Goal: Task Accomplishment & Management: Manage account settings

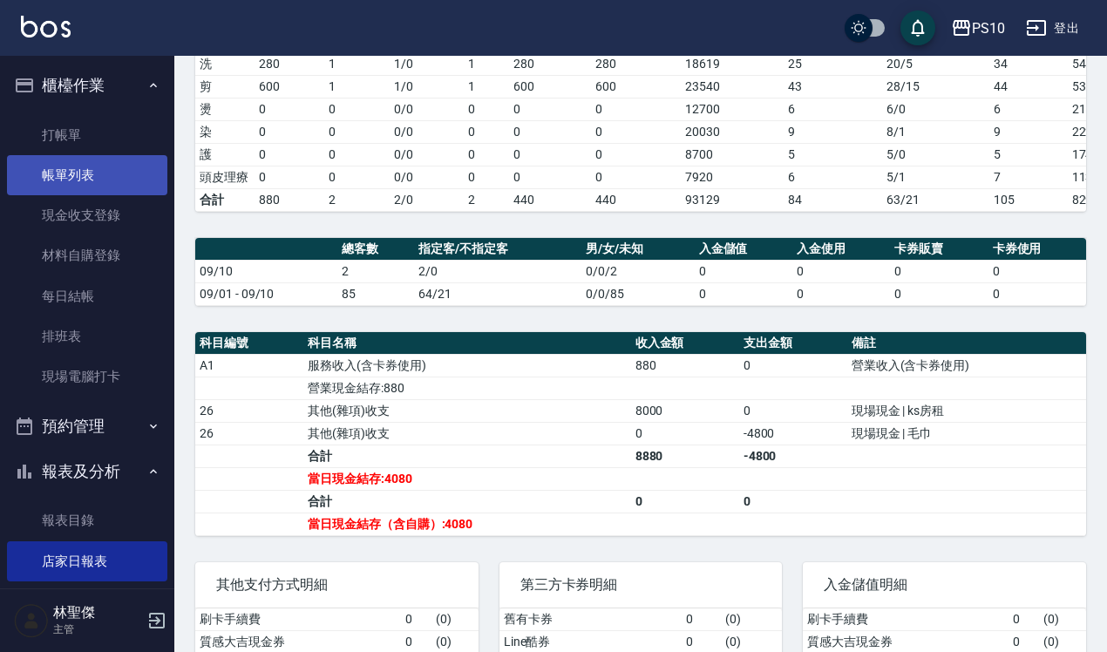
click at [98, 183] on link "帳單列表" at bounding box center [87, 175] width 160 height 40
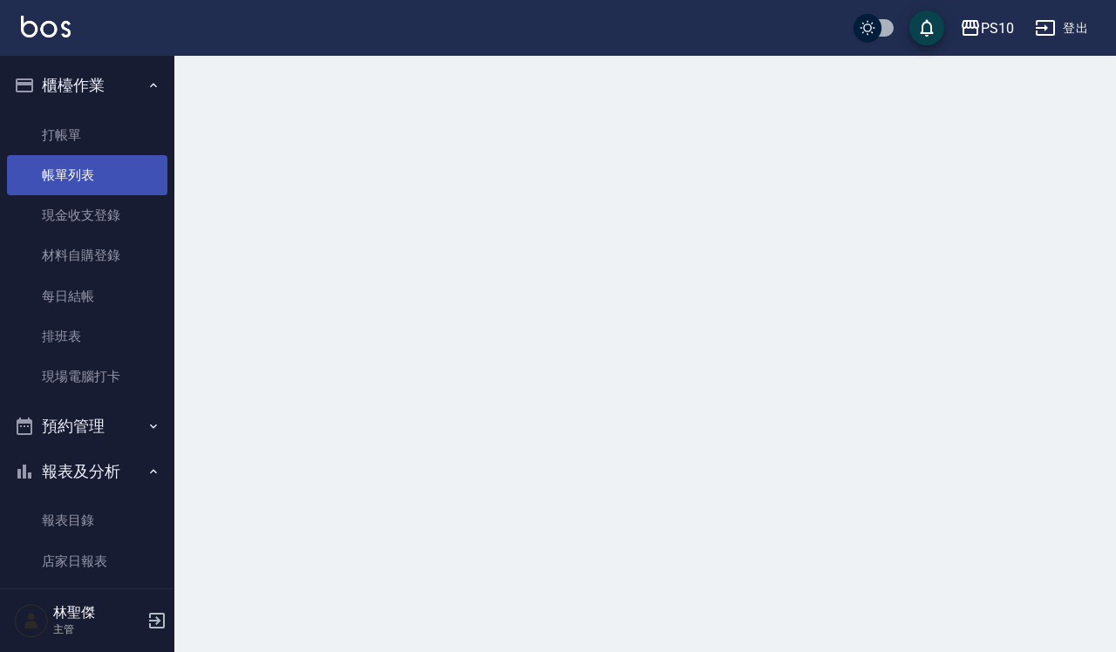
click at [98, 183] on link "帳單列表" at bounding box center [87, 175] width 160 height 40
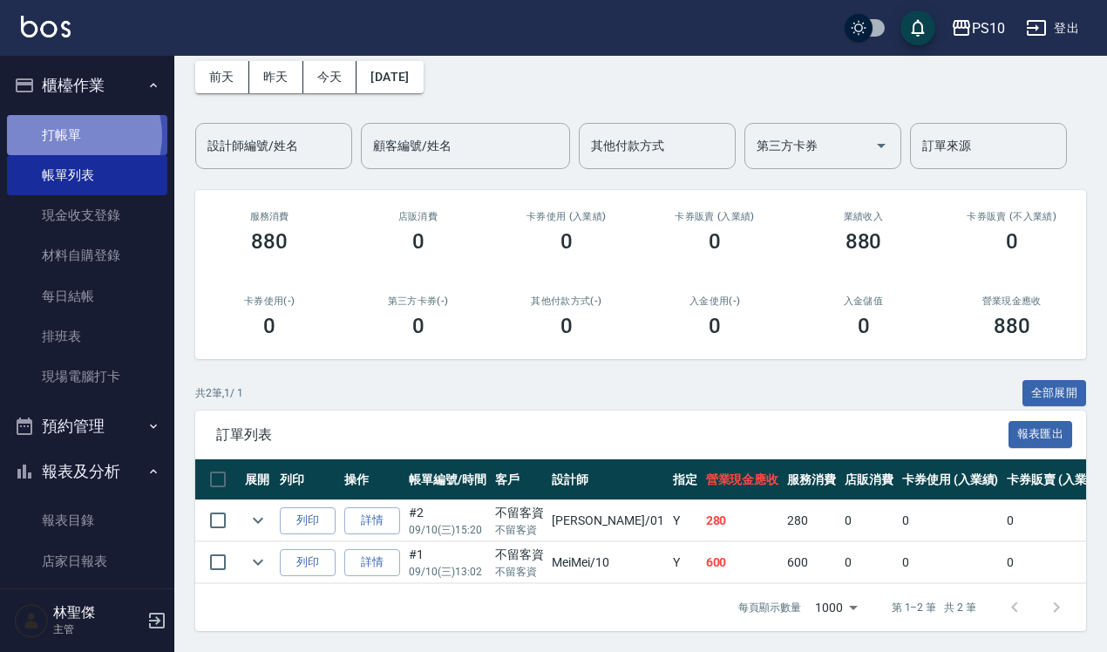
click at [78, 135] on link "打帳單" at bounding box center [87, 135] width 160 height 40
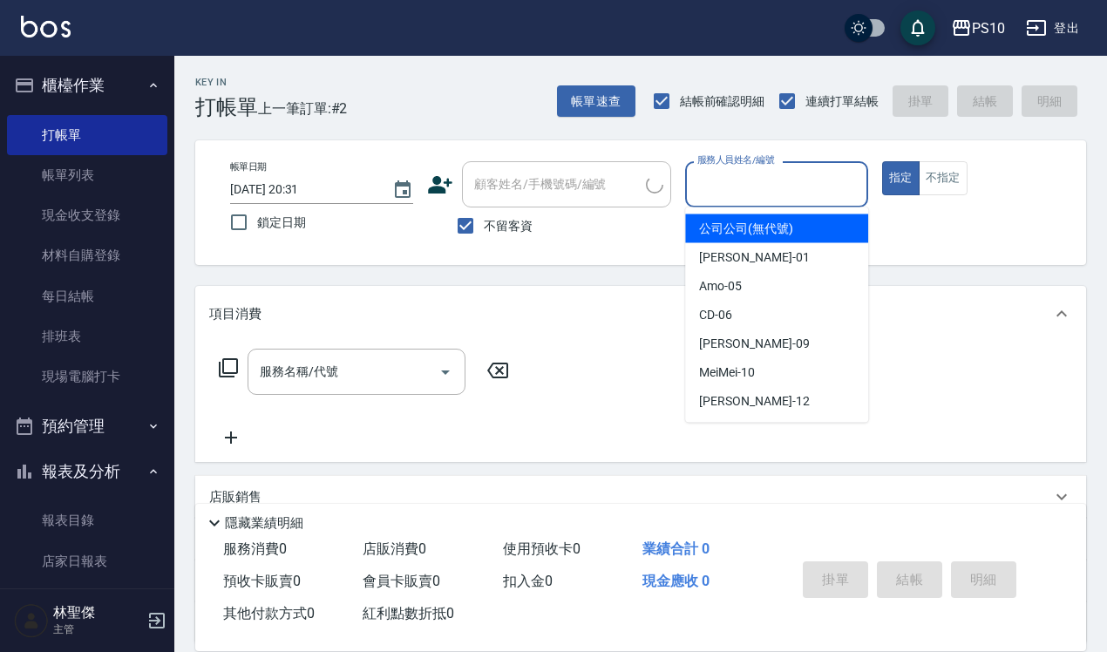
click at [728, 172] on input "服務人員姓名/編號" at bounding box center [776, 184] width 167 height 31
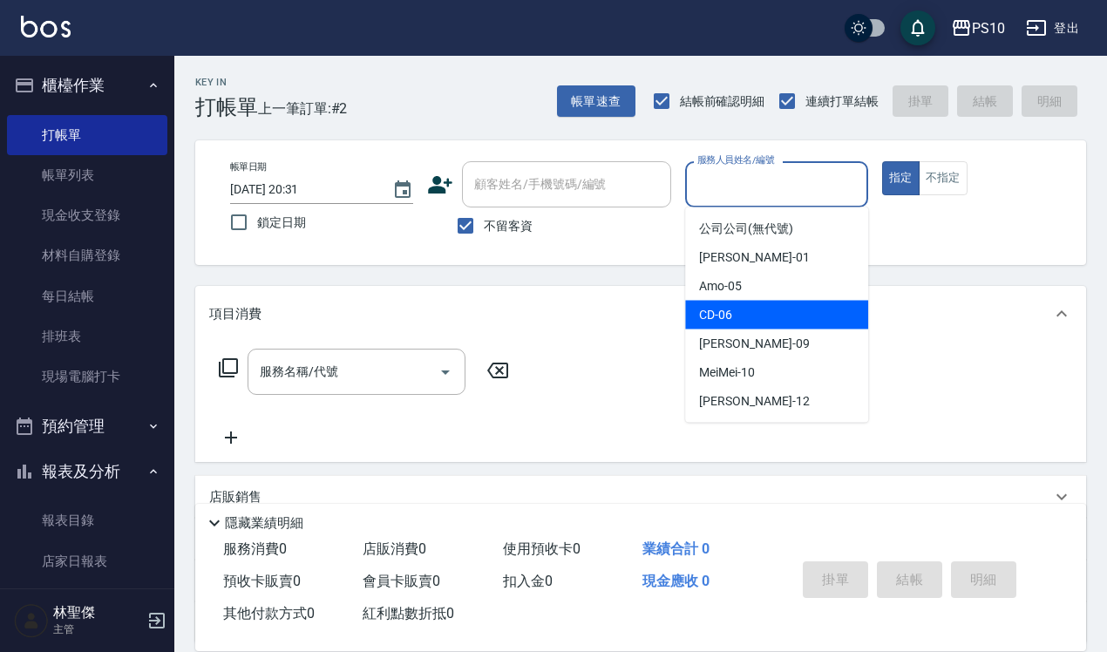
click at [721, 323] on span "CD -06" at bounding box center [715, 315] width 33 height 18
type input "CD-06"
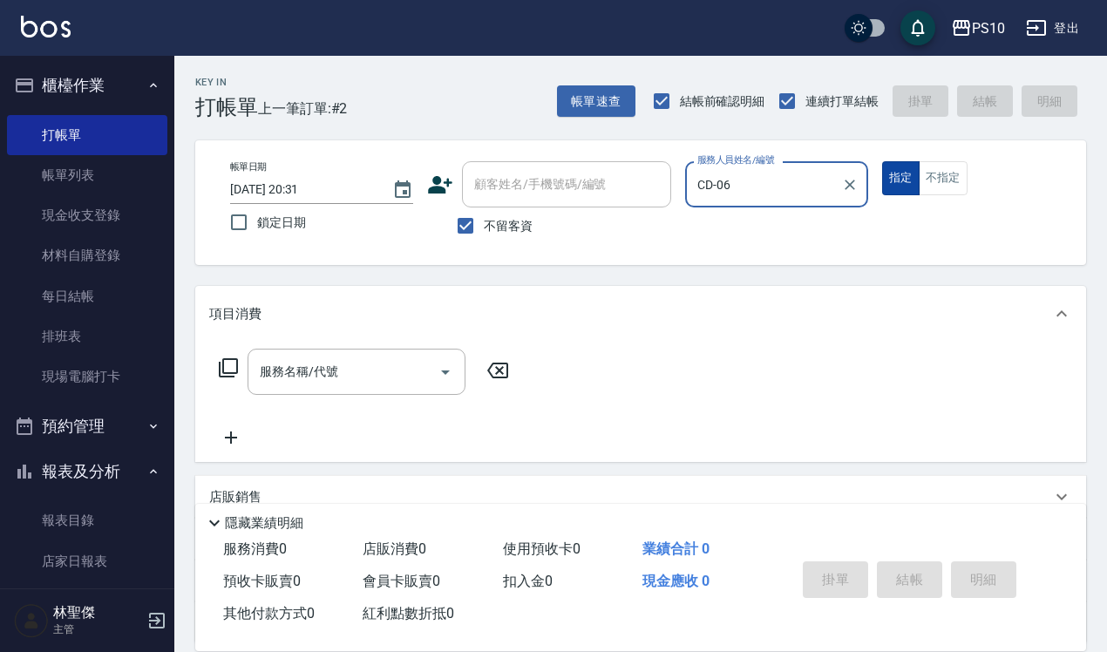
click at [909, 189] on button "指定" at bounding box center [900, 178] width 37 height 34
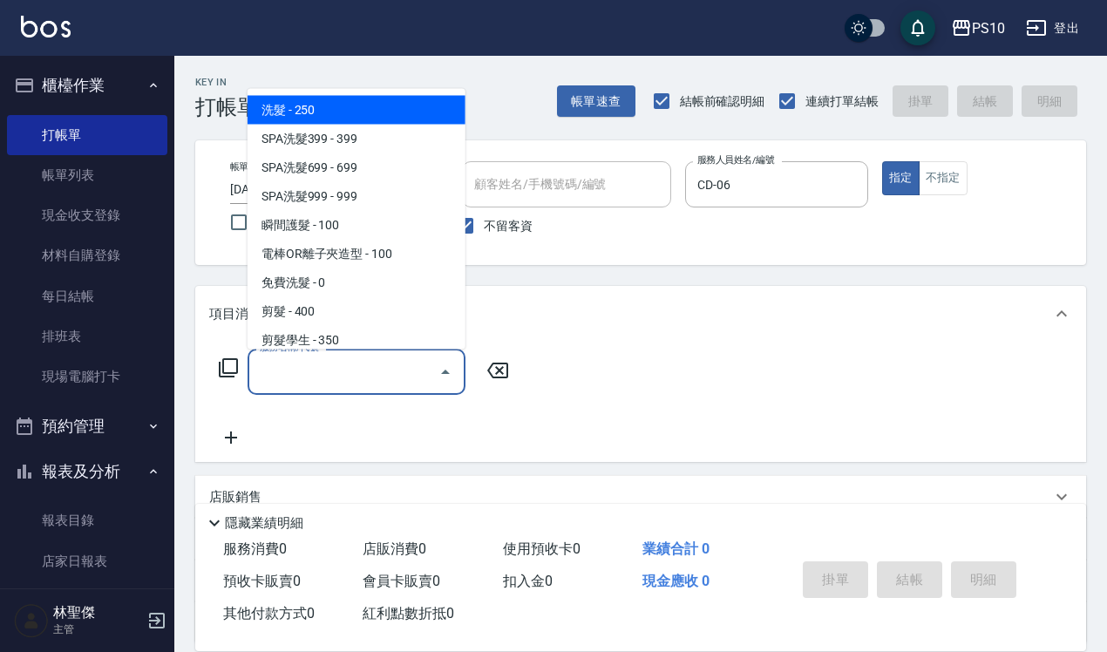
click at [296, 368] on div "服務名稱/代號 服務名稱/代號" at bounding box center [357, 372] width 218 height 46
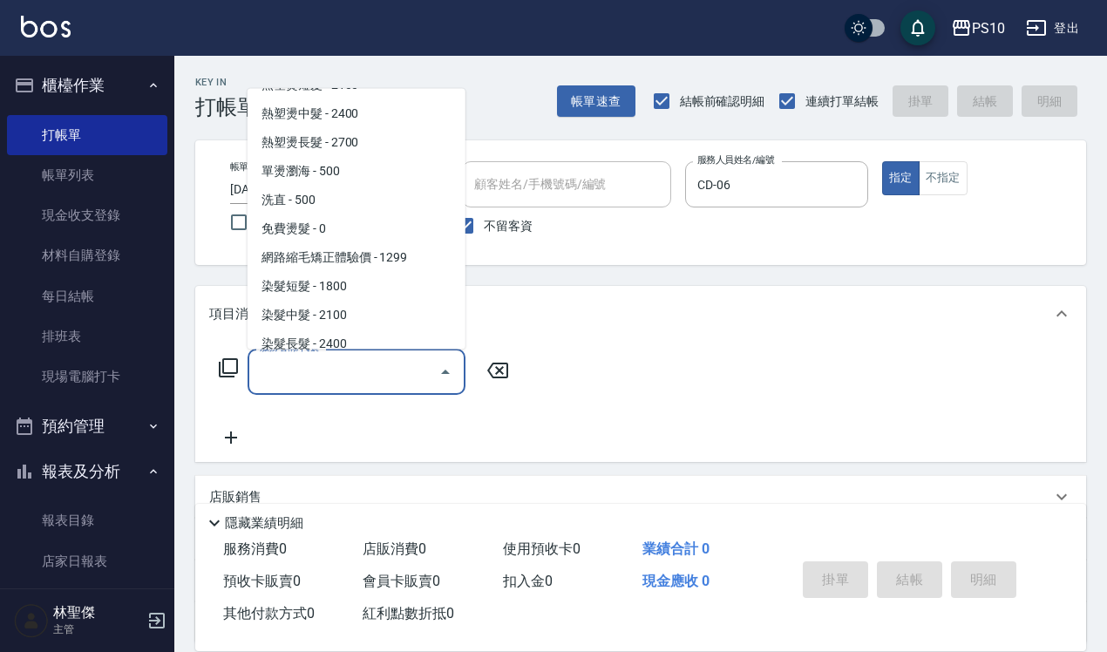
scroll to position [545, 0]
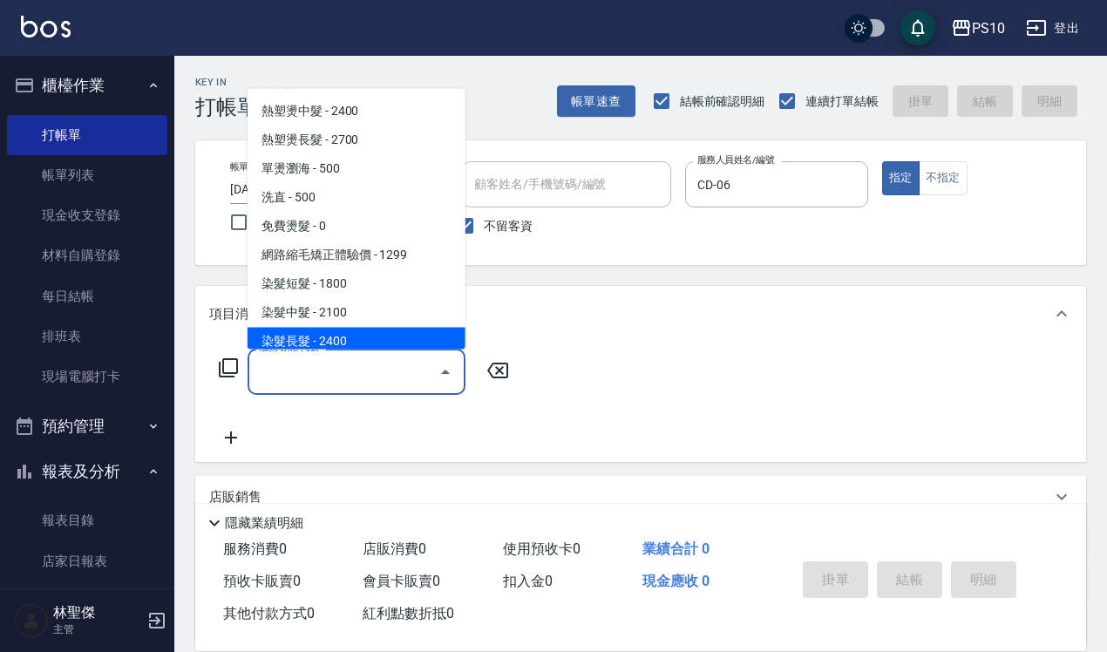
click at [323, 343] on span "染髮長髮 - 2400" at bounding box center [357, 341] width 218 height 29
type input "染髮長髮(403)"
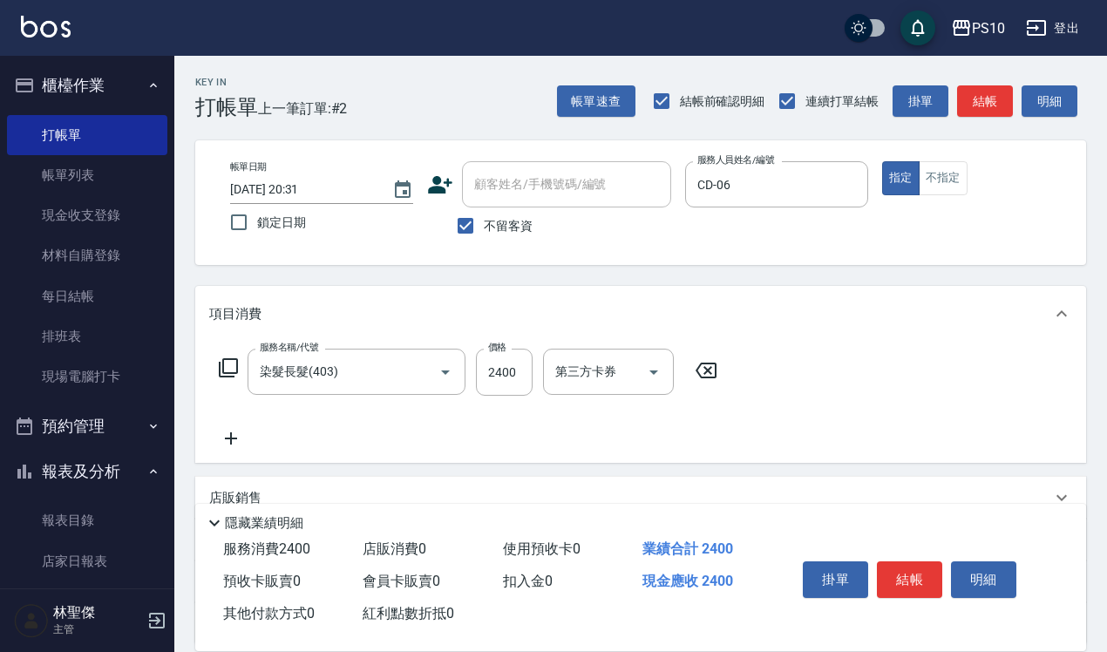
click at [323, 343] on div "服務名稱/代號 染髮長髮(403) 服務名稱/代號 價格 2400 價格 第三方卡券 第三方卡券" at bounding box center [640, 402] width 891 height 121
click at [489, 373] on input "2400" at bounding box center [504, 372] width 57 height 47
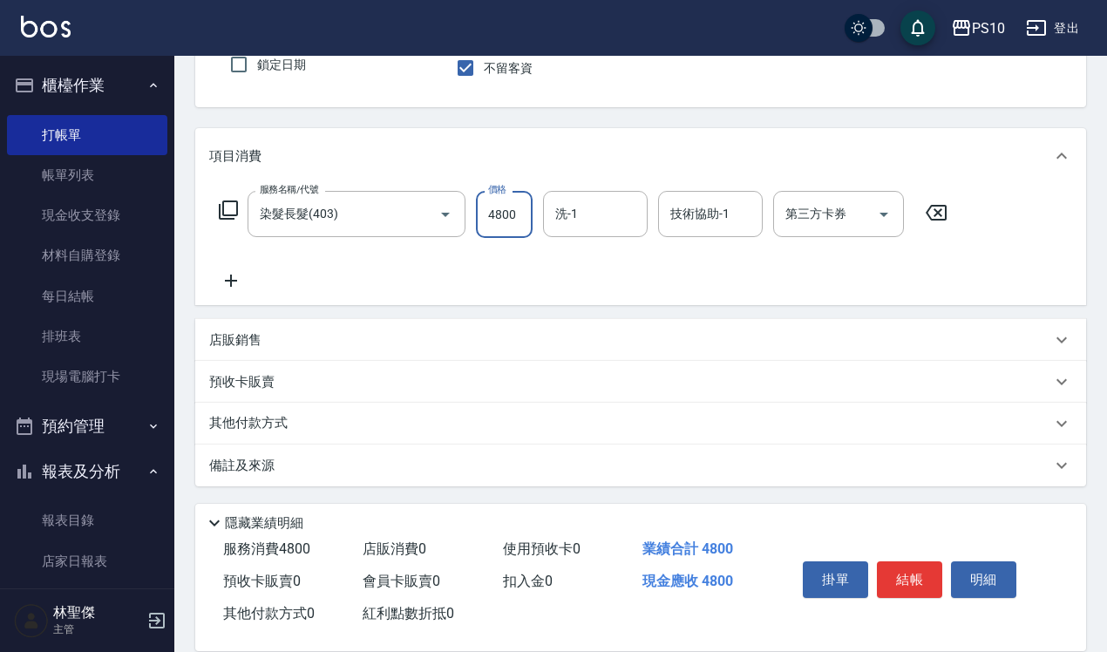
type input "4800"
click at [289, 418] on p "其他付款方式" at bounding box center [252, 423] width 87 height 19
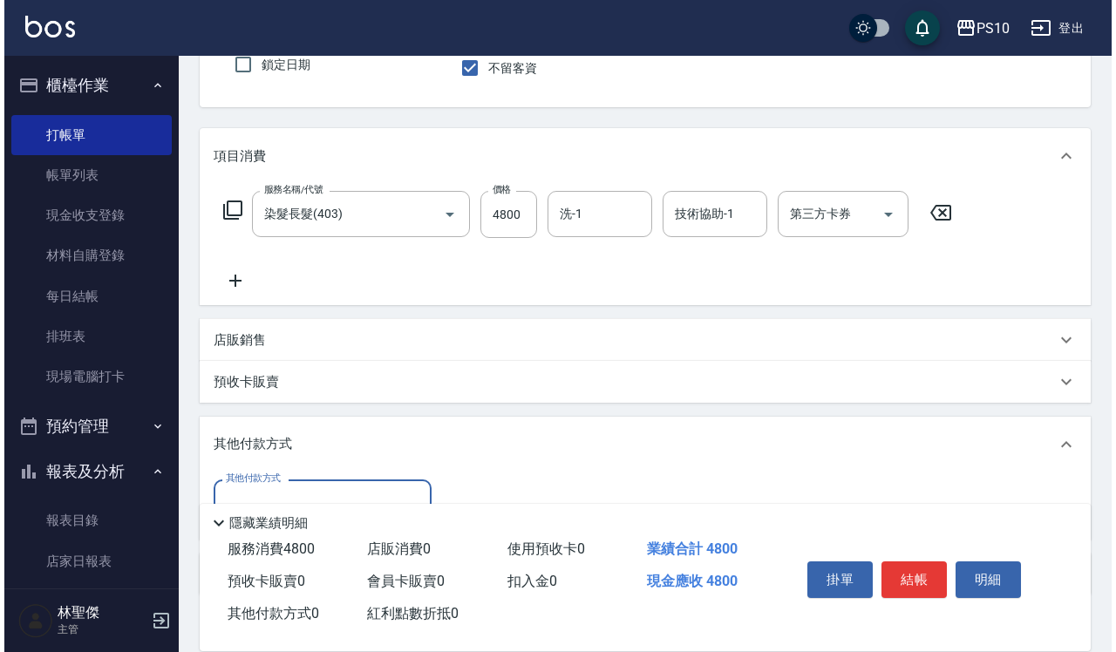
scroll to position [267, 0]
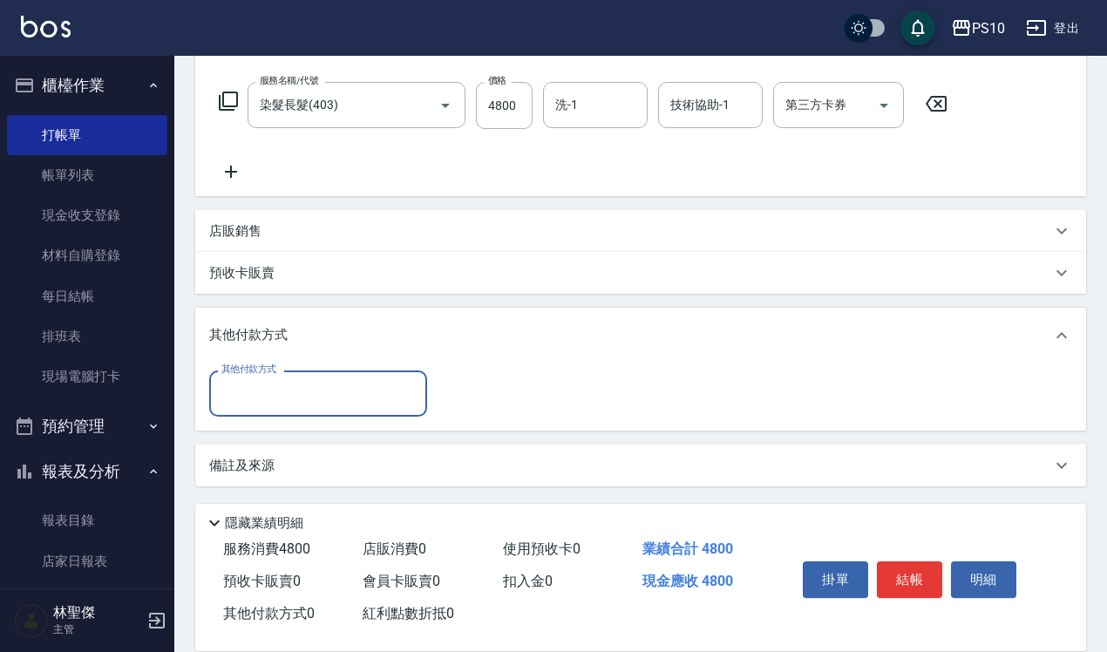
click at [261, 395] on input "其他付款方式" at bounding box center [318, 393] width 202 height 31
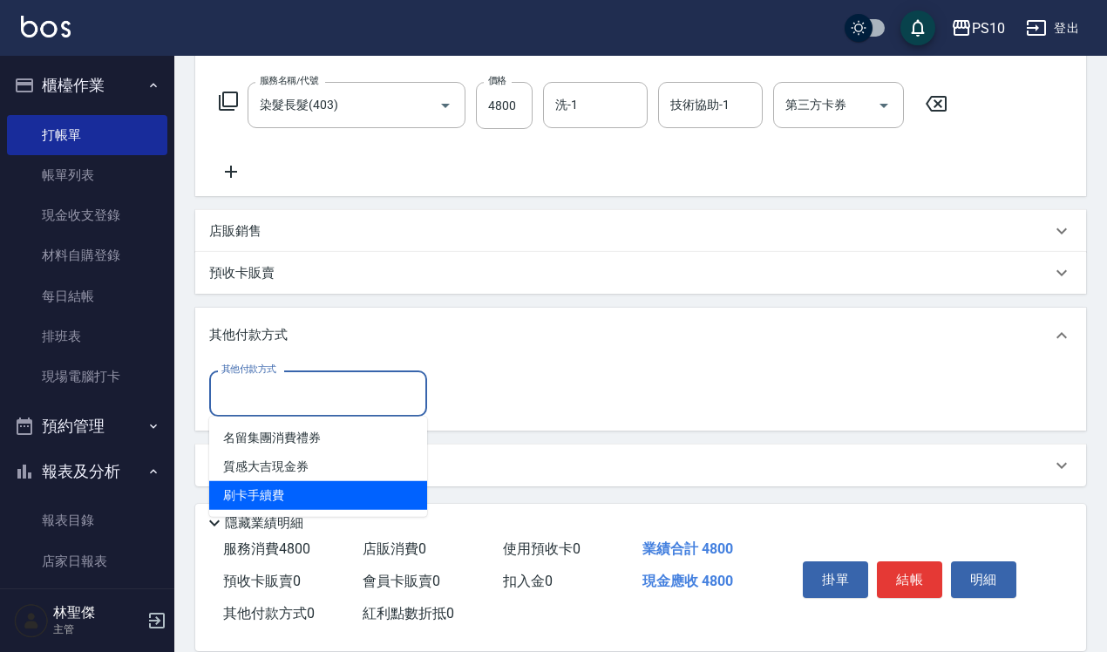
click at [258, 507] on span "刷卡手續費" at bounding box center [318, 495] width 218 height 29
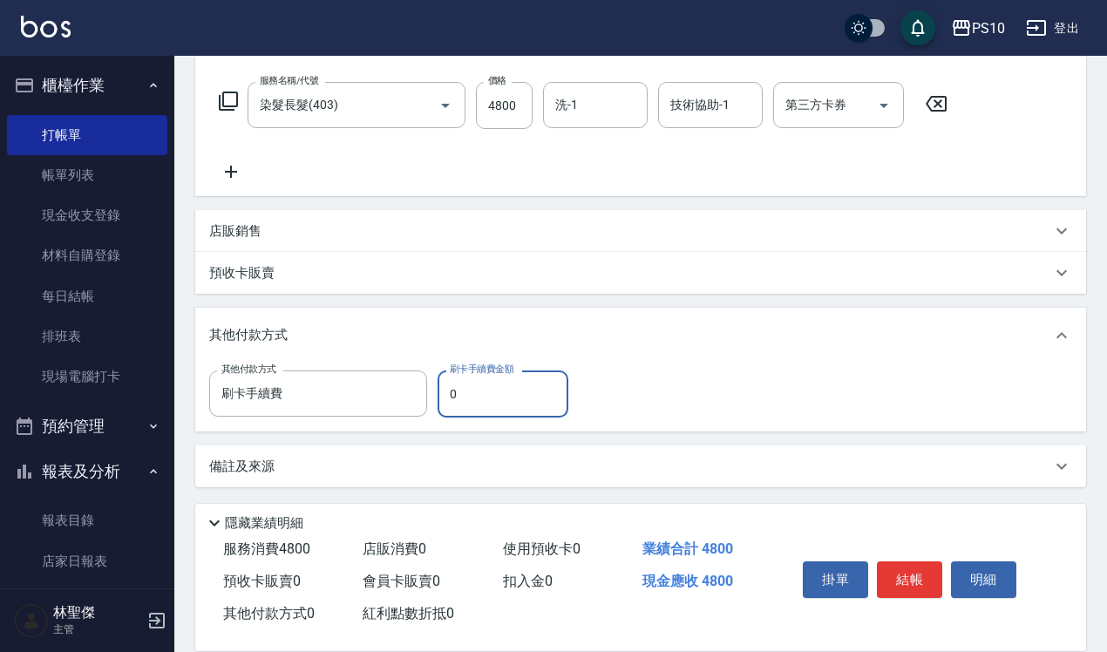
type input "刷卡手續費"
click at [450, 408] on input "0" at bounding box center [503, 393] width 131 height 47
type input "4800"
click at [900, 571] on button "結帳" at bounding box center [909, 579] width 65 height 37
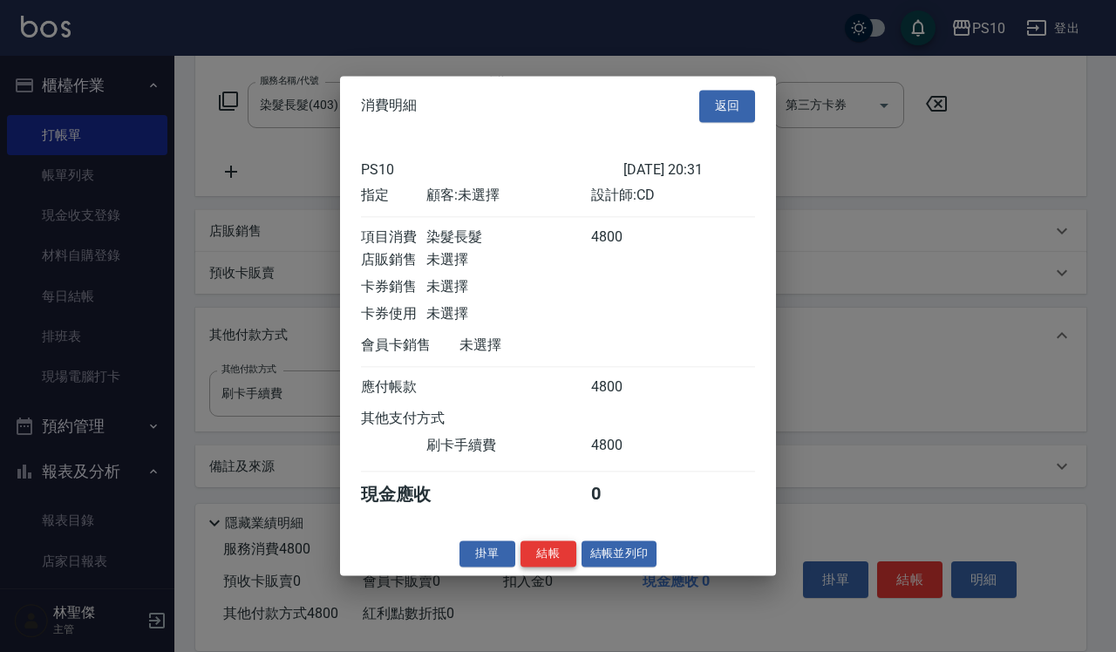
click at [552, 565] on button "結帳" at bounding box center [548, 553] width 56 height 27
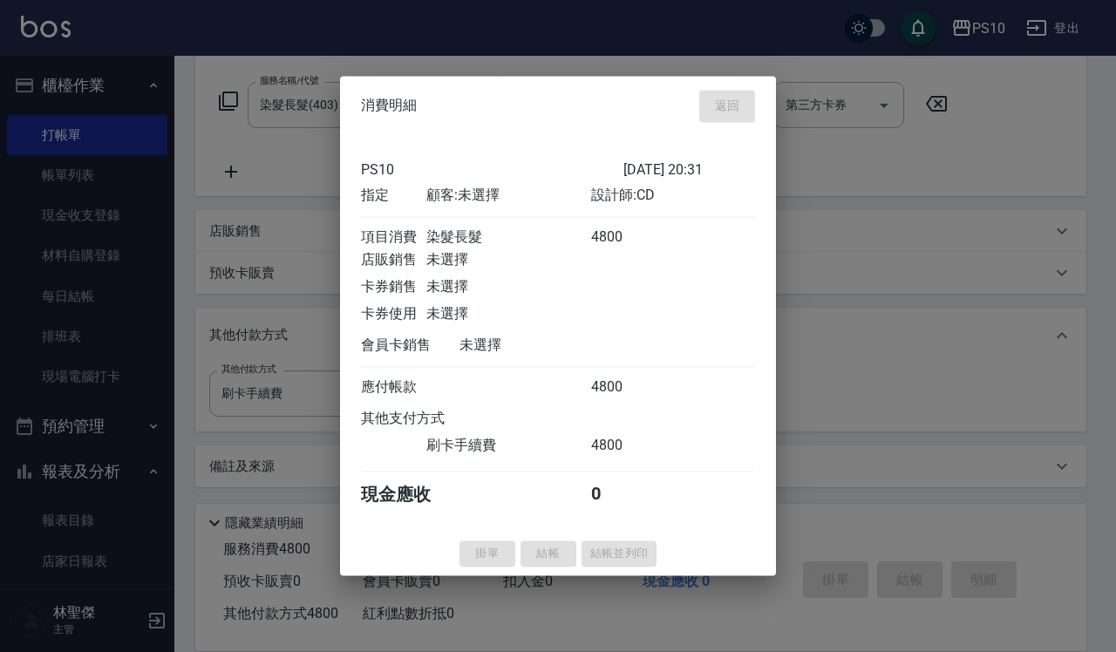
type input "[DATE] 20:32"
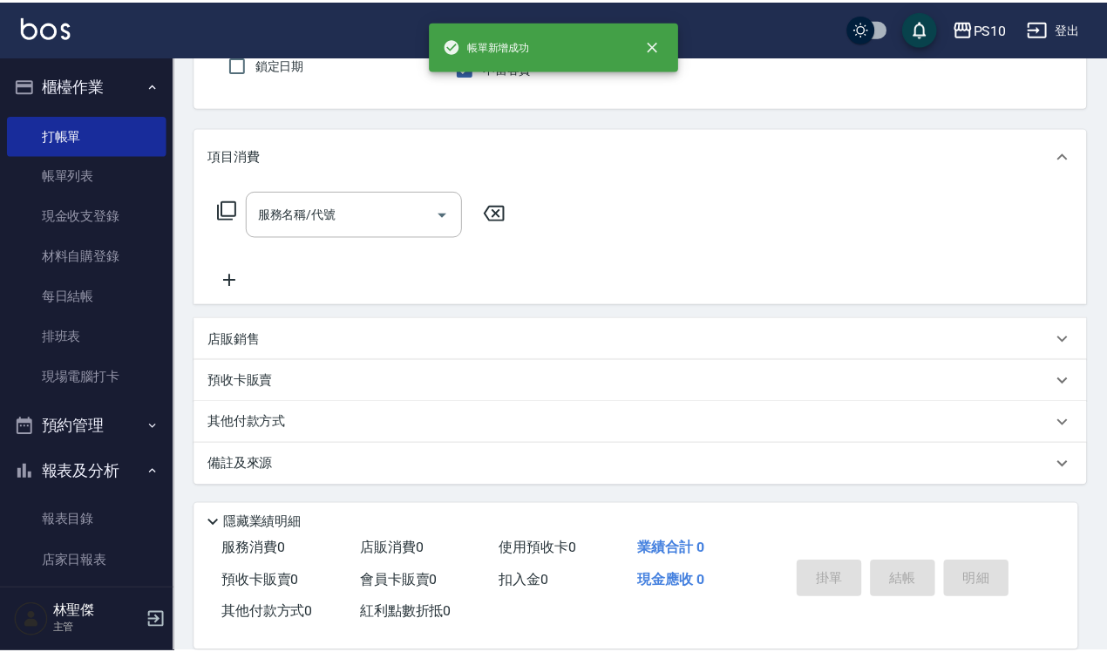
scroll to position [0, 0]
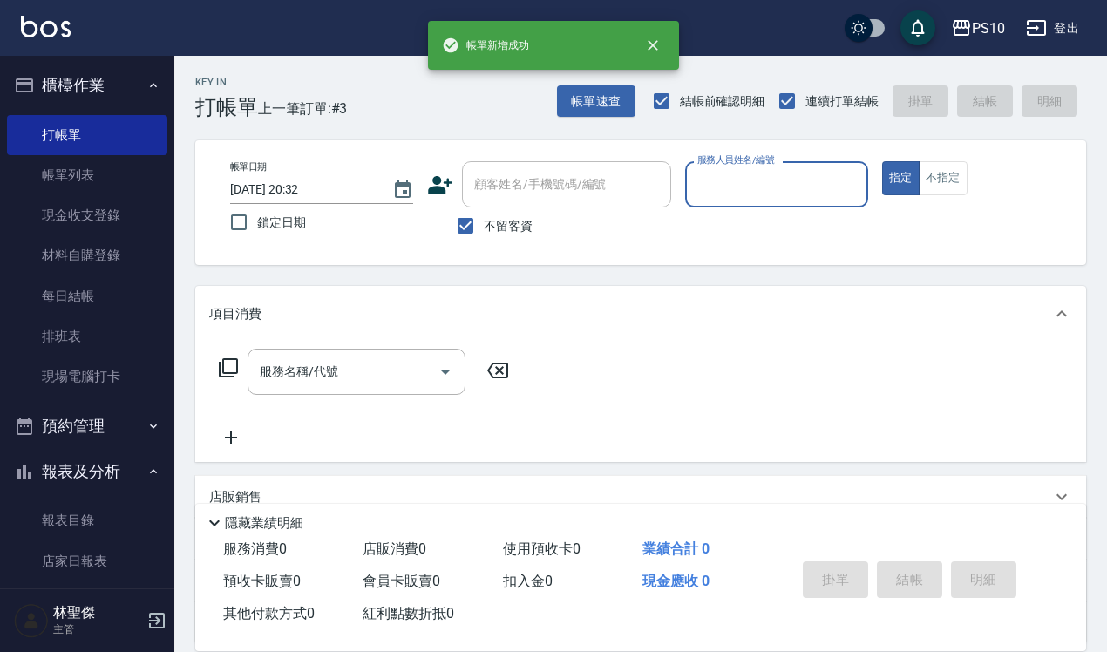
click at [716, 197] on input "服務人員姓名/編號" at bounding box center [776, 184] width 167 height 31
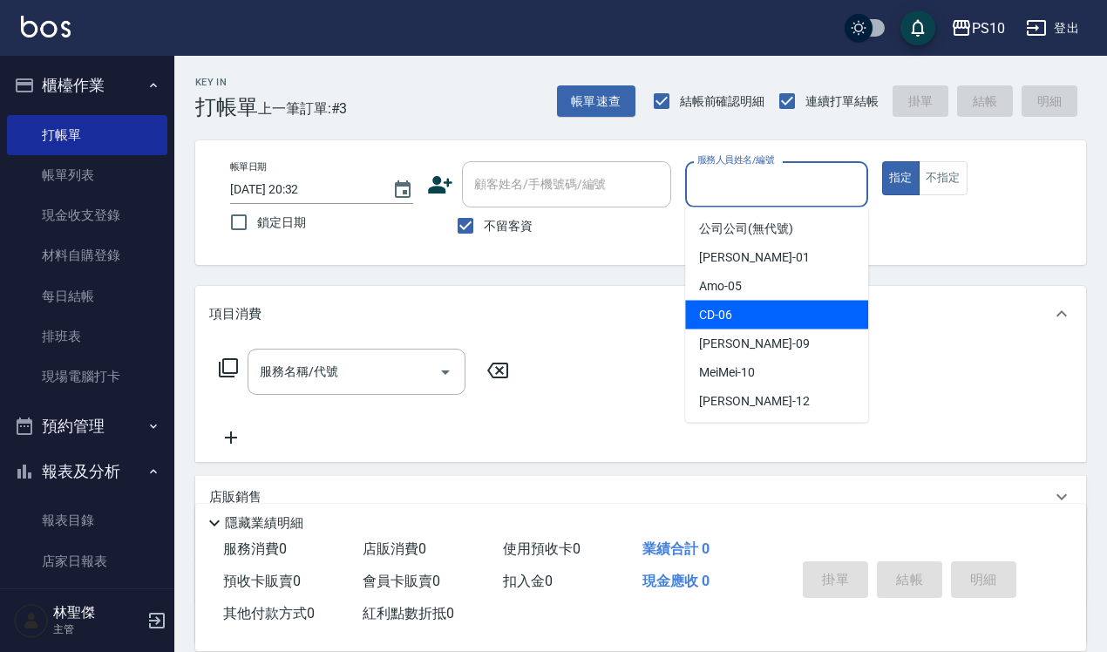
click at [735, 315] on div "CD -06" at bounding box center [776, 315] width 183 height 29
type input "CD-06"
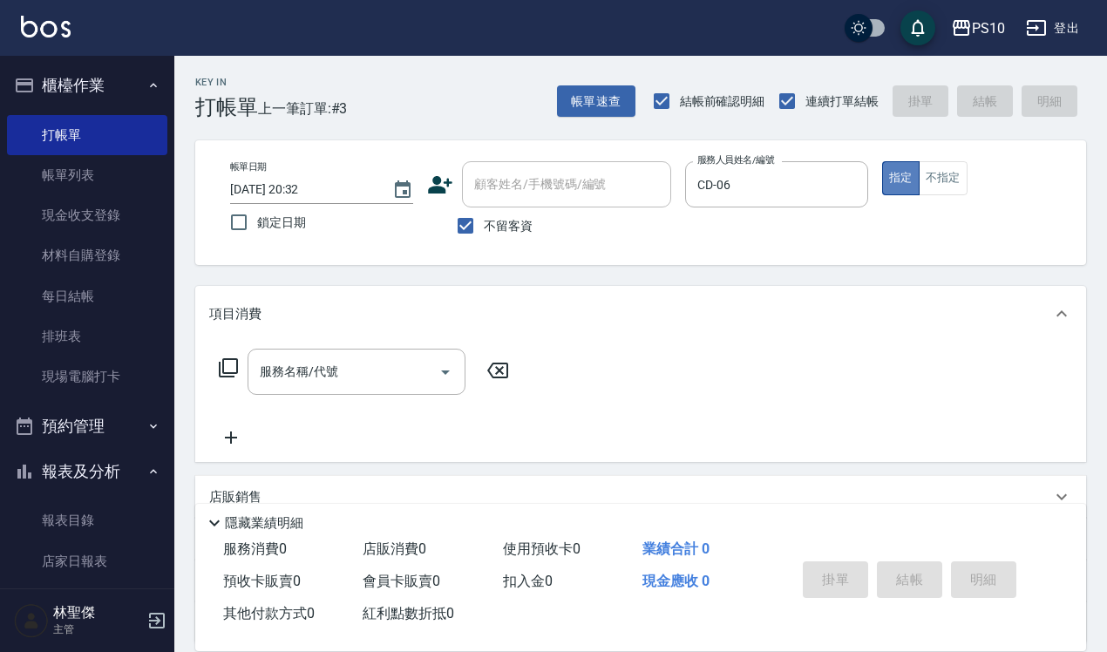
click at [904, 180] on button "指定" at bounding box center [900, 178] width 37 height 34
click at [286, 384] on input "服務名稱/代號" at bounding box center [343, 372] width 176 height 31
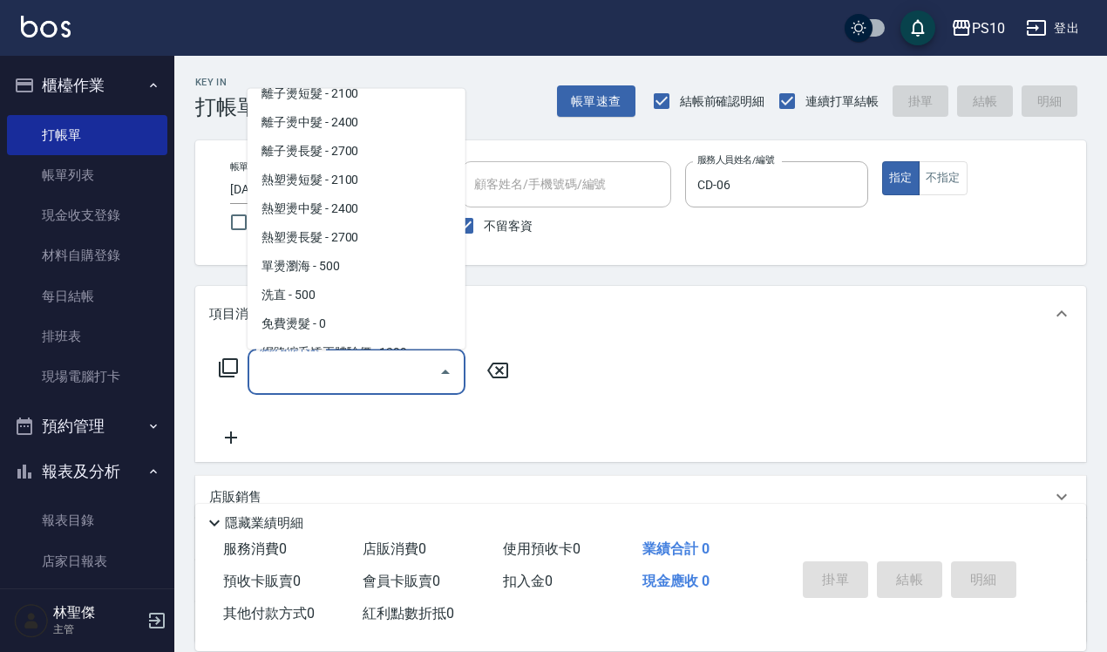
scroll to position [545, 0]
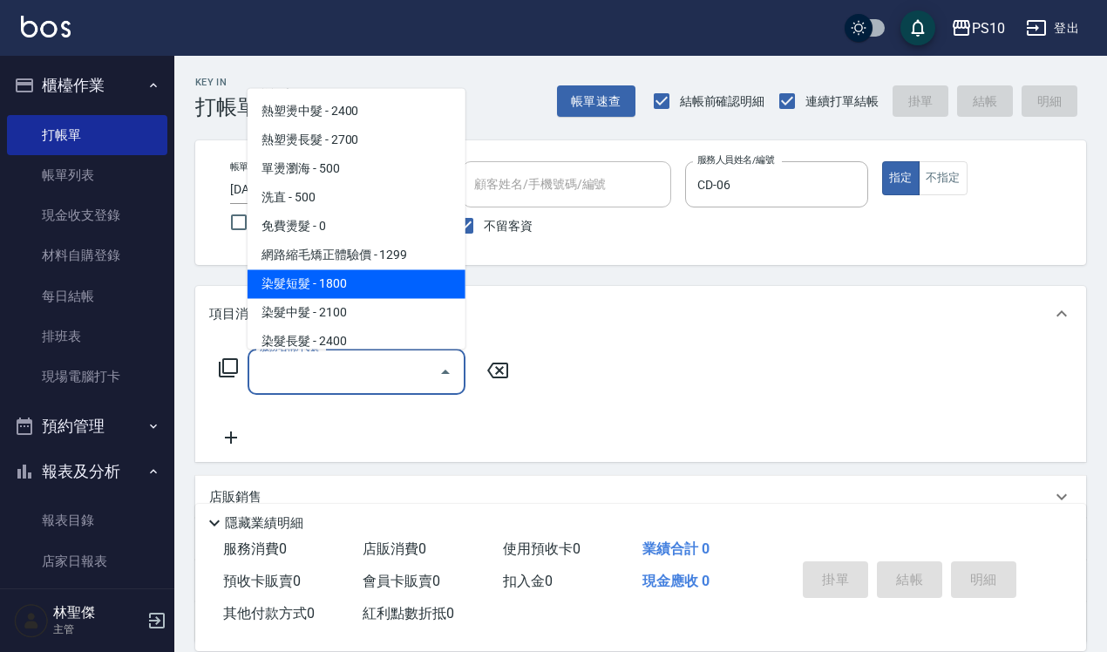
click at [332, 281] on span "染髮短髮 - 1800" at bounding box center [357, 283] width 218 height 29
type input "染髮短髮(401)"
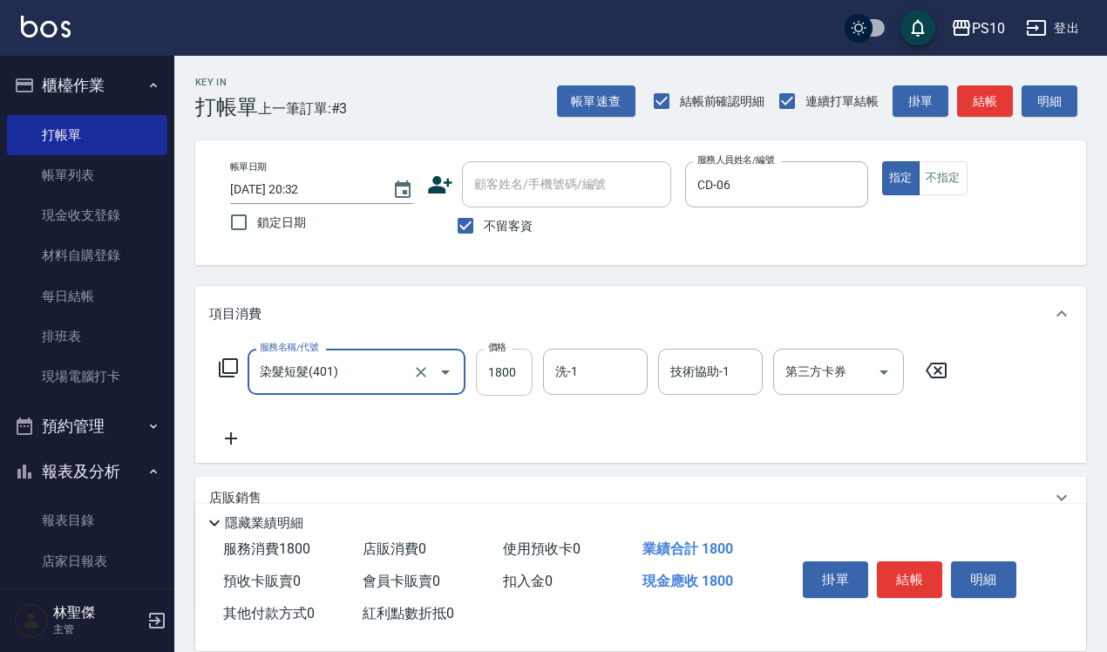
click at [506, 377] on input "1800" at bounding box center [504, 372] width 57 height 47
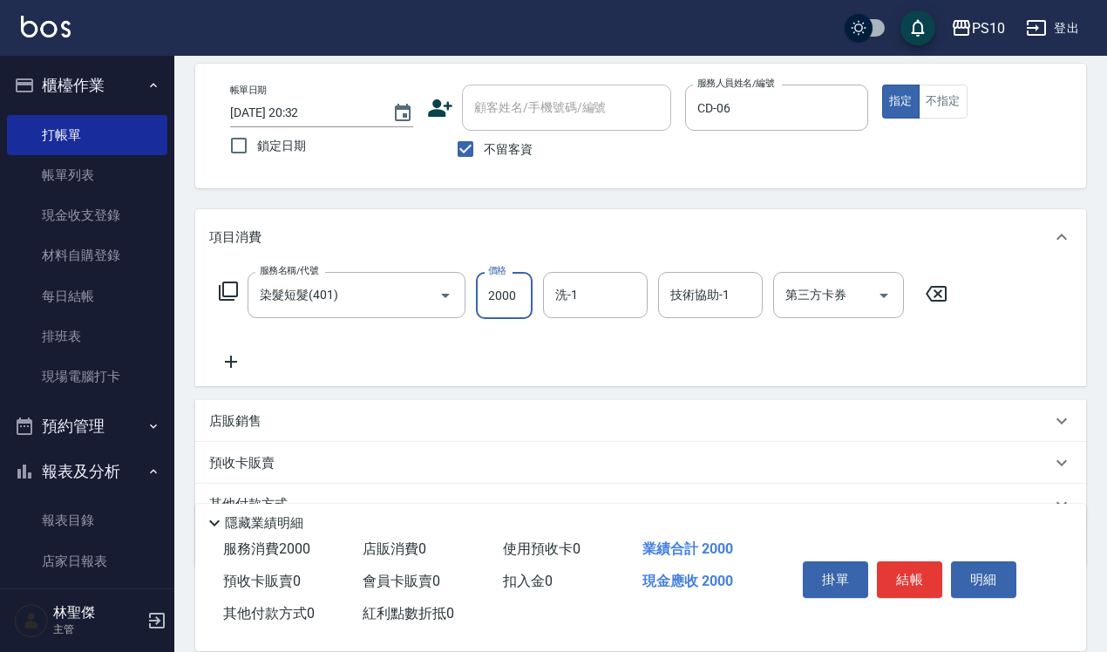
scroll to position [158, 0]
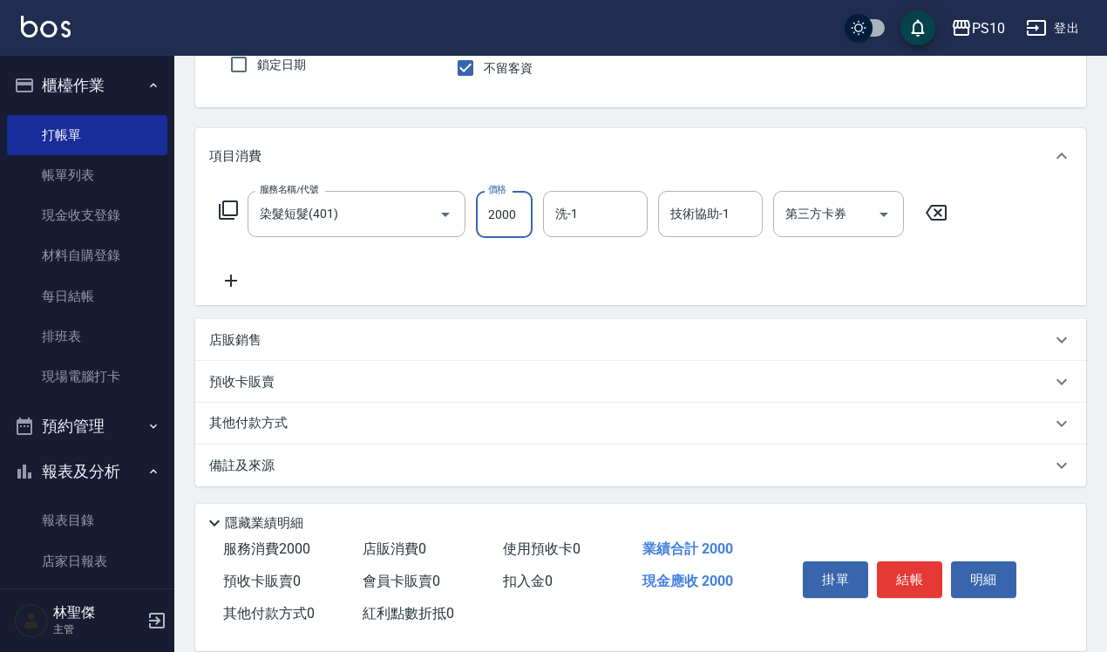
type input "2000"
click at [250, 419] on p "其他付款方式" at bounding box center [252, 423] width 87 height 19
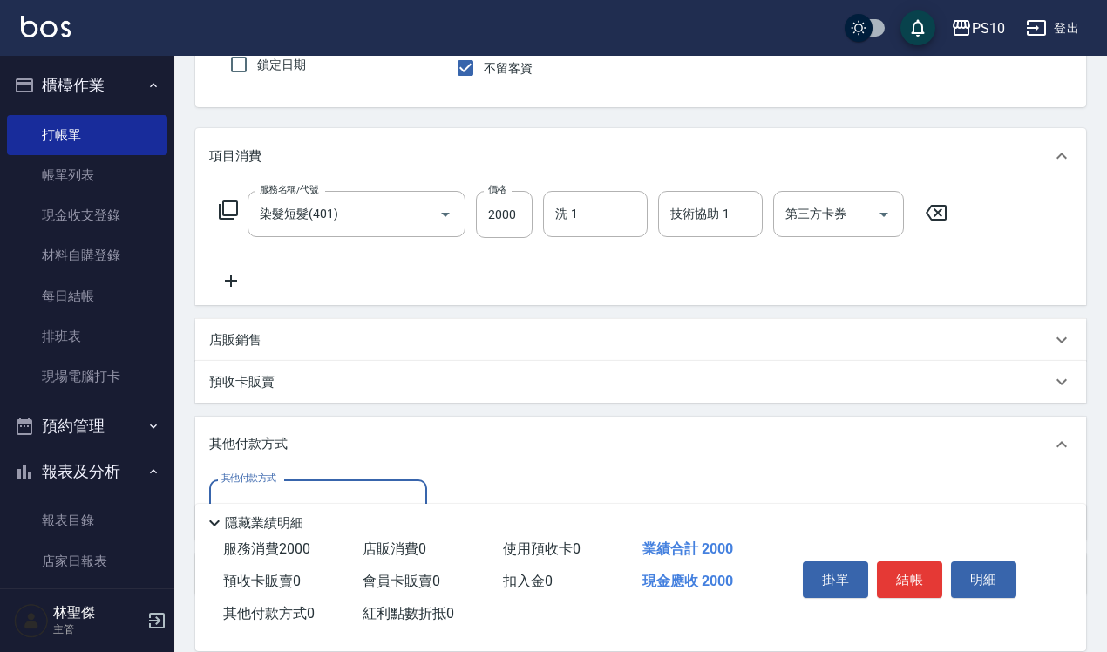
scroll to position [267, 0]
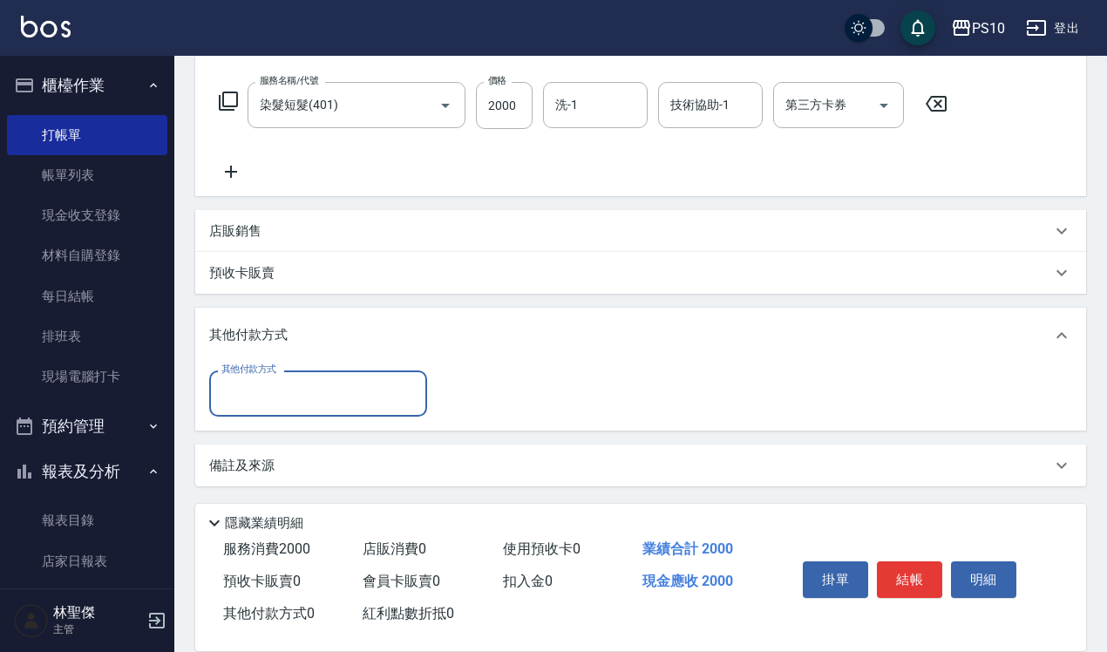
click at [253, 406] on input "其他付款方式" at bounding box center [318, 393] width 202 height 31
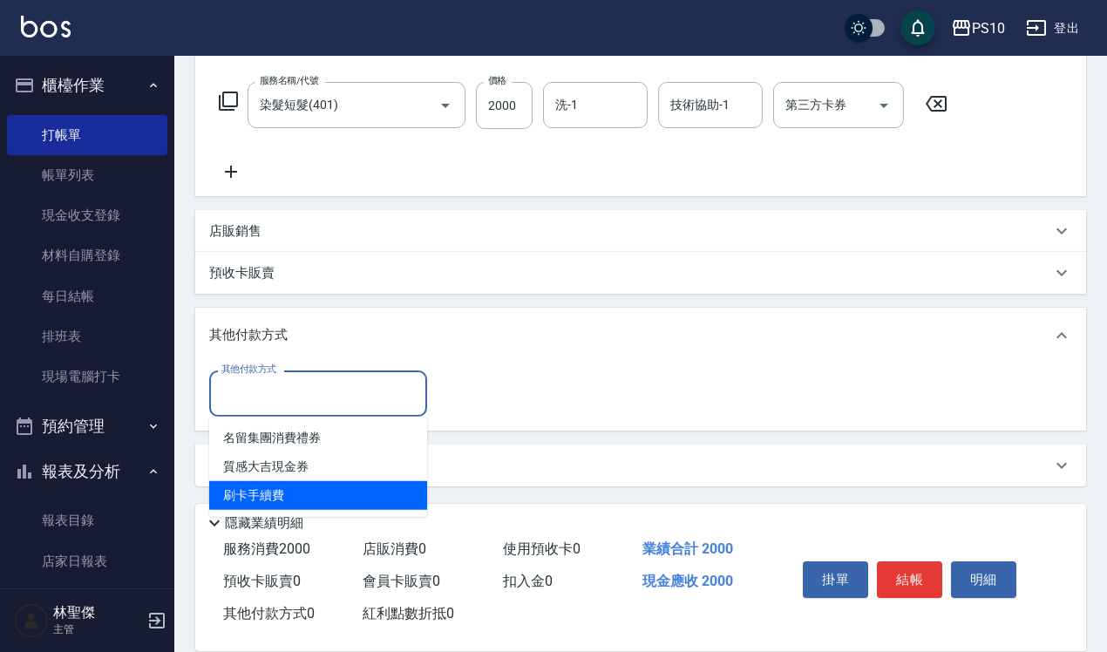
click at [275, 489] on span "刷卡手續費" at bounding box center [318, 495] width 218 height 29
type input "刷卡手續費"
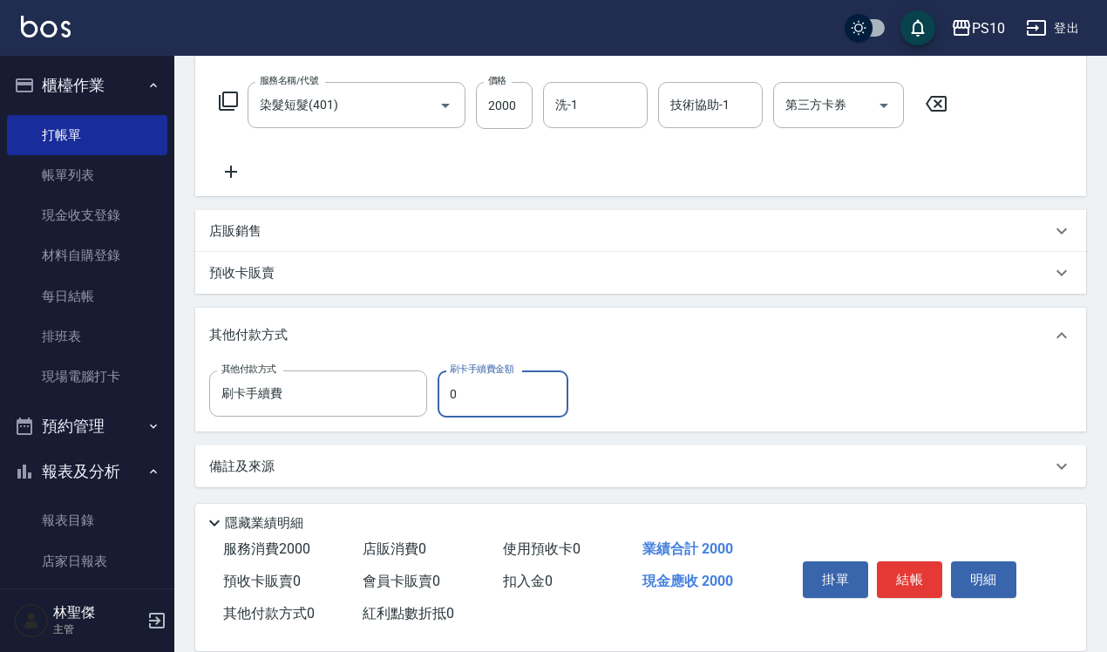
click at [464, 395] on input "0" at bounding box center [503, 393] width 131 height 47
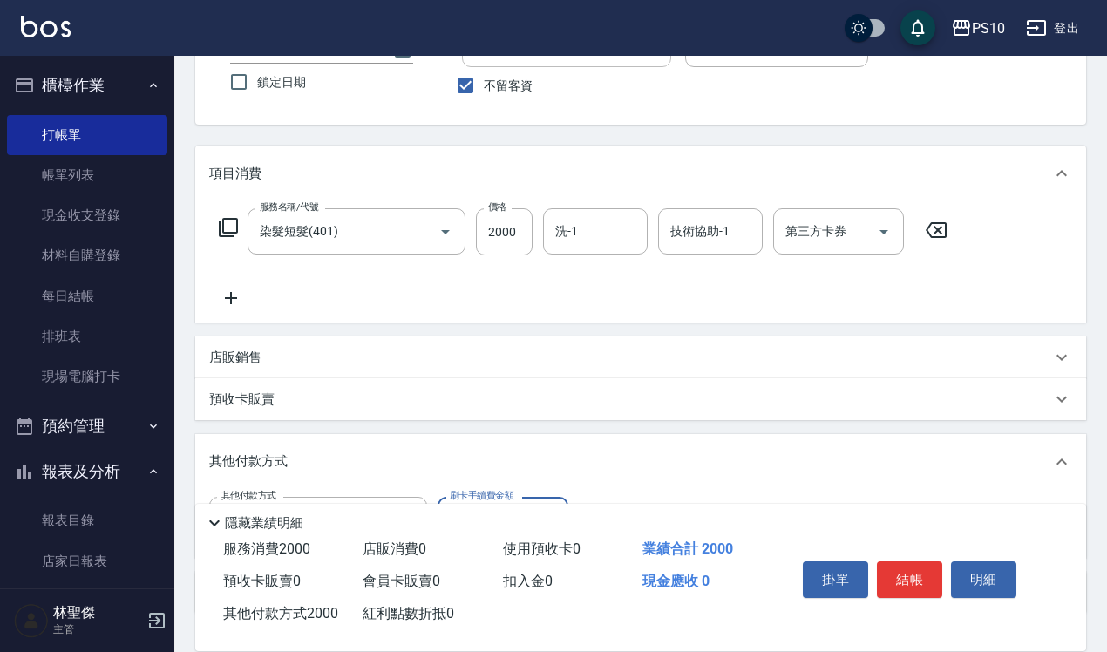
scroll to position [0, 0]
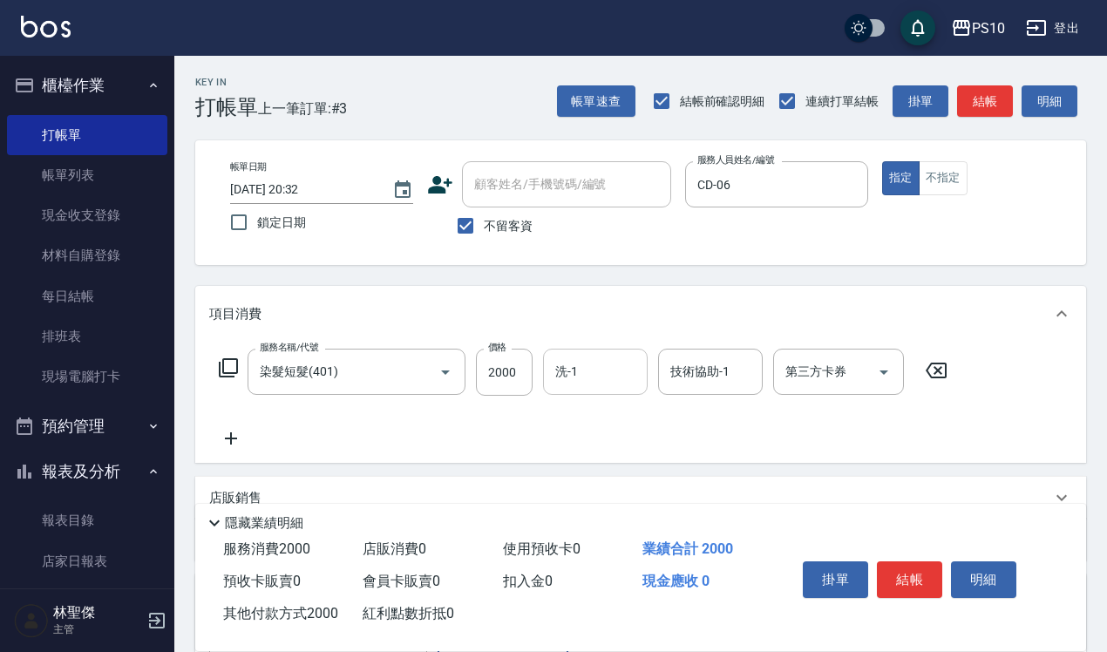
type input "2000"
click at [606, 371] on input "洗-1" at bounding box center [595, 372] width 89 height 31
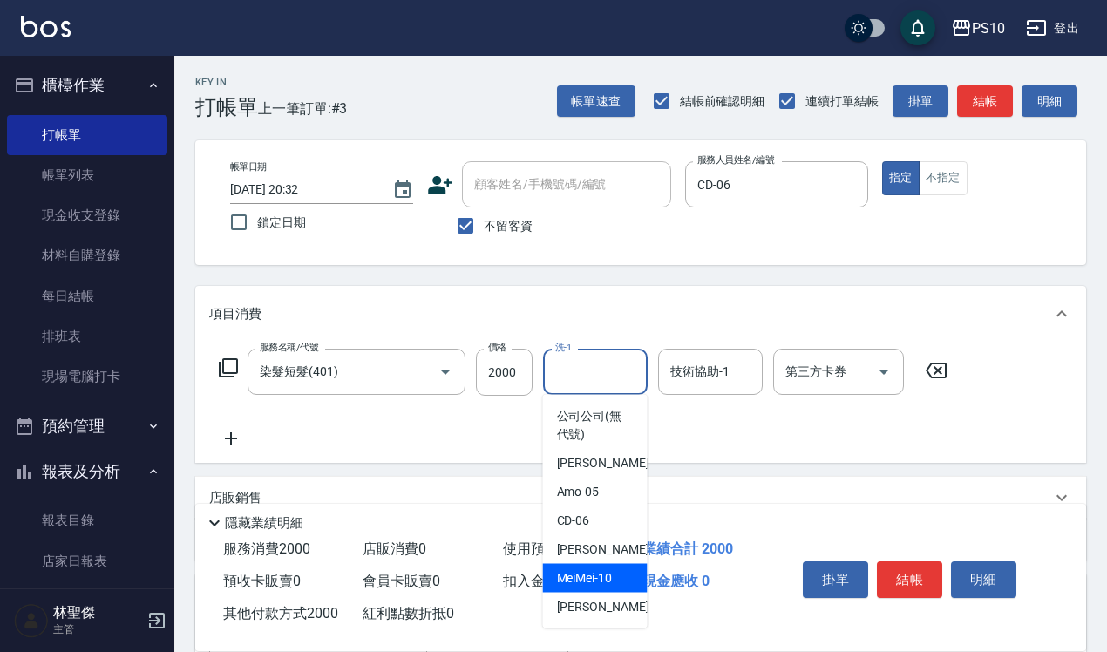
click at [575, 586] on span "MeiMei -10" at bounding box center [585, 578] width 56 height 18
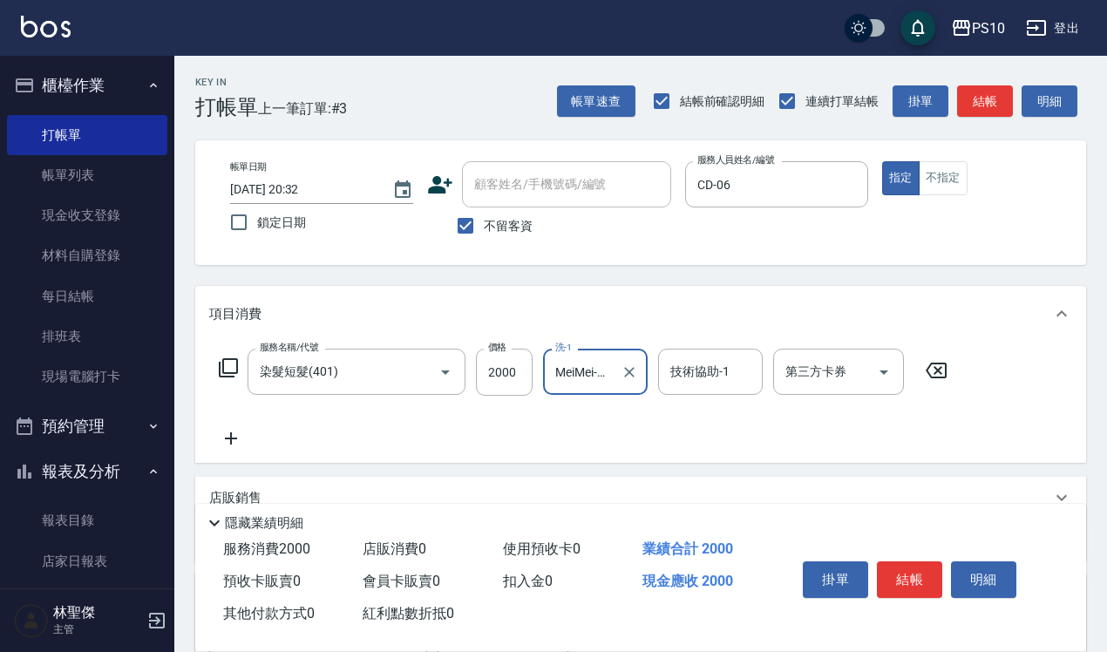
type input "MeiMei-10"
type input "0"
click at [750, 372] on input "技術協助-1" at bounding box center [710, 372] width 89 height 31
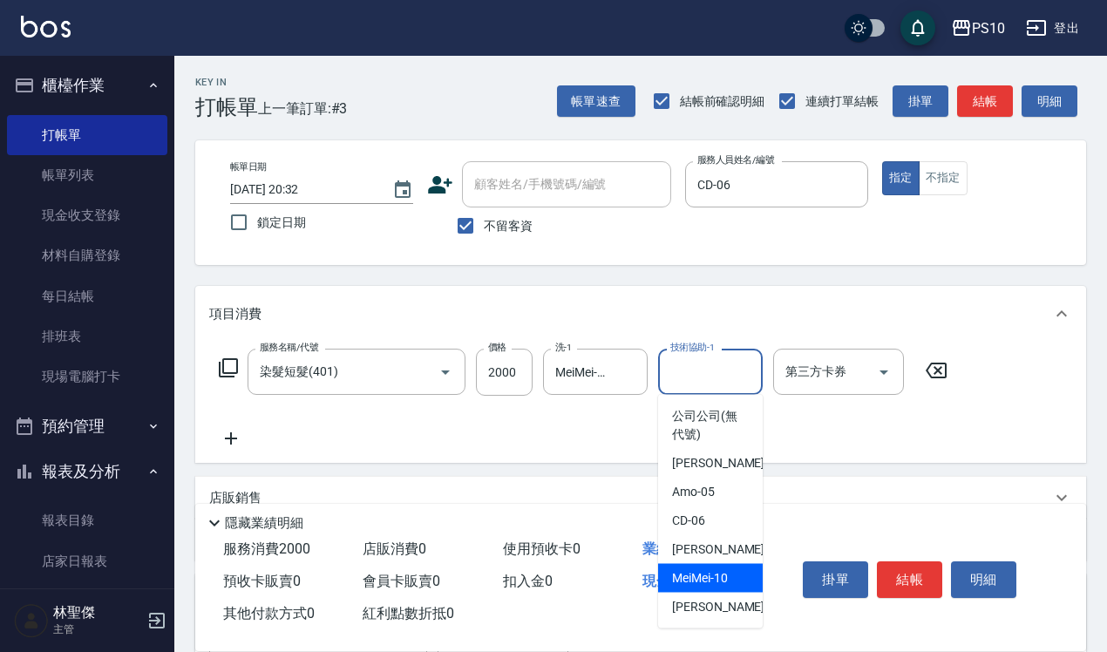
click at [697, 575] on span "MeiMei -10" at bounding box center [700, 578] width 56 height 18
type input "MeiMei-10"
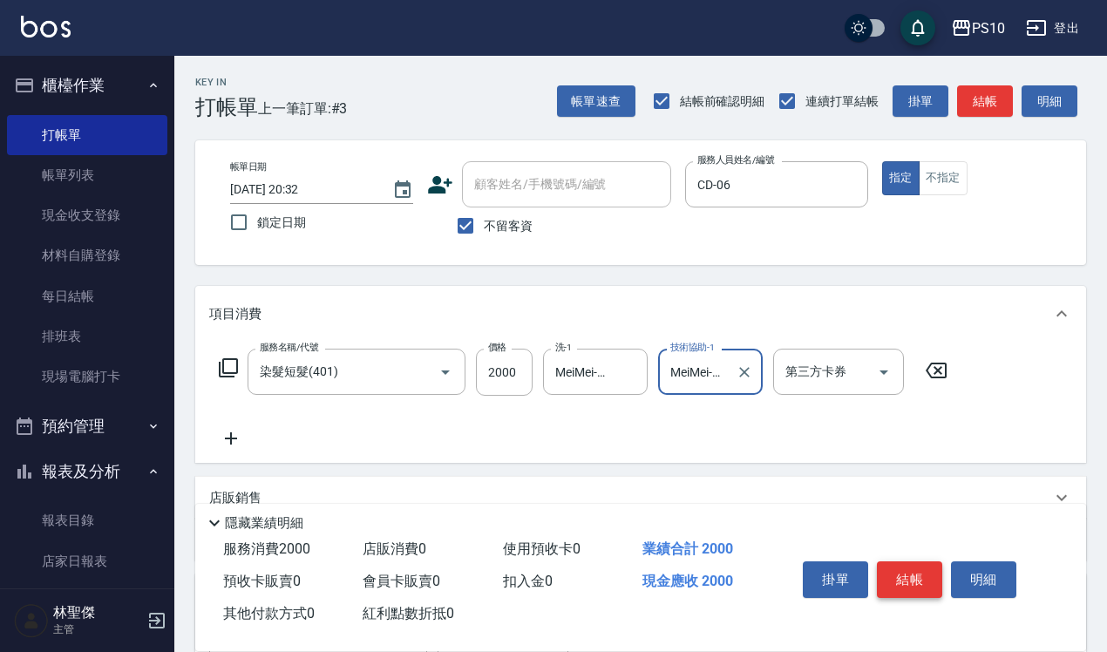
click at [905, 568] on button "結帳" at bounding box center [909, 579] width 65 height 37
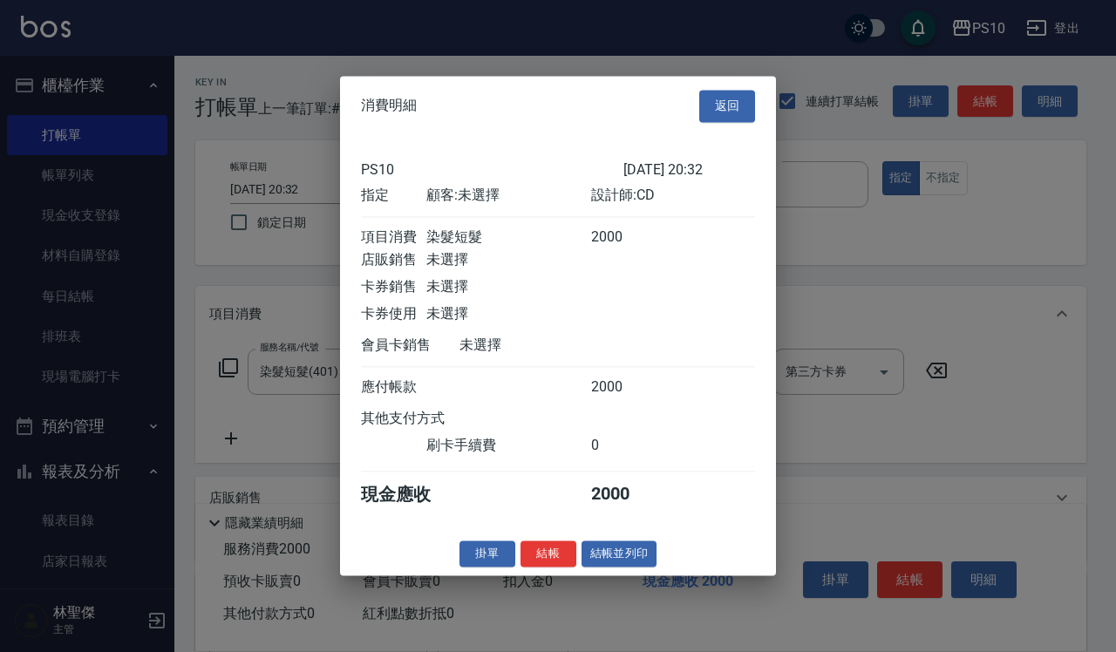
click at [905, 572] on div at bounding box center [558, 326] width 1116 height 652
click at [552, 567] on button "結帳" at bounding box center [548, 553] width 56 height 27
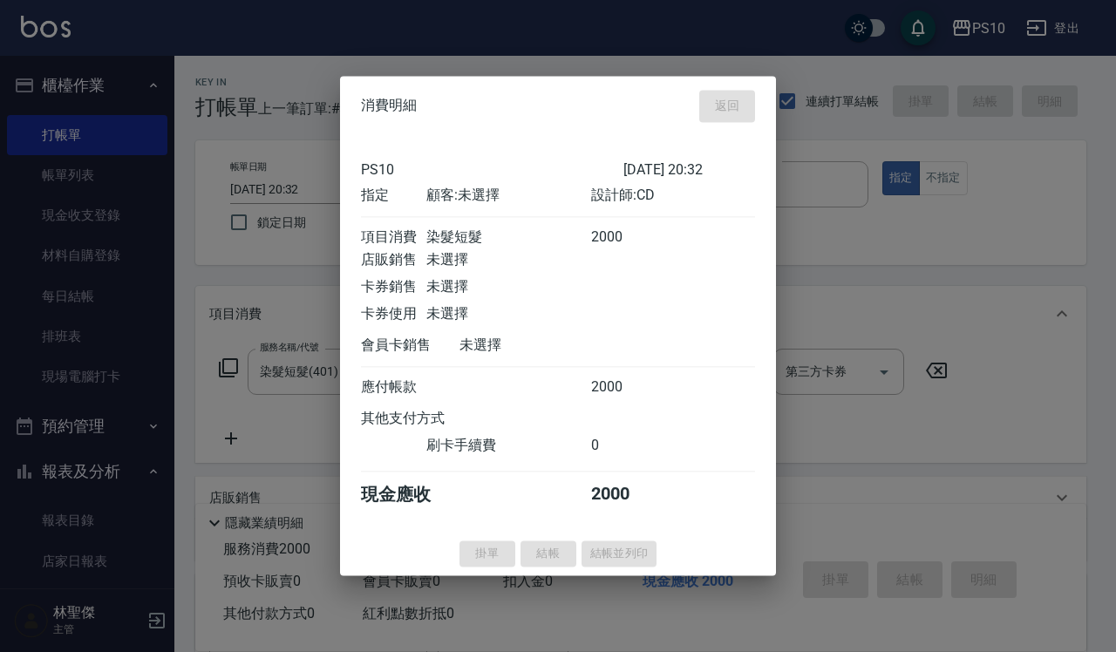
type input "[DATE] 20:33"
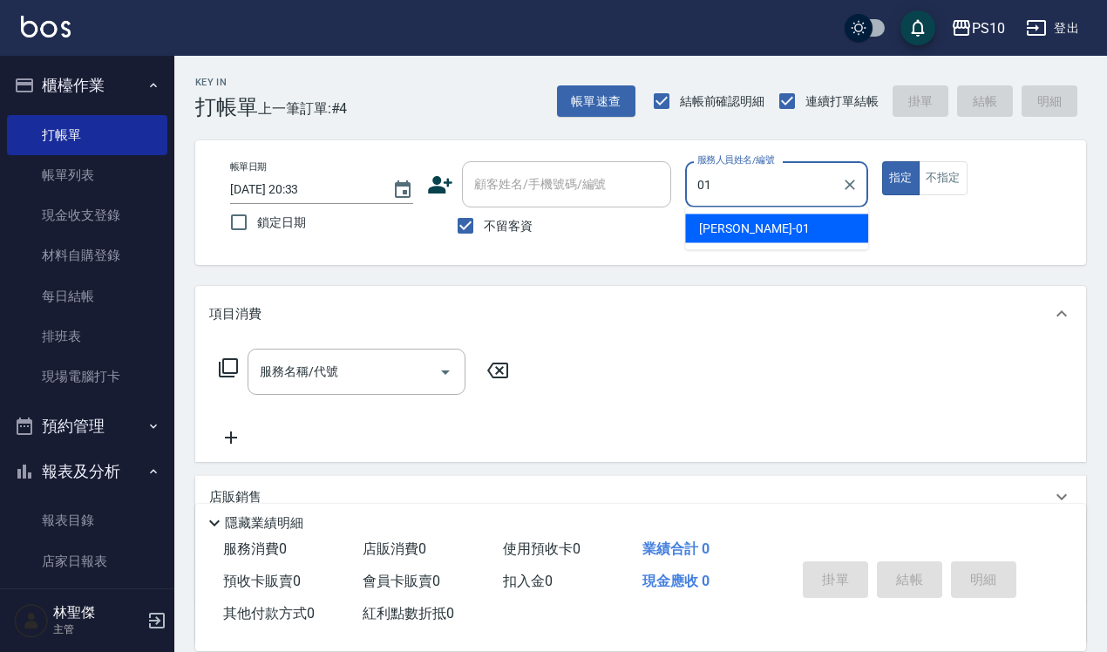
type input "[PERSON_NAME]-01"
type button "true"
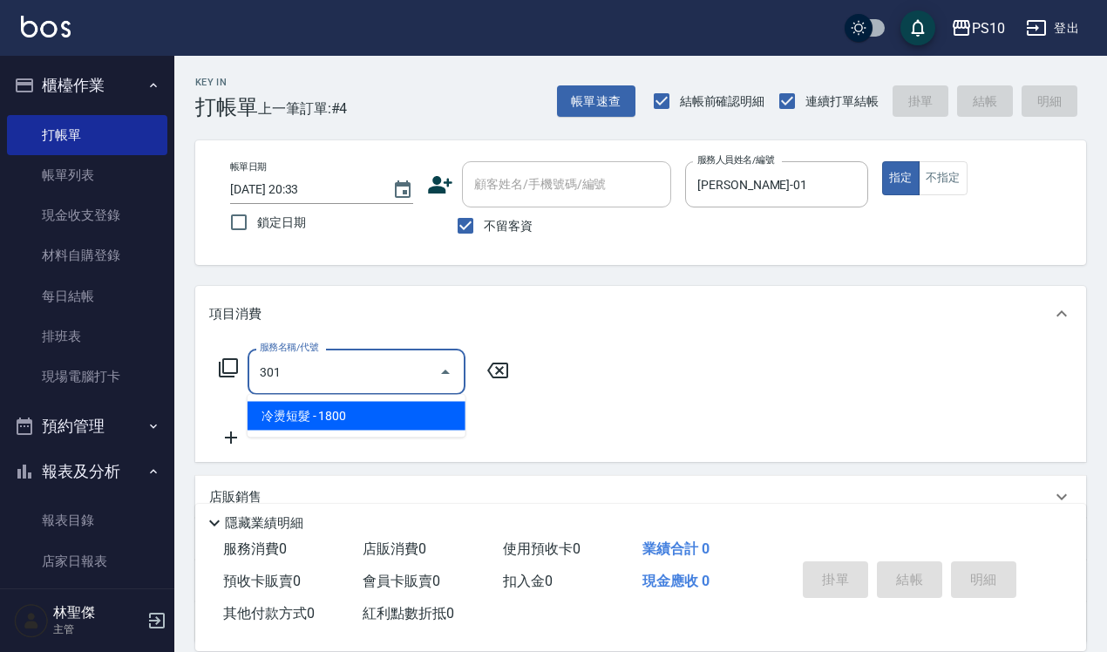
type input "冷燙短髮(301)"
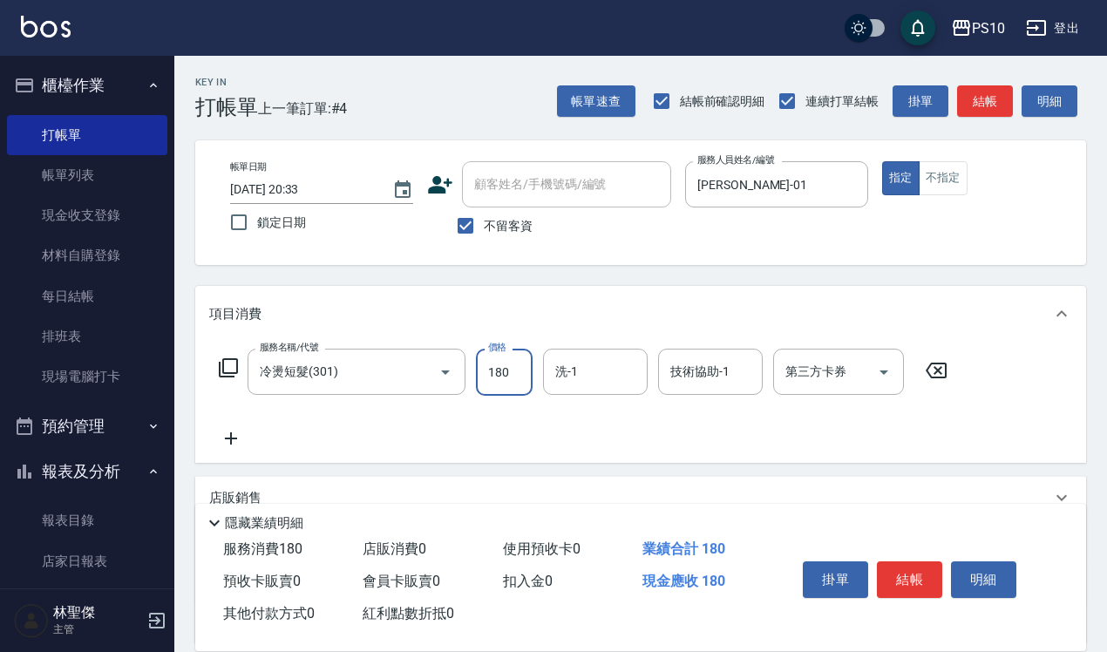
type input "1800"
click at [924, 561] on button "結帳" at bounding box center [909, 579] width 65 height 37
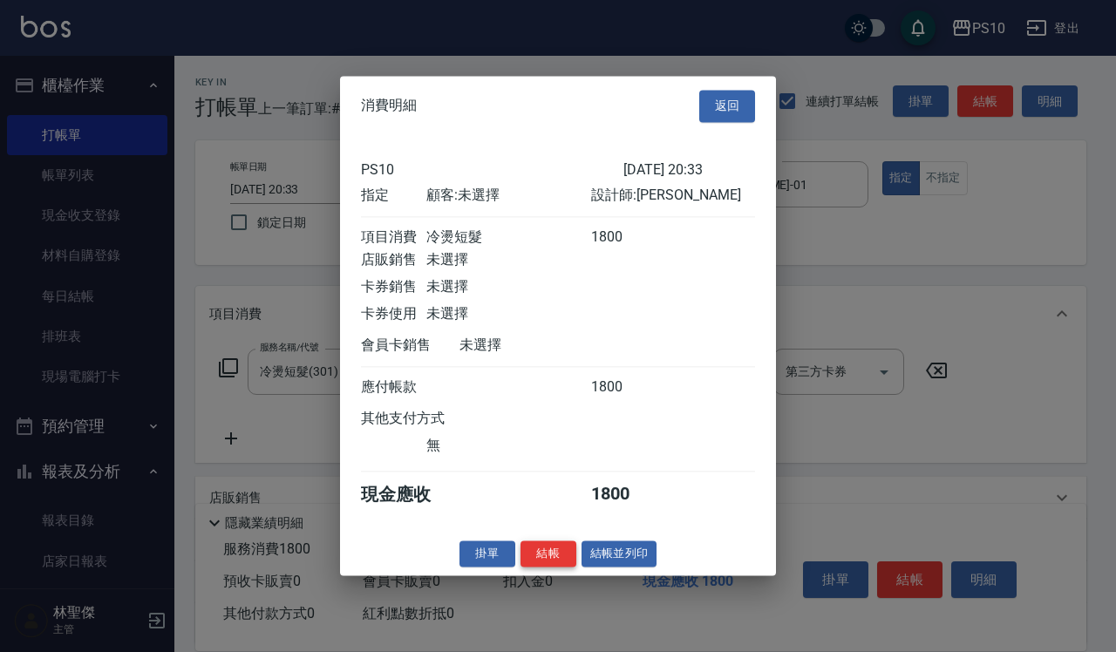
click at [538, 564] on button "結帳" at bounding box center [548, 553] width 56 height 27
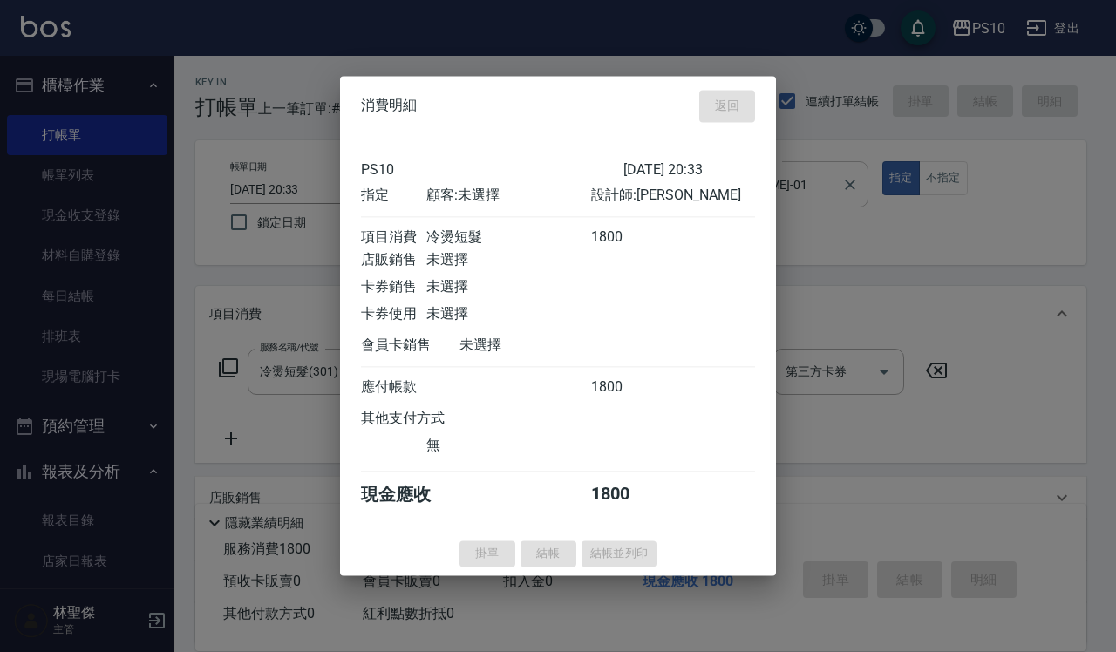
type input "[DATE] 20:36"
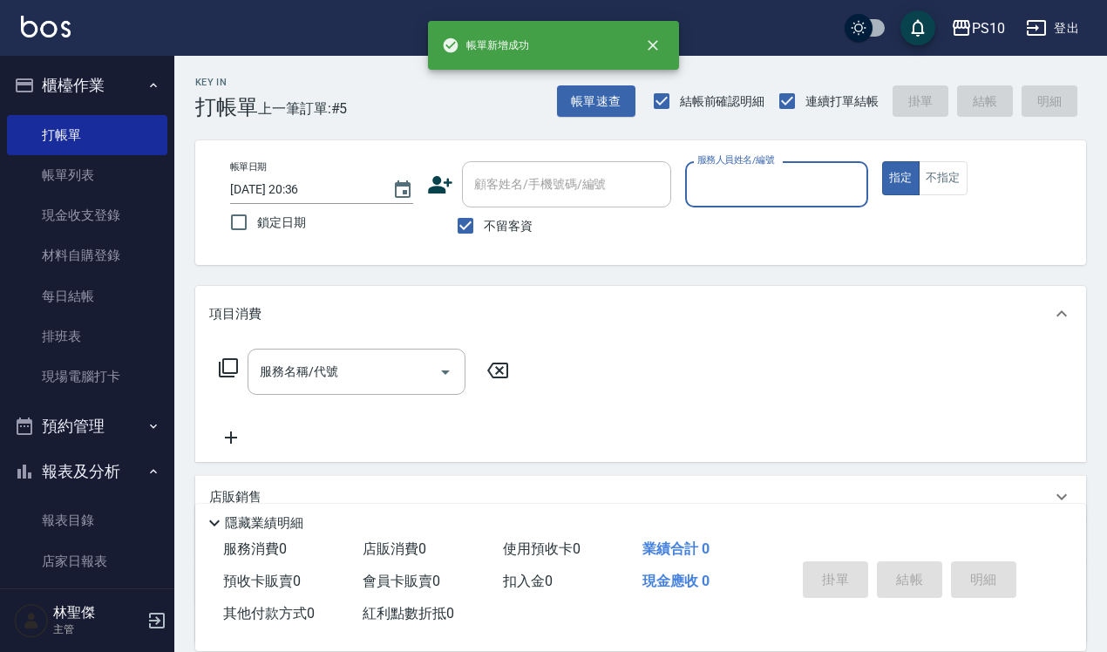
click at [817, 189] on input "服務人員姓名/編號" at bounding box center [776, 184] width 167 height 31
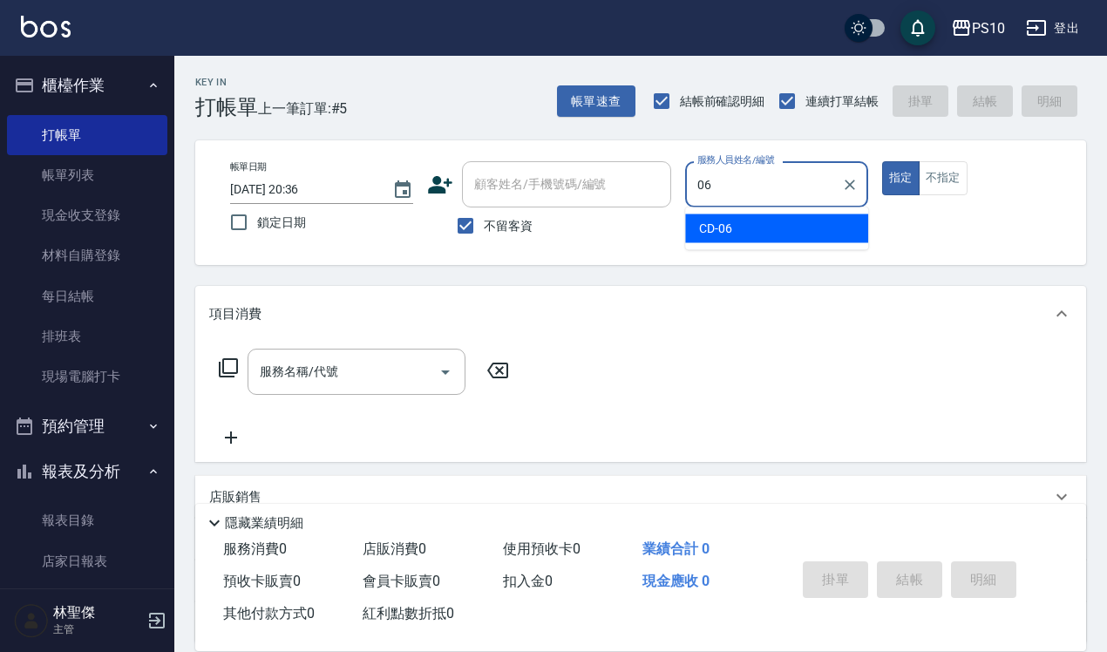
type input "CD-06"
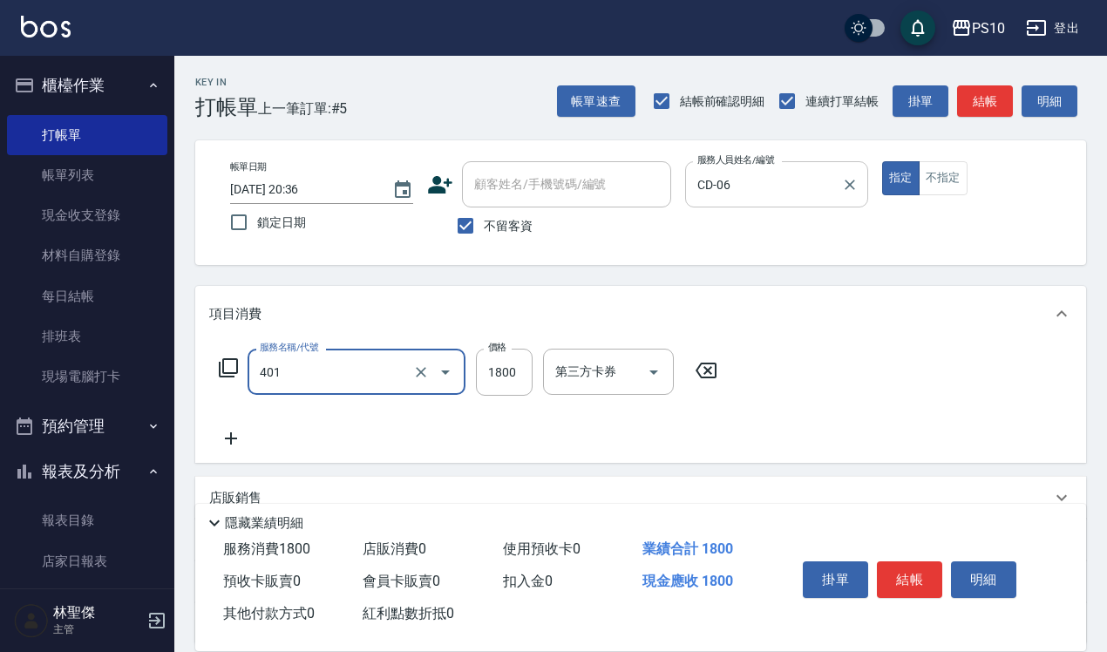
type input "染髮短髮(401)"
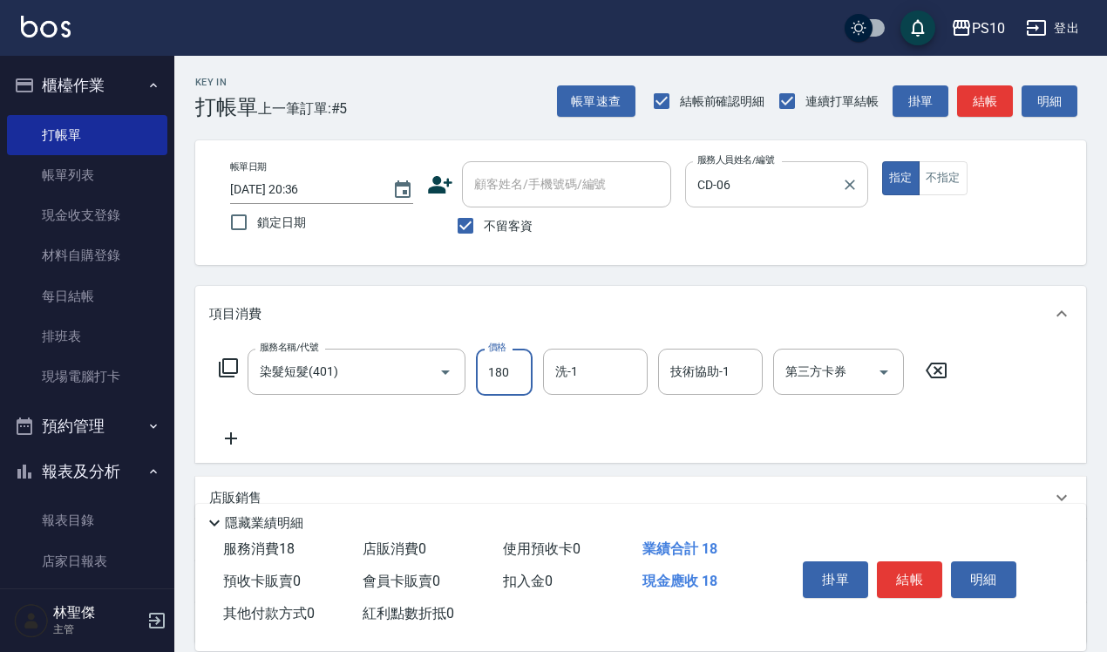
type input "1800"
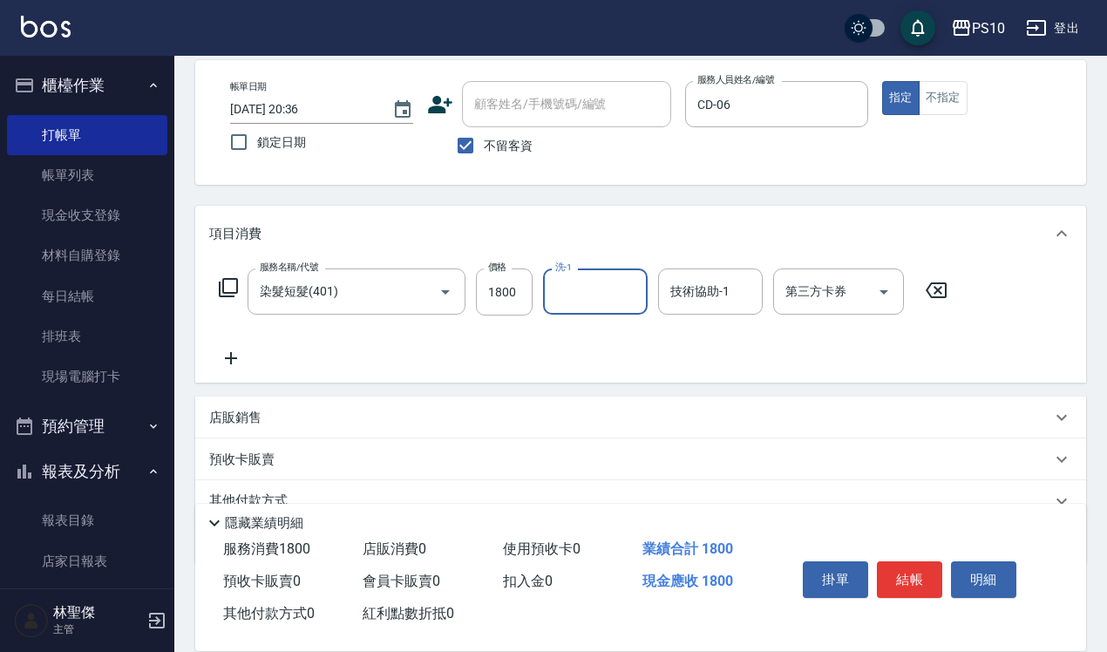
scroll to position [158, 0]
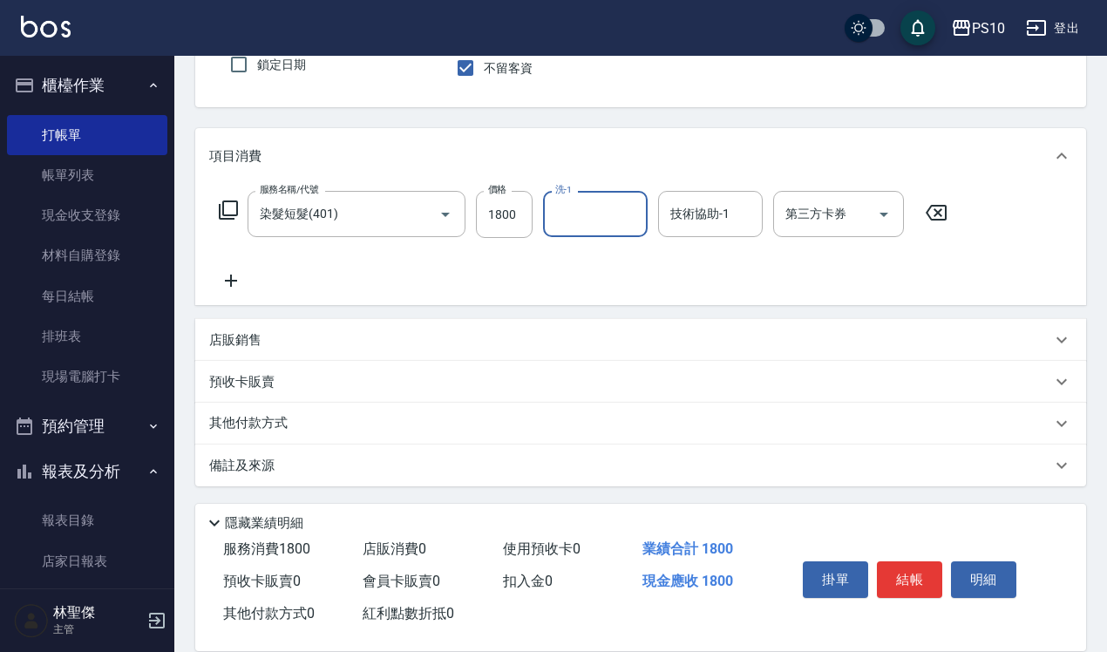
click at [263, 415] on p "其他付款方式" at bounding box center [252, 423] width 87 height 19
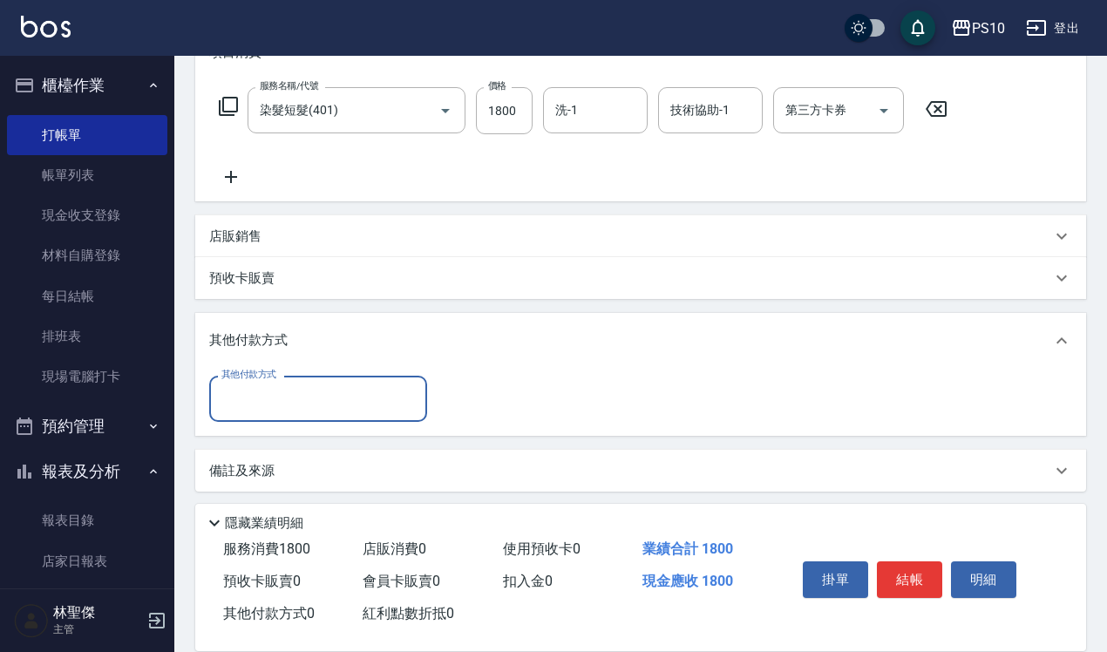
scroll to position [263, 0]
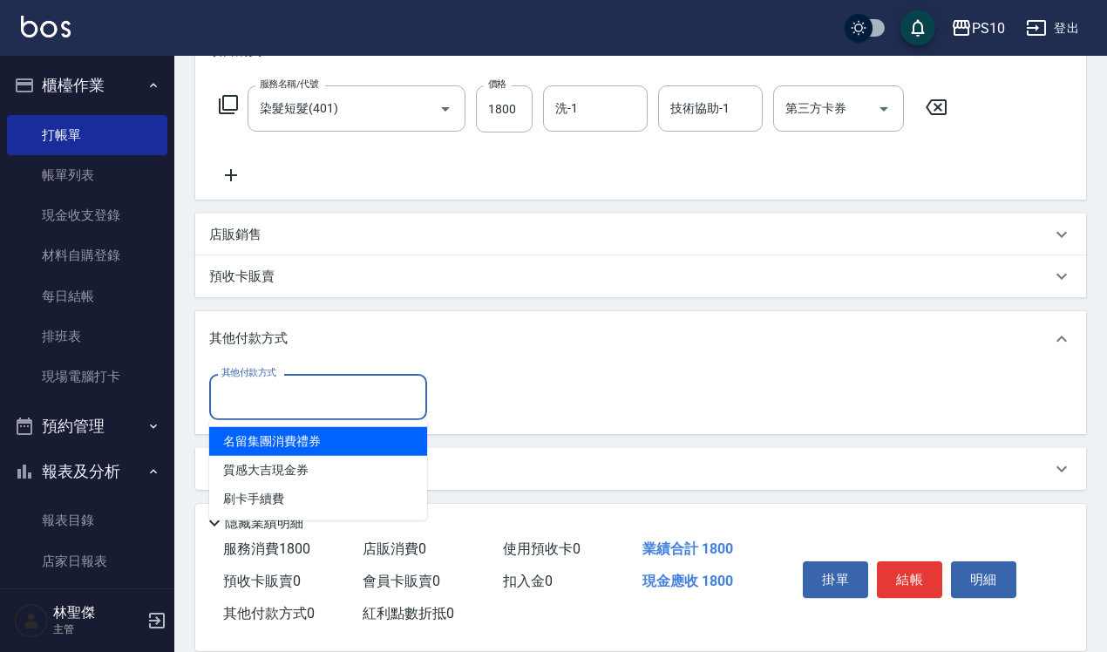
click at [305, 393] on input "其他付款方式" at bounding box center [318, 397] width 202 height 31
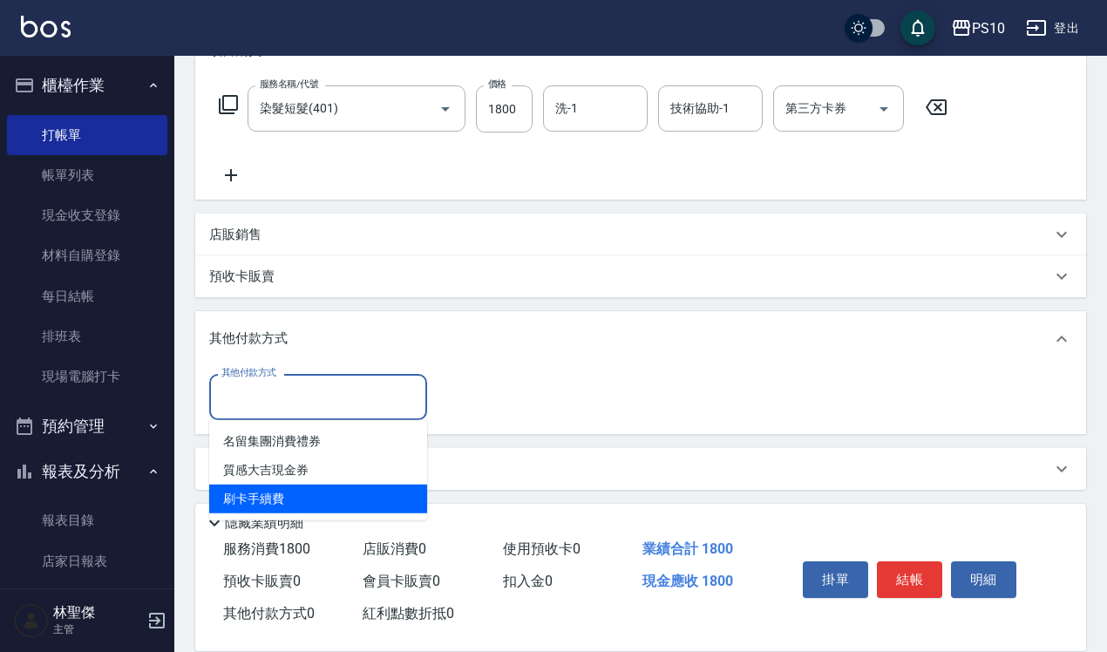
click at [301, 490] on span "刷卡手續費" at bounding box center [318, 499] width 218 height 29
type input "刷卡手續費"
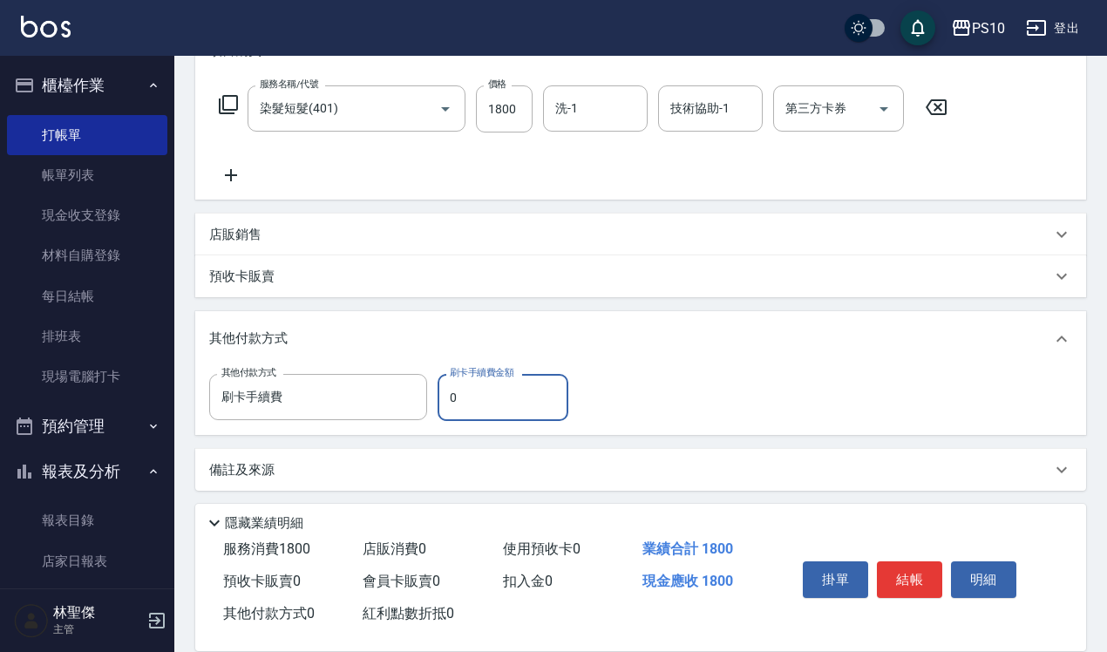
drag, startPoint x: 490, startPoint y: 382, endPoint x: 452, endPoint y: 399, distance: 42.1
click at [452, 399] on input "0" at bounding box center [503, 397] width 131 height 47
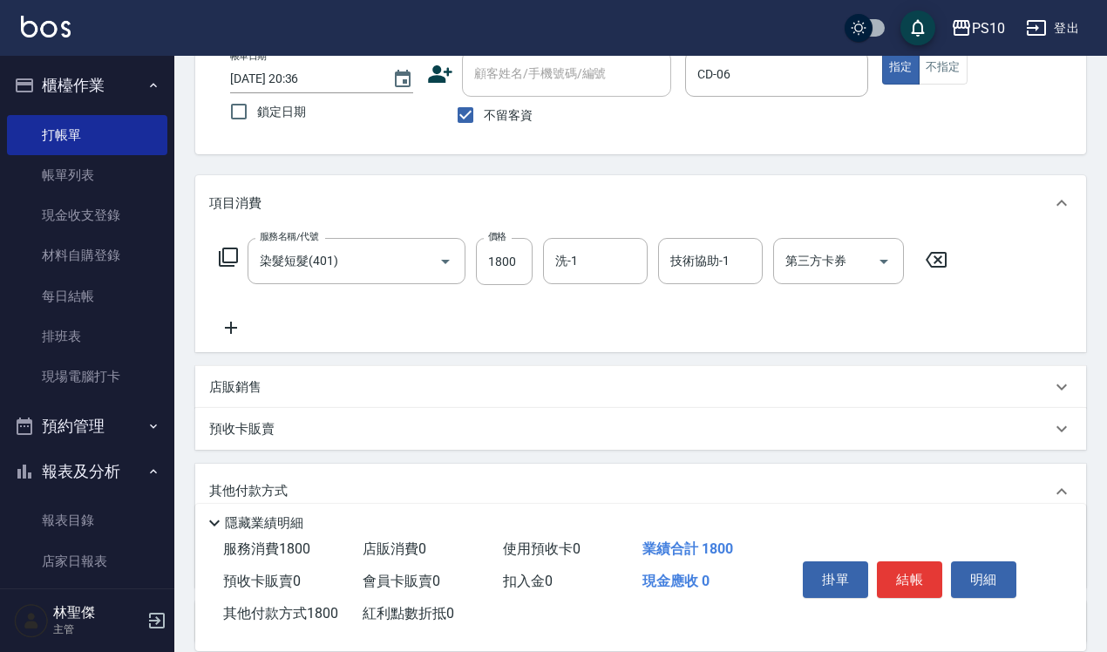
scroll to position [0, 0]
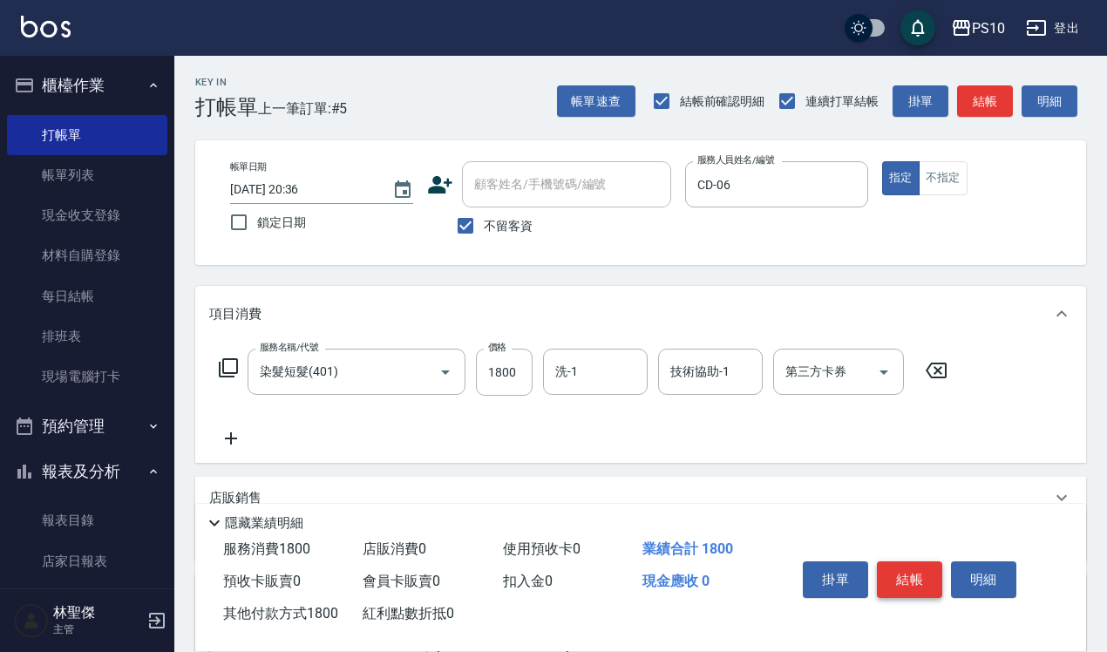
type input "1800"
click at [912, 572] on button "結帳" at bounding box center [909, 579] width 65 height 37
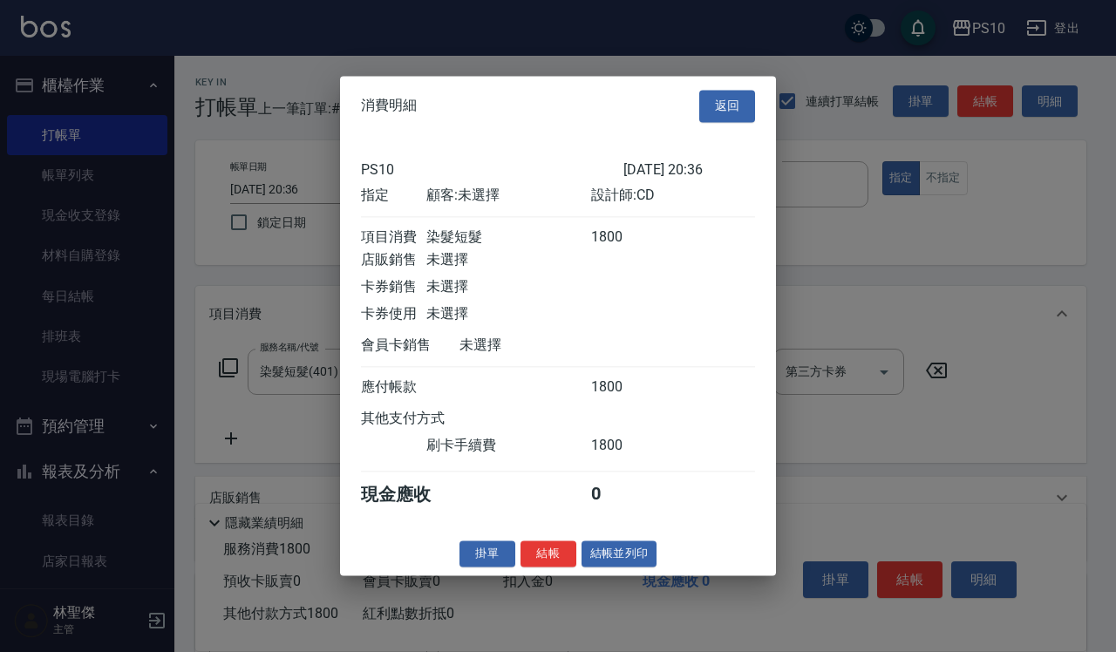
click at [536, 563] on button "結帳" at bounding box center [548, 553] width 56 height 27
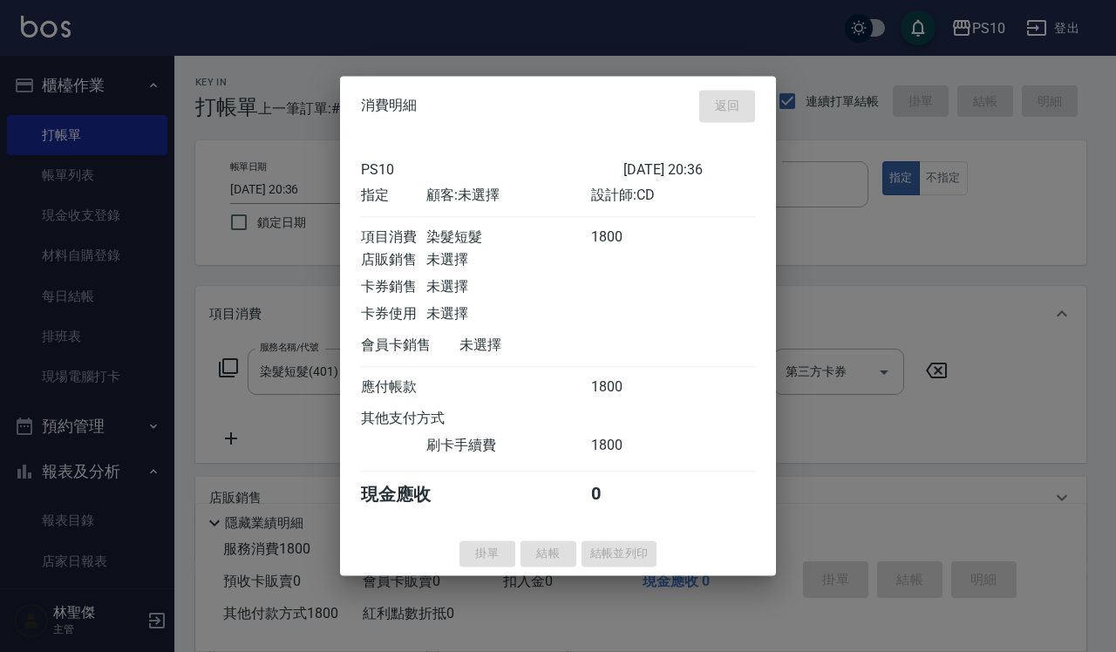
type input "[DATE] 20:37"
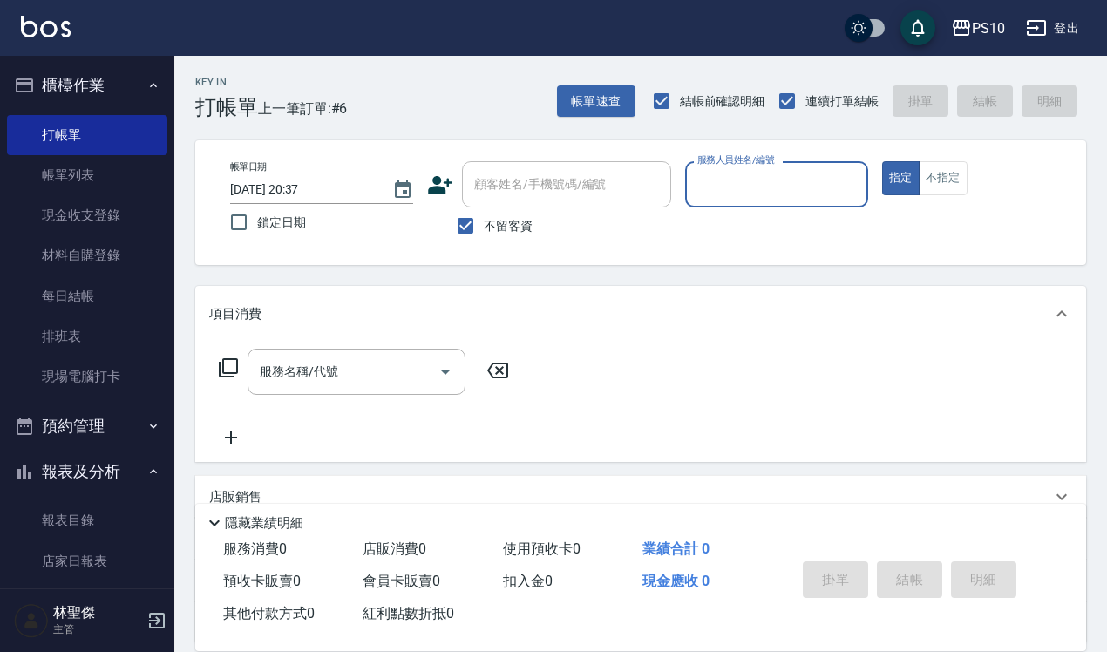
drag, startPoint x: 90, startPoint y: 173, endPoint x: 1015, endPoint y: 350, distance: 942.6
click at [90, 173] on link "帳單列表" at bounding box center [87, 175] width 160 height 40
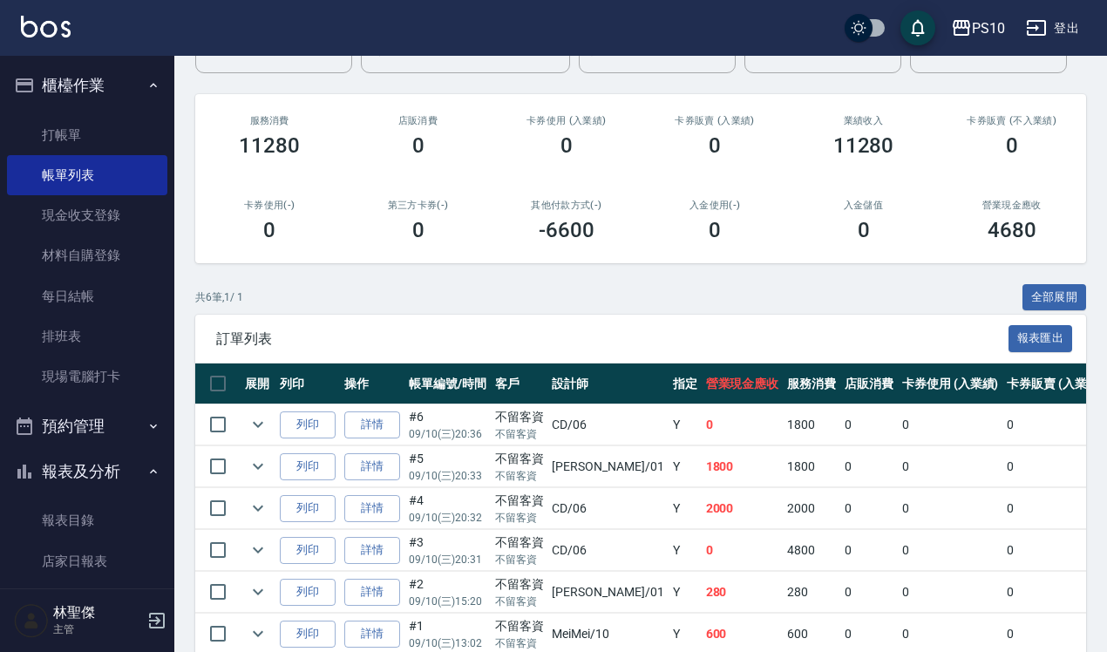
scroll to position [218, 0]
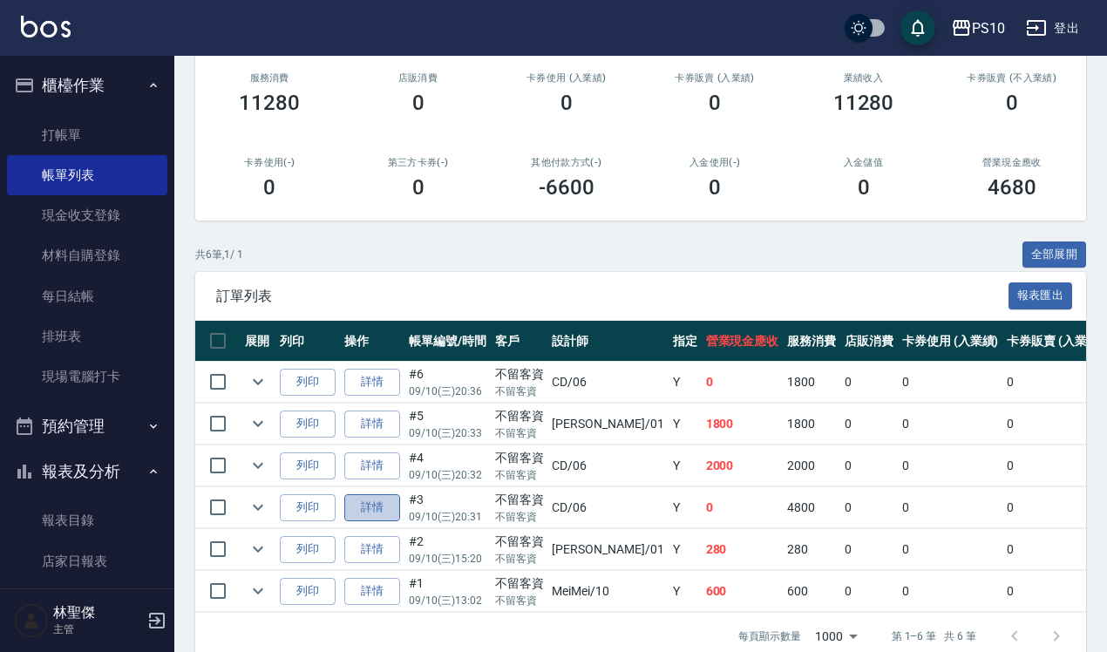
click at [394, 504] on link "詳情" at bounding box center [372, 507] width 56 height 27
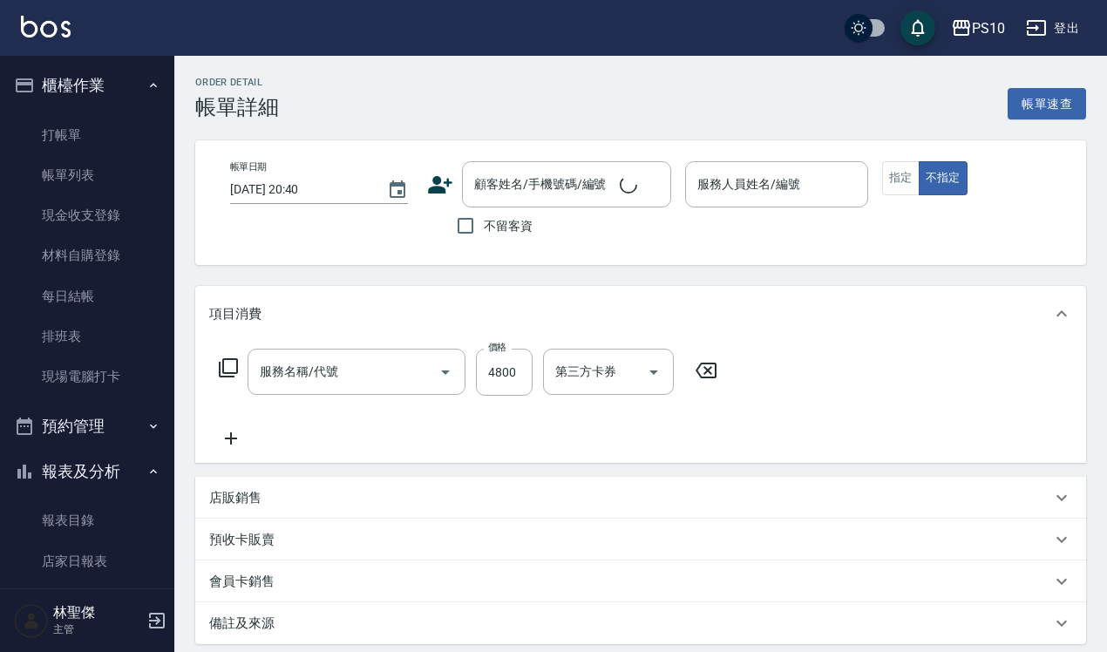
type input "[DATE] 20:31"
checkbox input "true"
type input "CD-06"
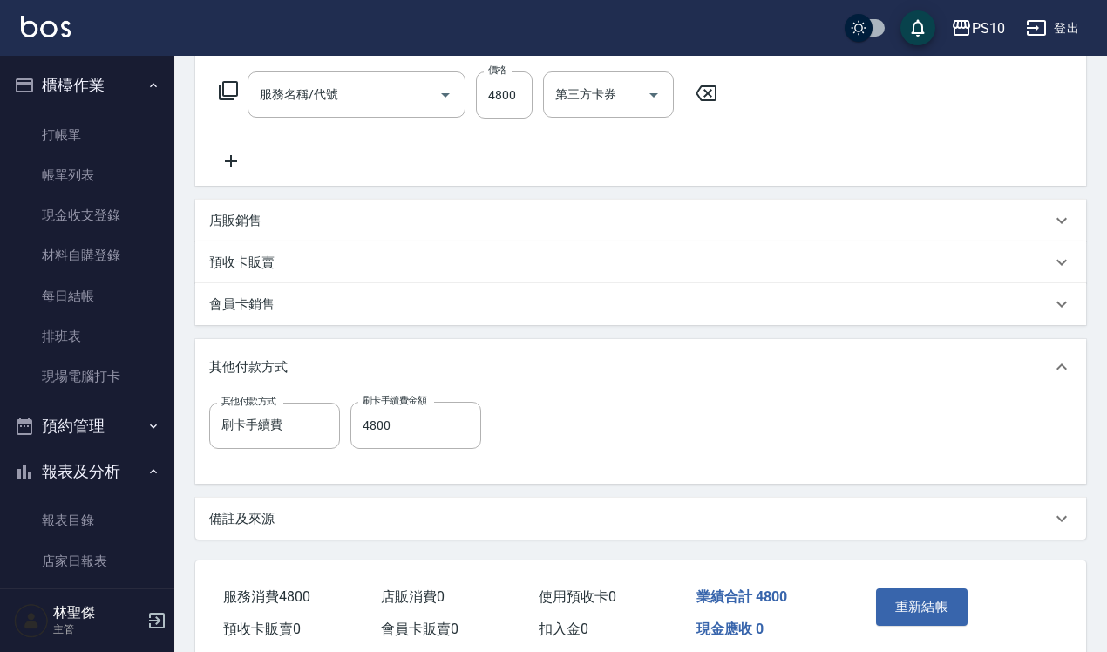
type input "染髮長髮(403)"
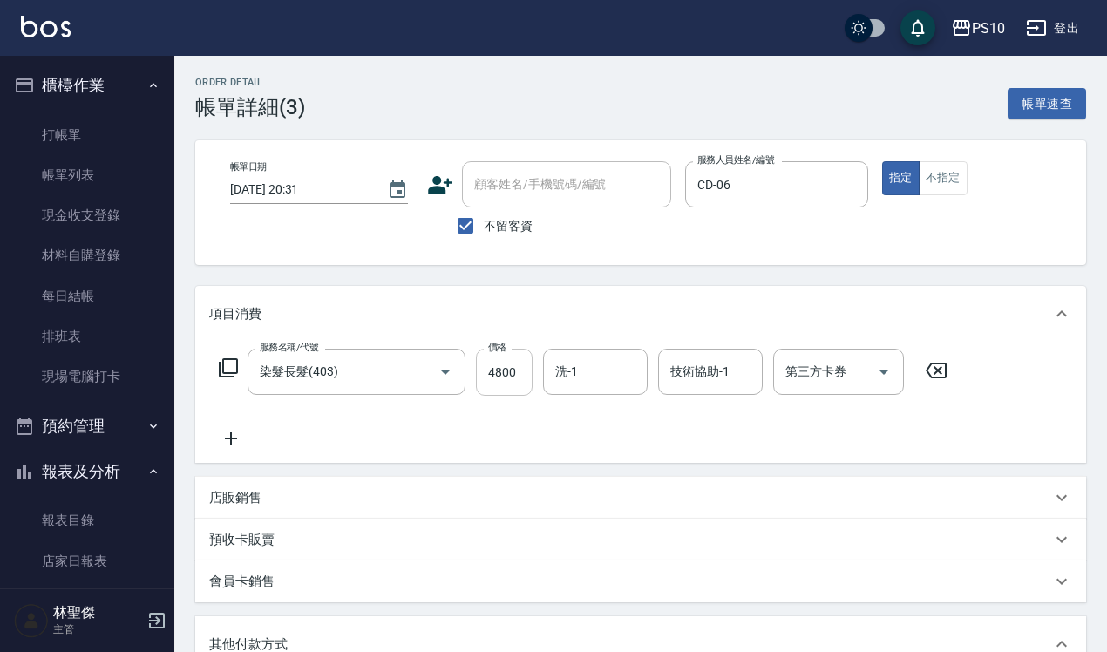
click at [484, 370] on input "4800" at bounding box center [504, 372] width 57 height 47
type input "1"
type input "0"
click at [499, 369] on input "1500" at bounding box center [504, 372] width 57 height 47
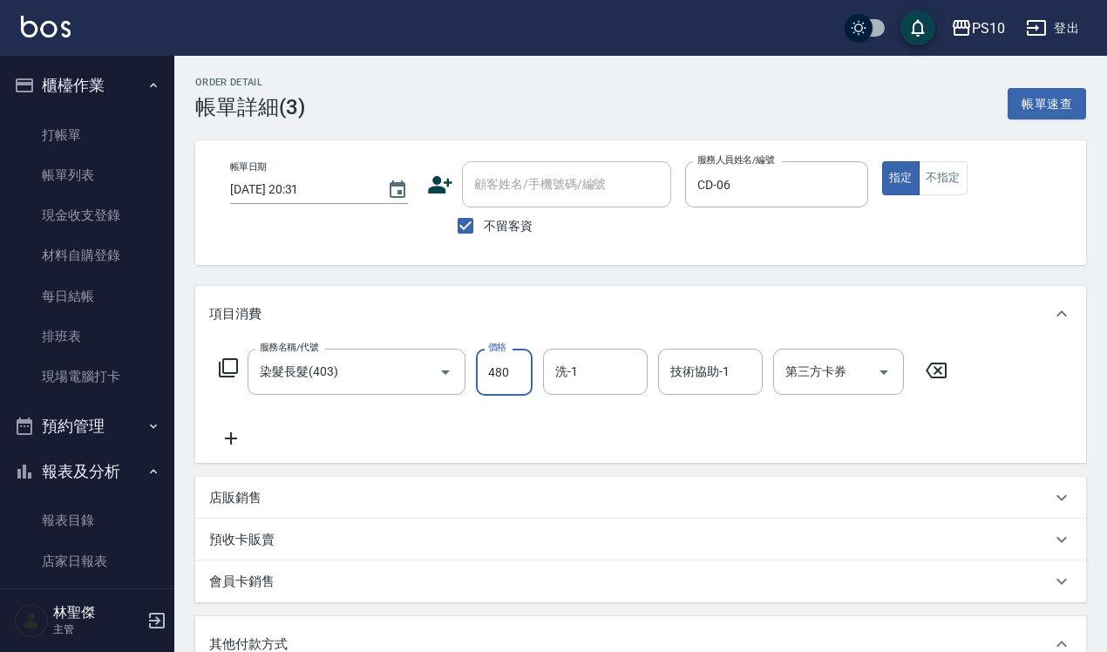
type input "4800"
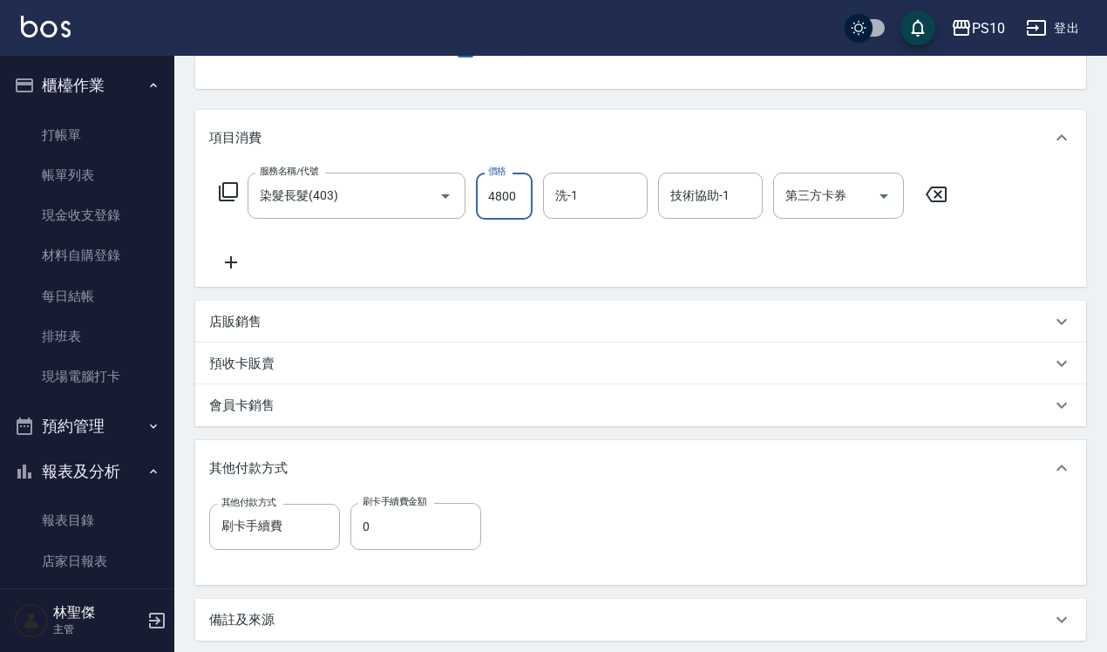
scroll to position [351, 0]
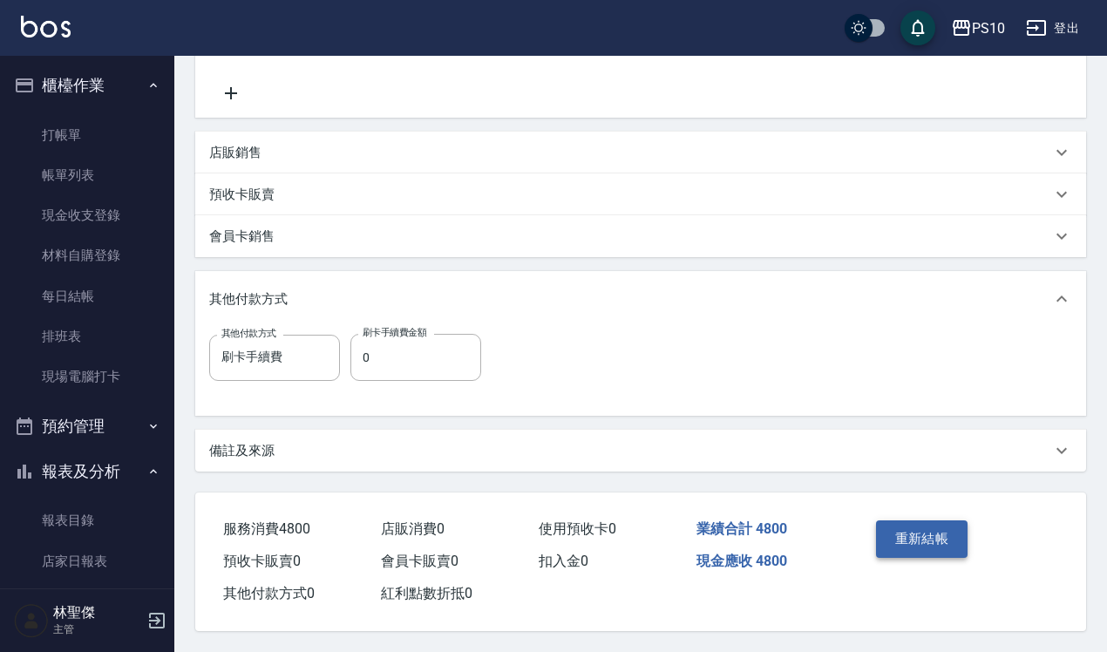
click at [918, 533] on button "重新結帳" at bounding box center [922, 538] width 92 height 37
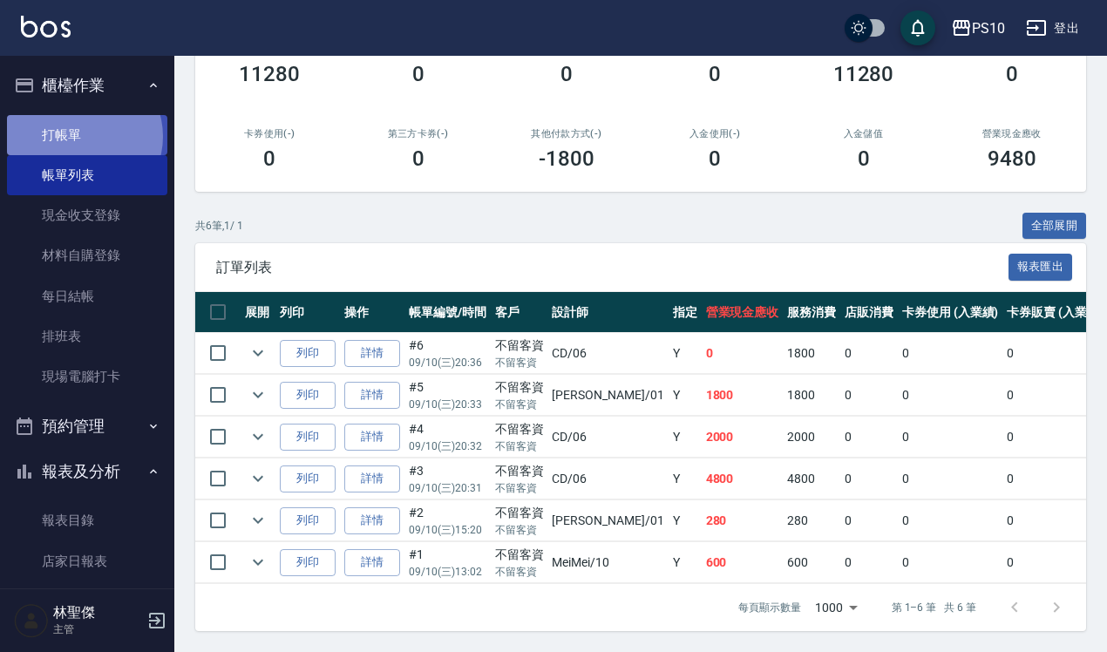
click at [80, 136] on link "打帳單" at bounding box center [87, 135] width 160 height 40
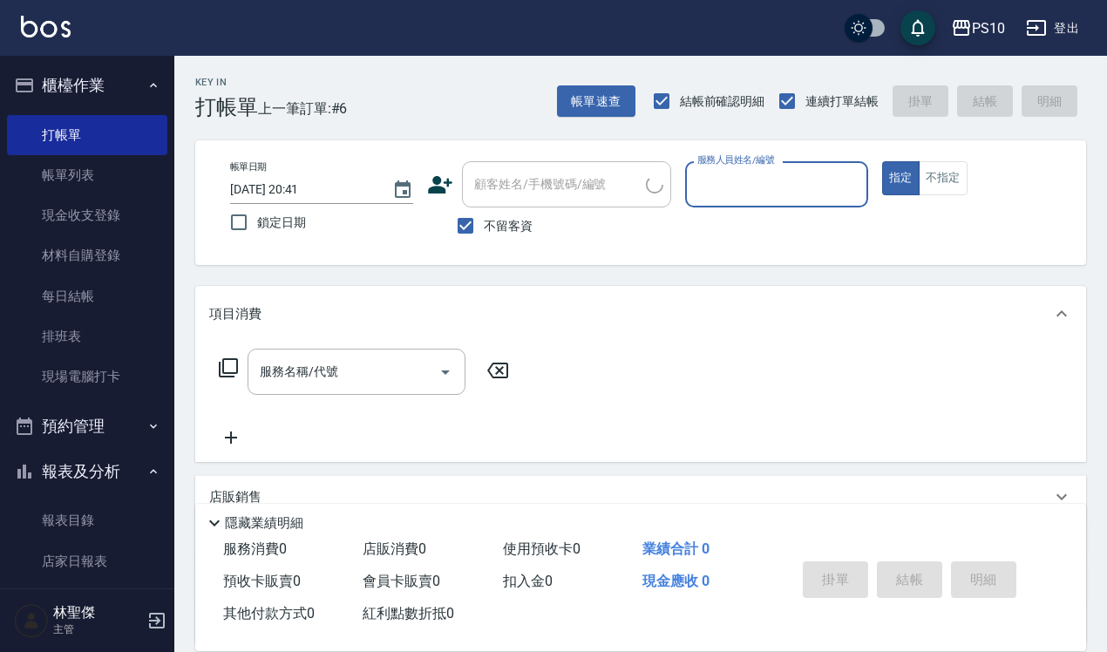
click at [738, 181] on input "服務人員姓名/編號" at bounding box center [776, 184] width 167 height 31
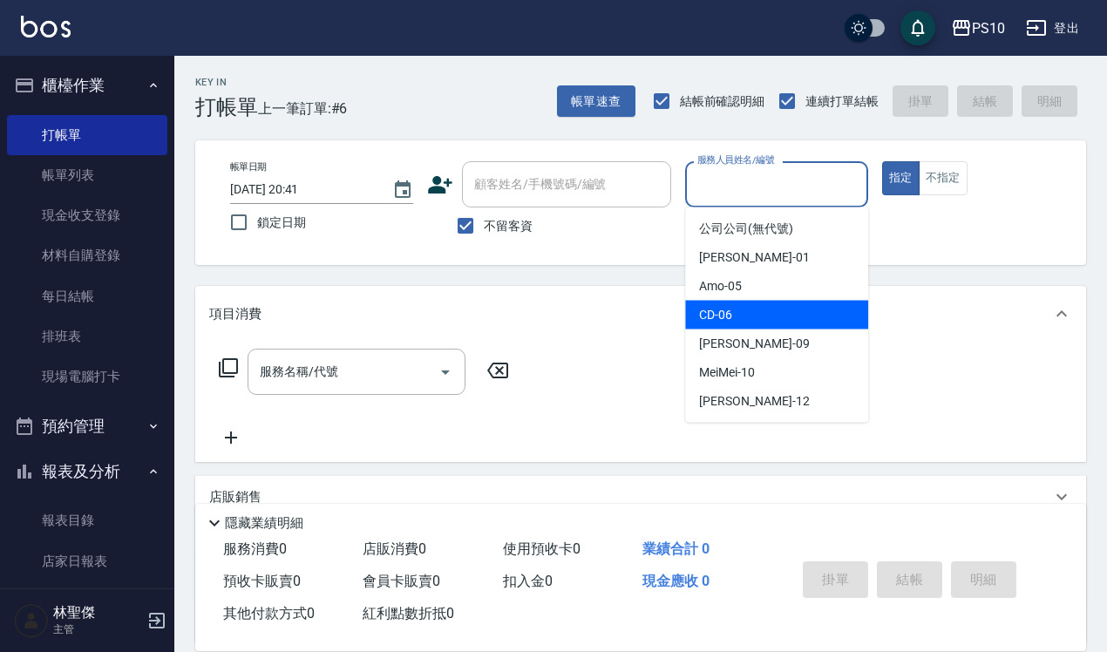
click at [734, 323] on div "CD -06" at bounding box center [776, 315] width 183 height 29
type input "CD-06"
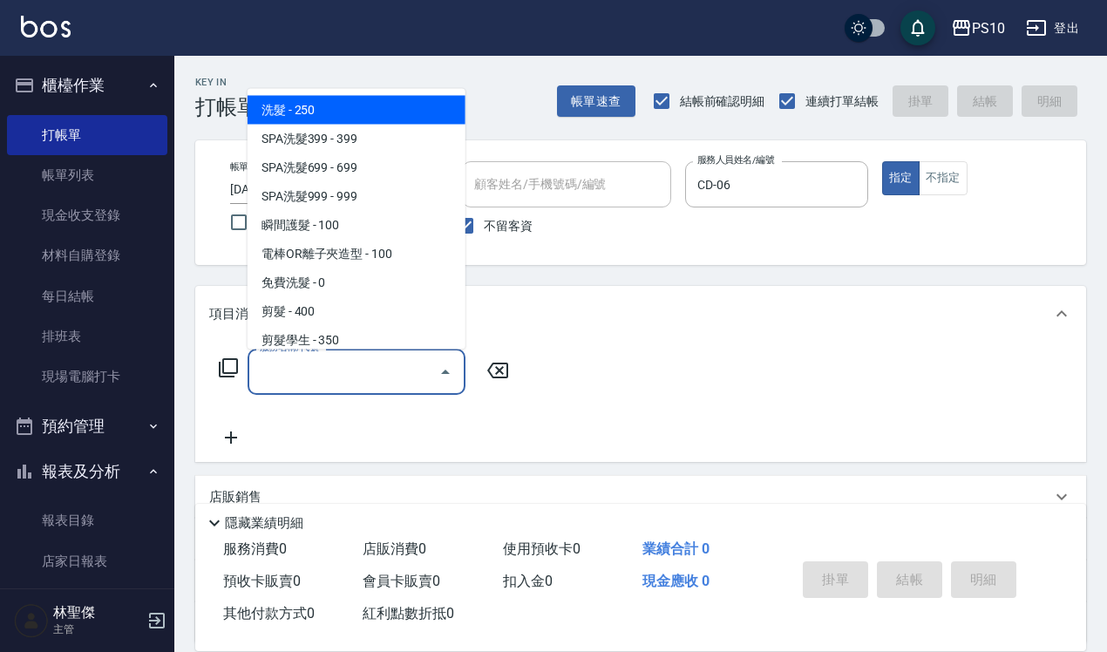
click at [259, 364] on input "服務名稱/代號" at bounding box center [343, 372] width 176 height 31
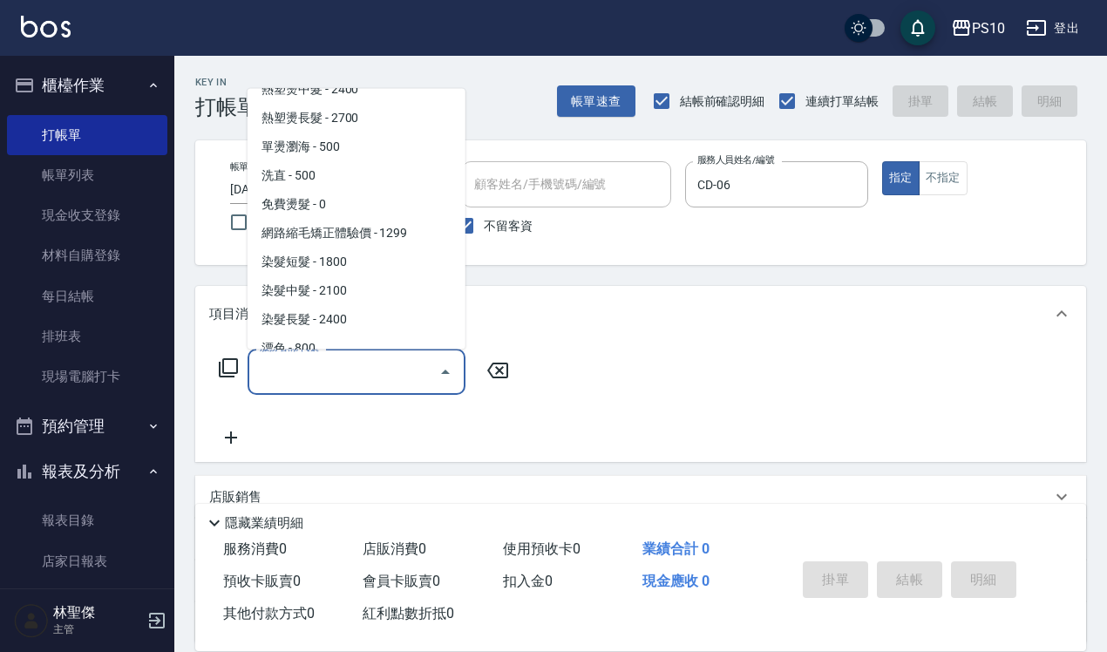
scroll to position [654, 0]
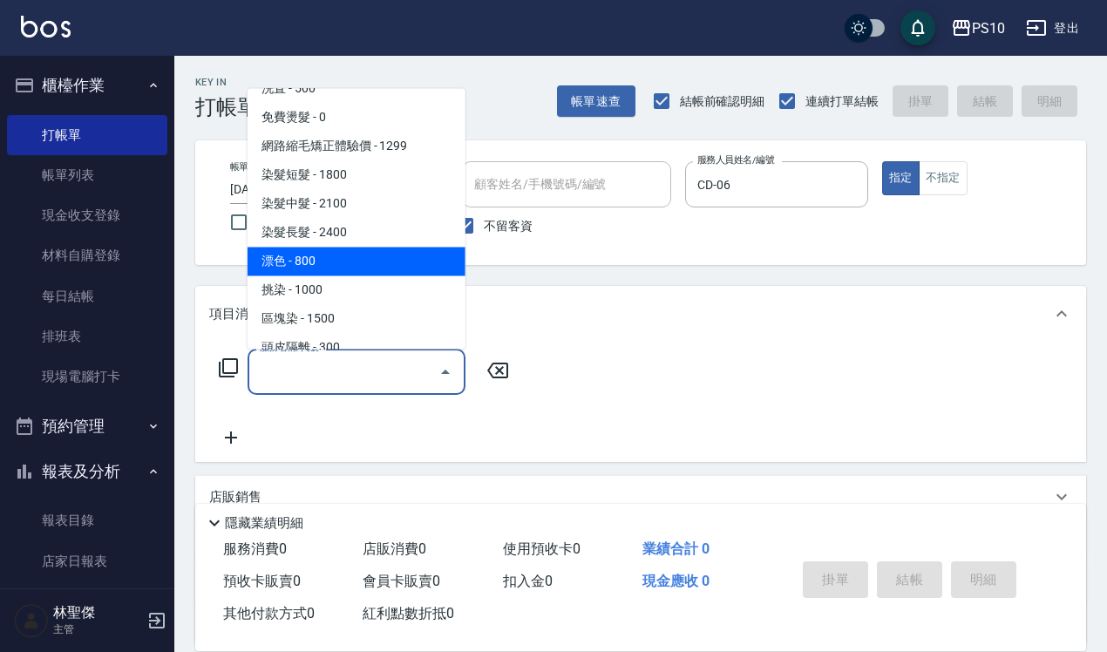
click at [319, 257] on span "漂色 - 800" at bounding box center [357, 261] width 218 height 29
type input "漂色(404)"
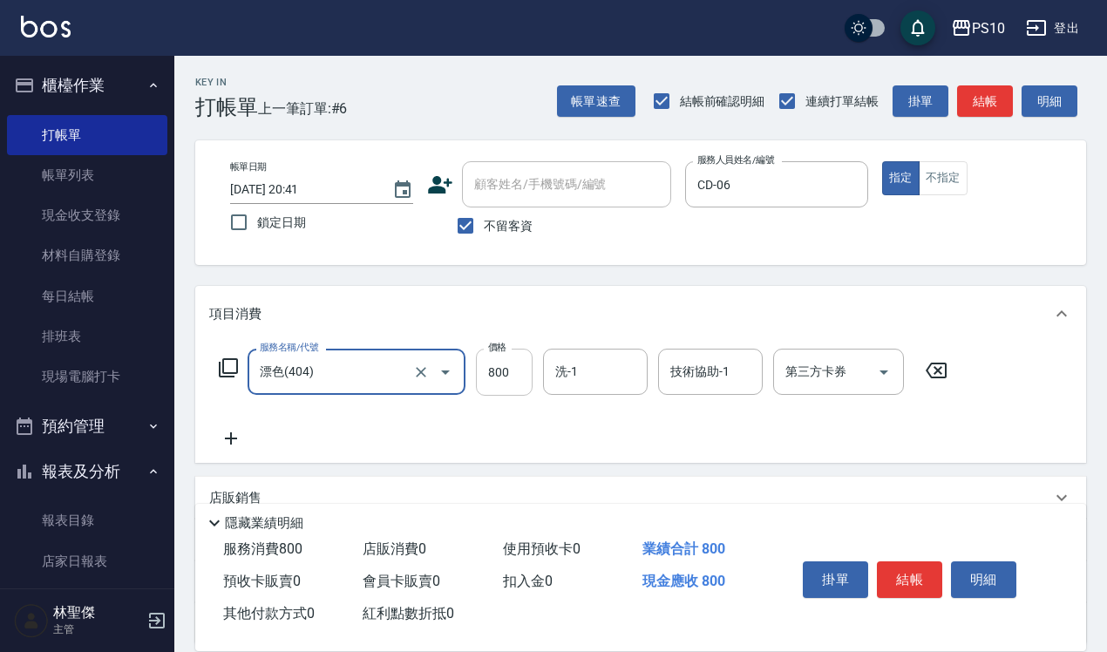
click at [495, 367] on input "800" at bounding box center [504, 372] width 57 height 47
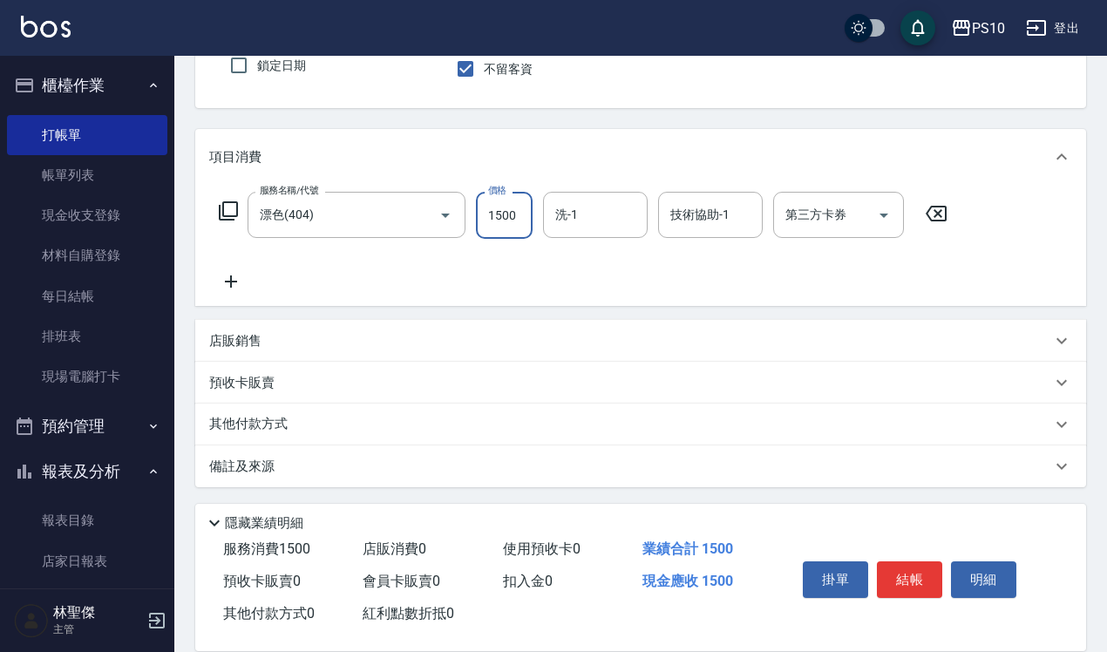
scroll to position [158, 0]
type input "1500"
click at [266, 429] on p "其他付款方式" at bounding box center [252, 423] width 87 height 19
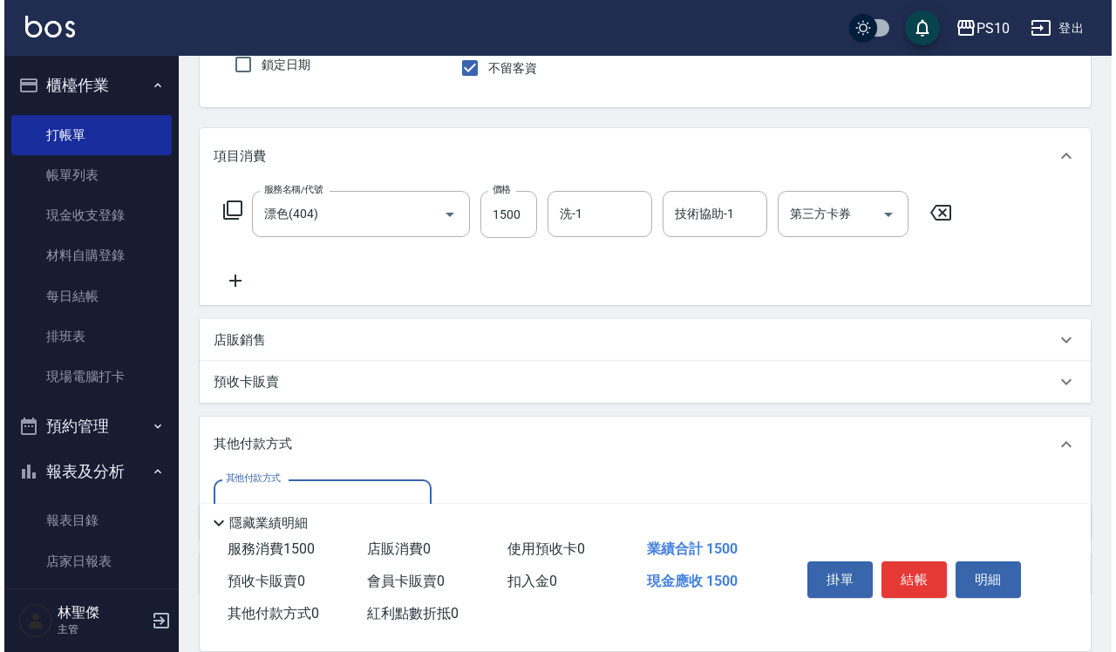
scroll to position [267, 0]
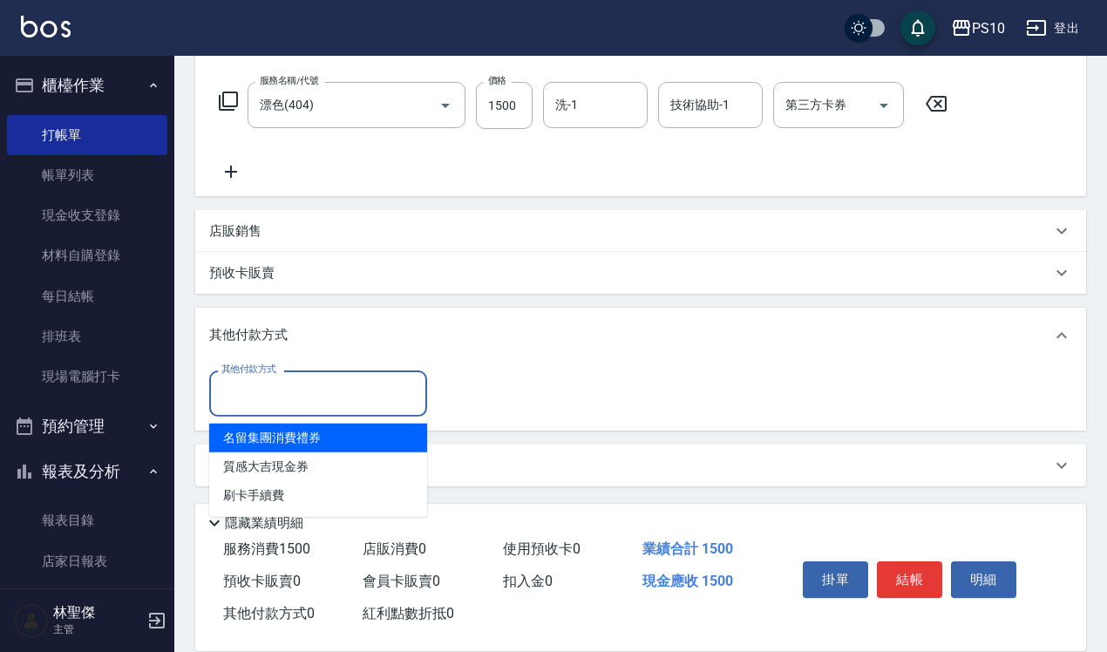
click at [249, 390] on input "其他付款方式" at bounding box center [318, 393] width 202 height 31
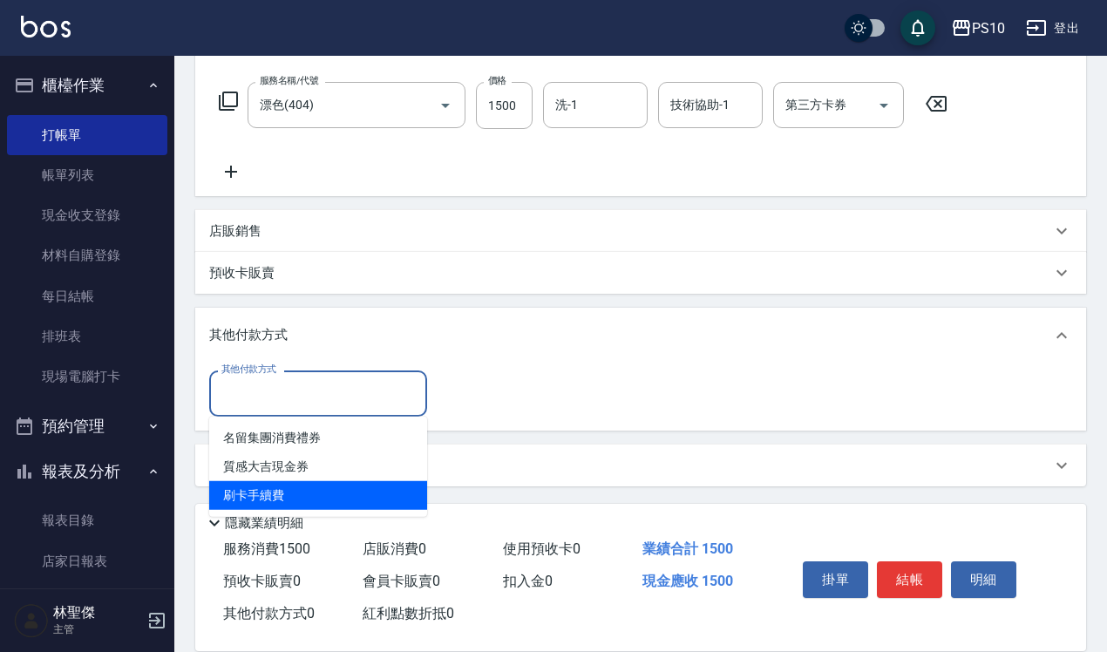
click at [260, 493] on span "刷卡手續費" at bounding box center [318, 495] width 218 height 29
type input "刷卡手續費"
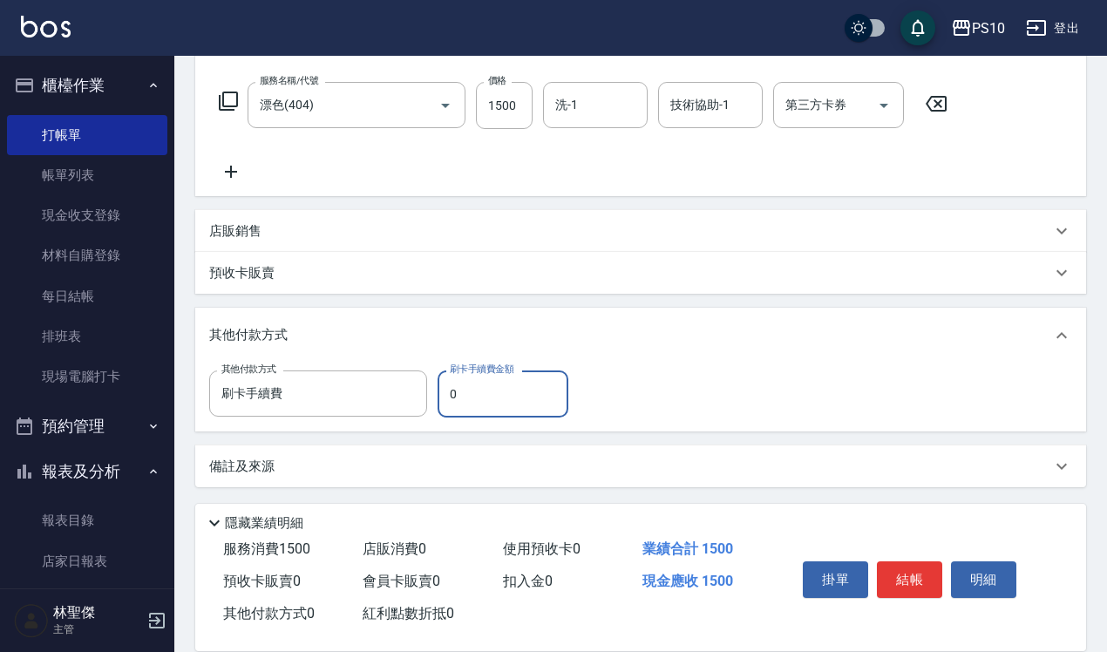
click at [475, 384] on input "0" at bounding box center [503, 393] width 131 height 47
type input "1500"
click at [913, 565] on button "結帳" at bounding box center [909, 579] width 65 height 37
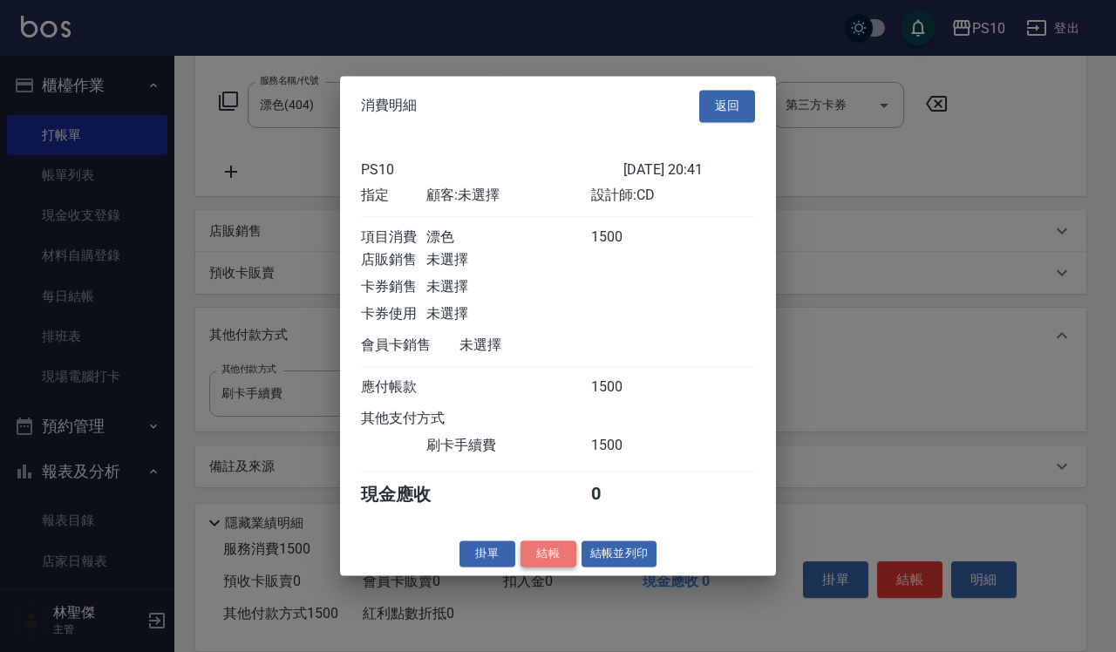
click at [540, 567] on button "結帳" at bounding box center [548, 553] width 56 height 27
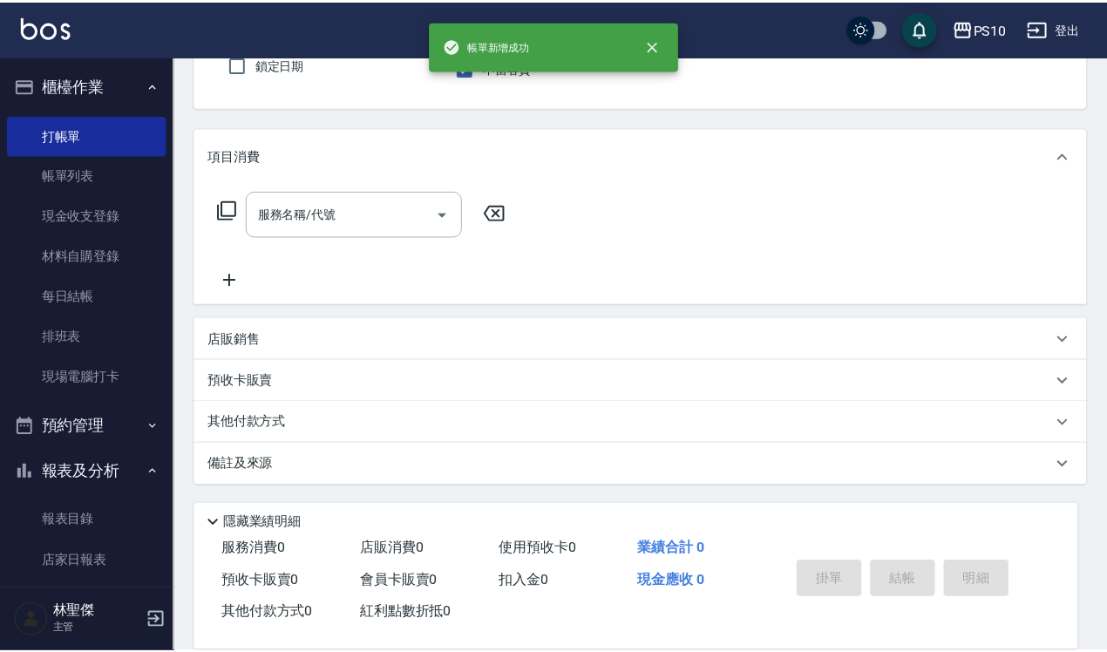
scroll to position [0, 0]
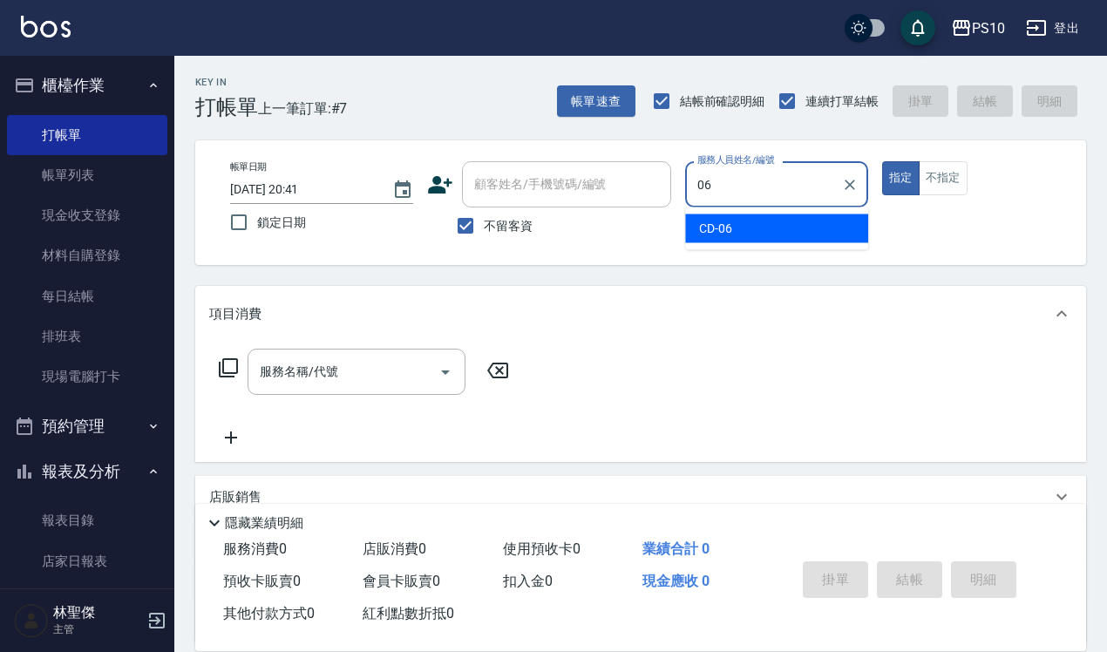
type input "CD-06"
type button "true"
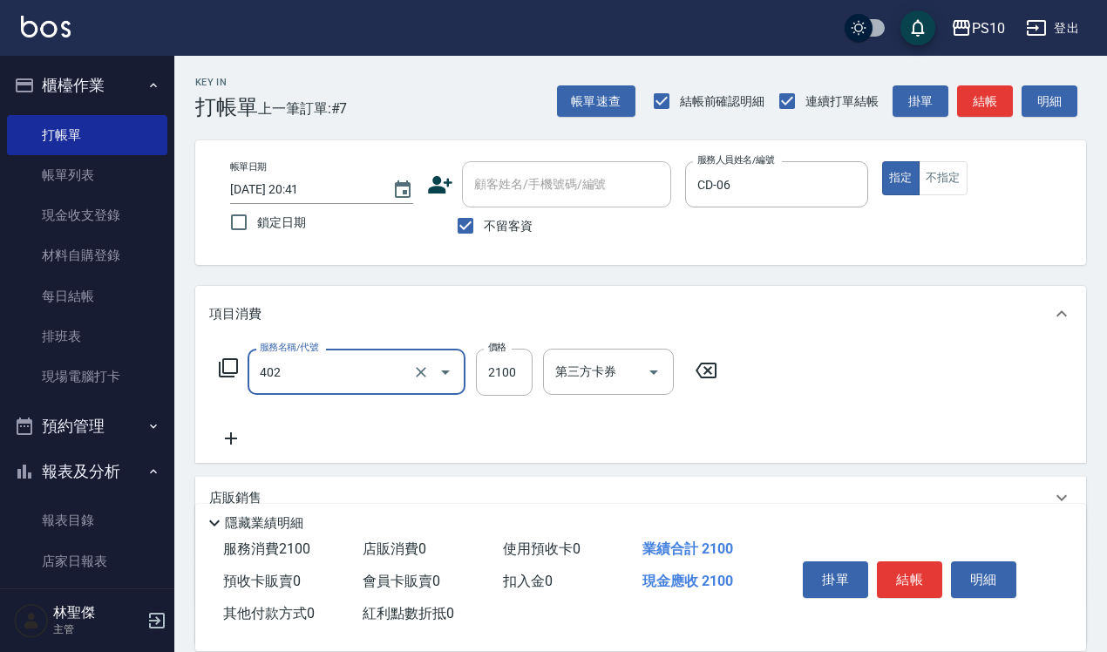
type input "染髮中髮(402)"
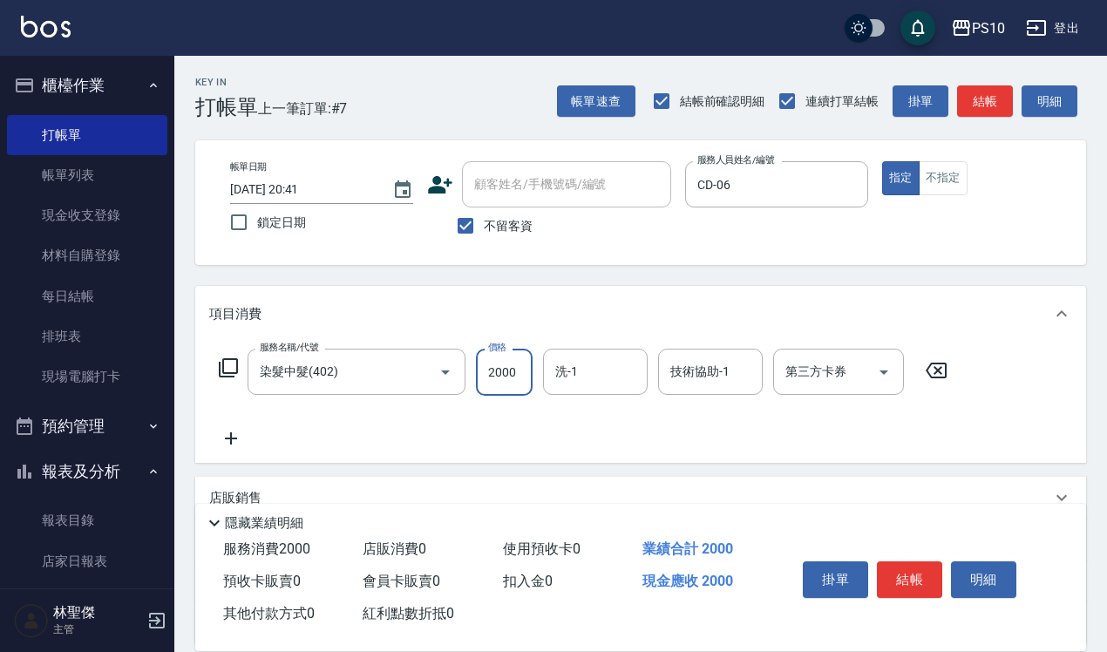
type input "2000"
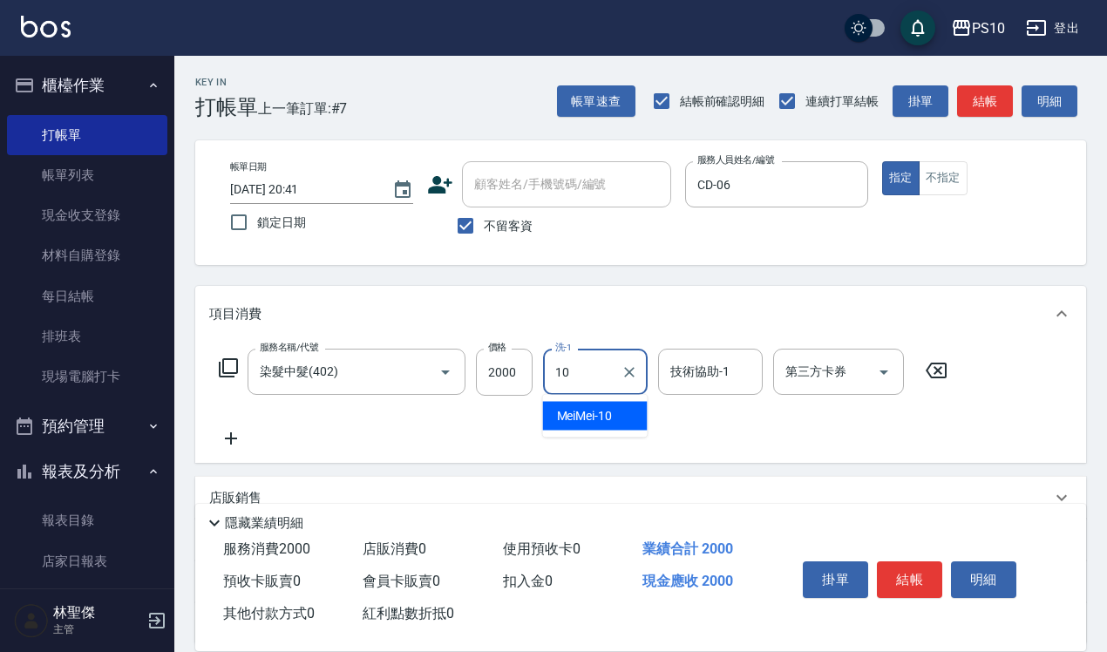
type input "MeiMei-10"
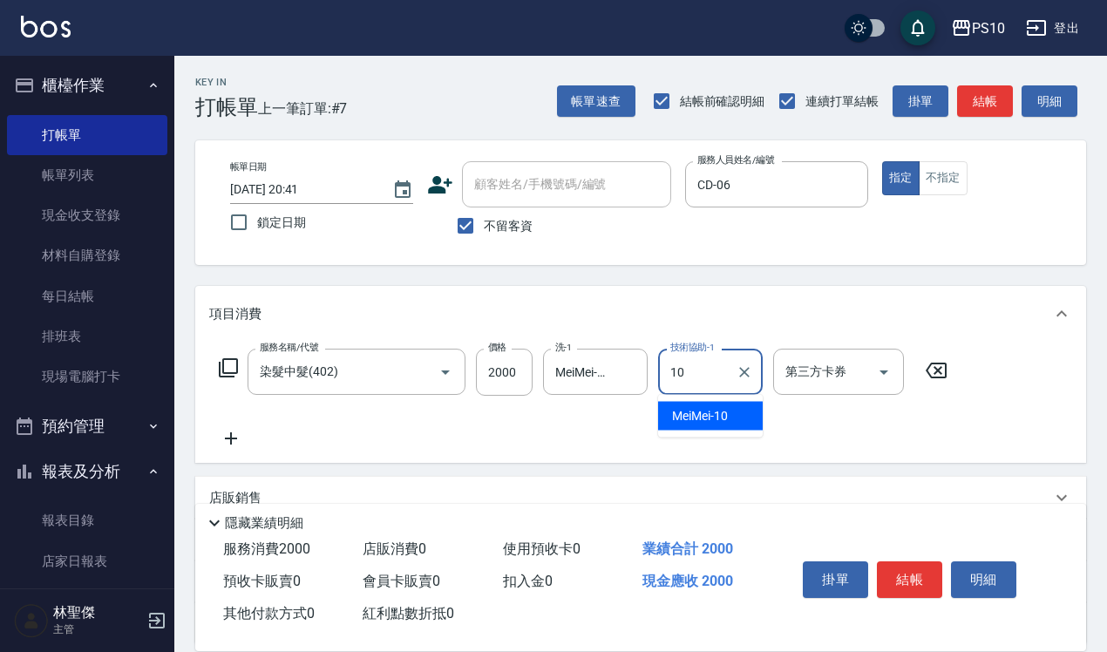
type input "MeiMei-10"
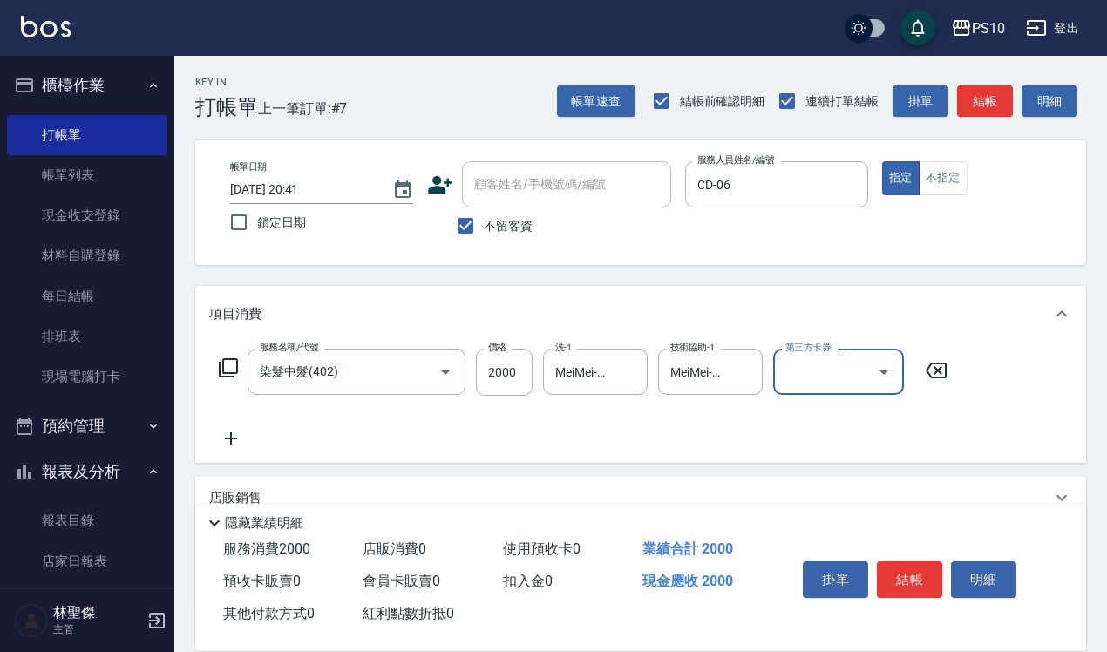
scroll to position [158, 0]
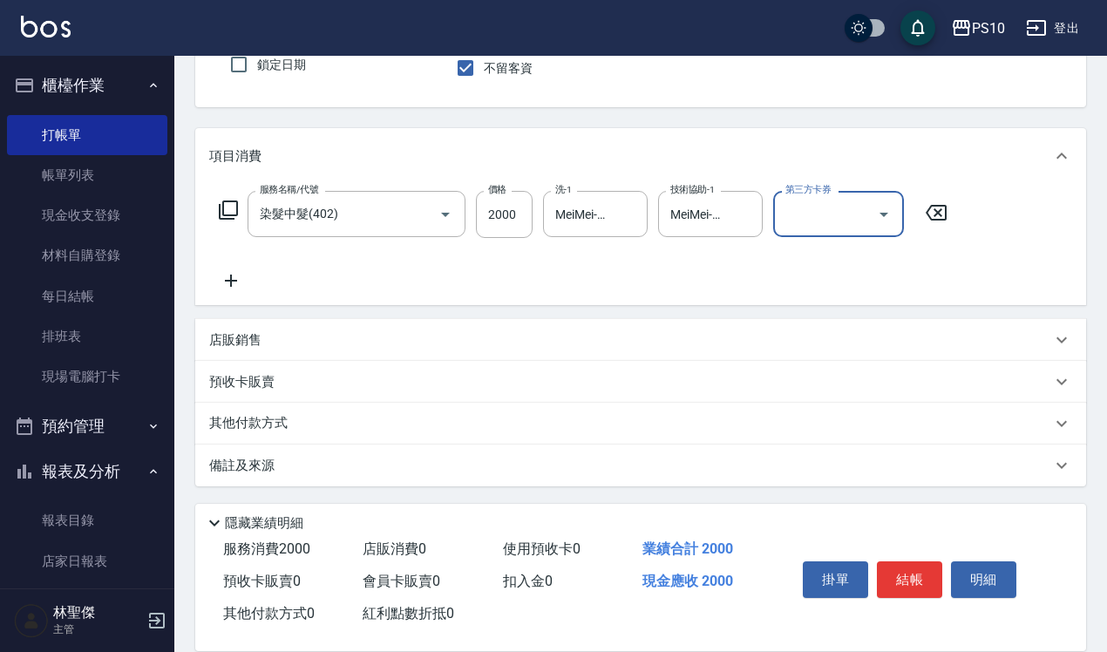
click at [285, 418] on p "其他付款方式" at bounding box center [252, 423] width 87 height 19
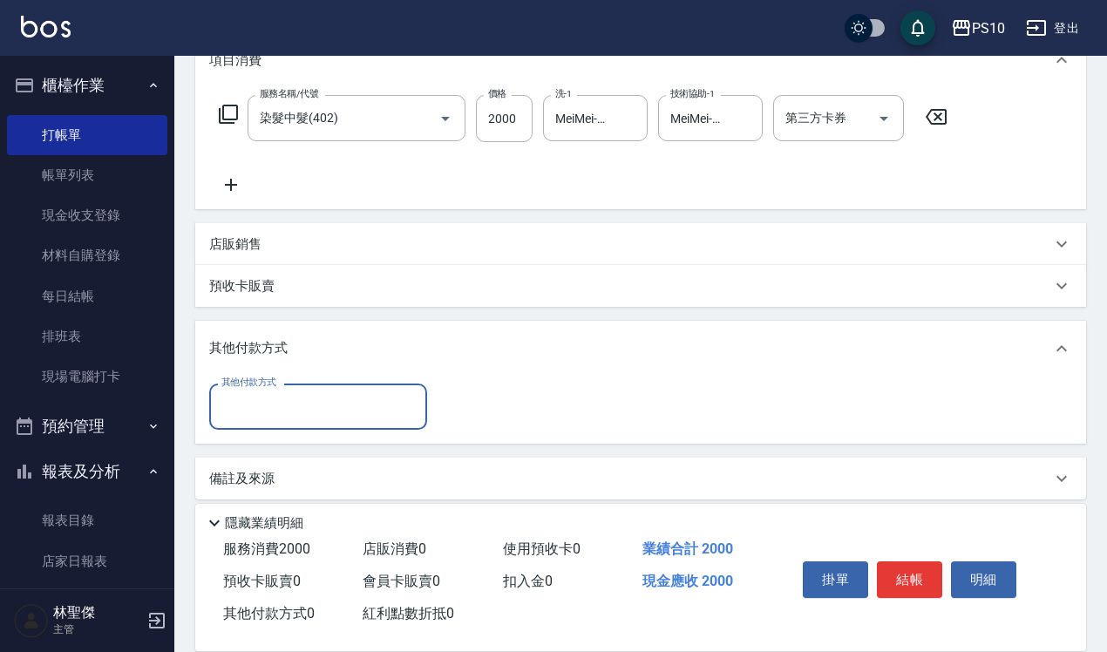
scroll to position [267, 0]
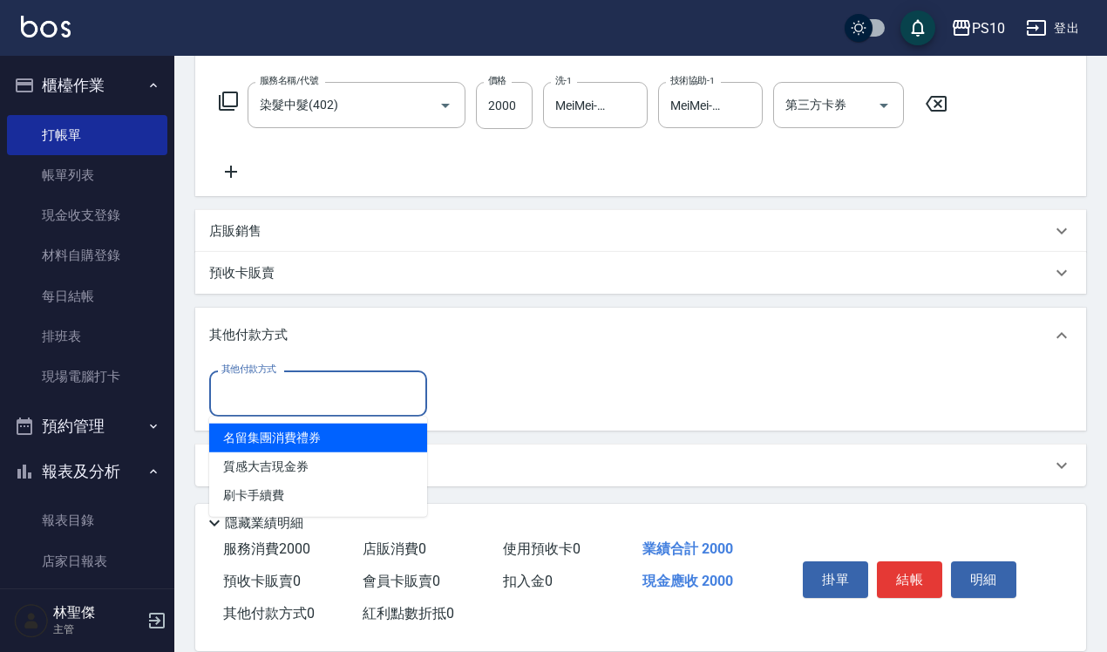
click at [302, 399] on input "其他付款方式" at bounding box center [318, 393] width 202 height 31
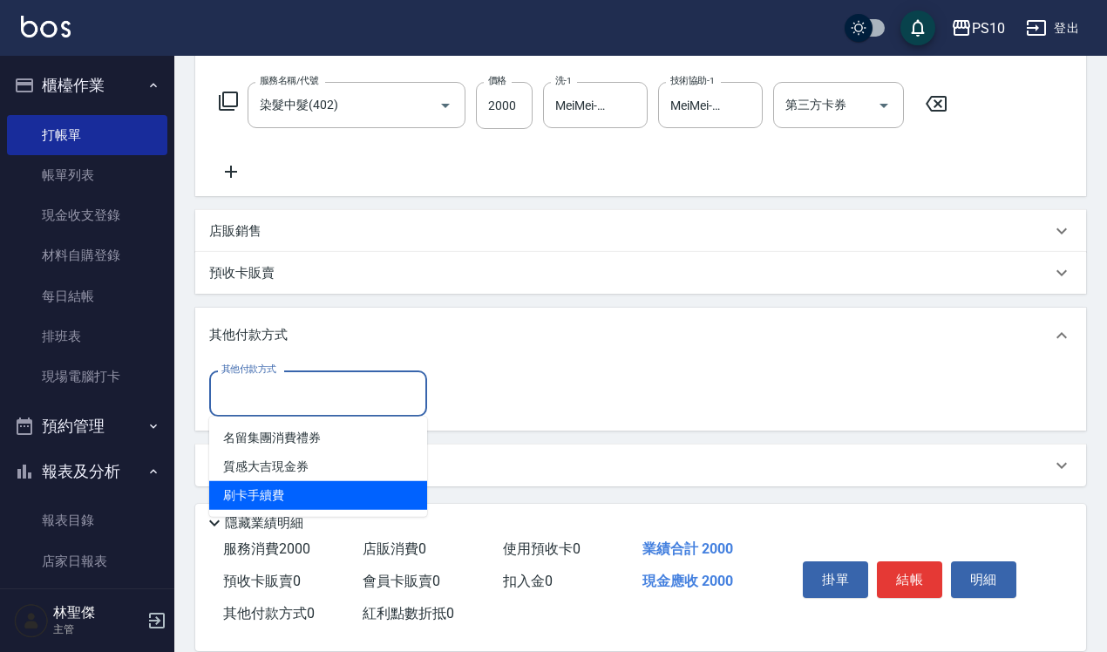
click at [310, 482] on span "刷卡手續費" at bounding box center [318, 495] width 218 height 29
type input "刷卡手續費"
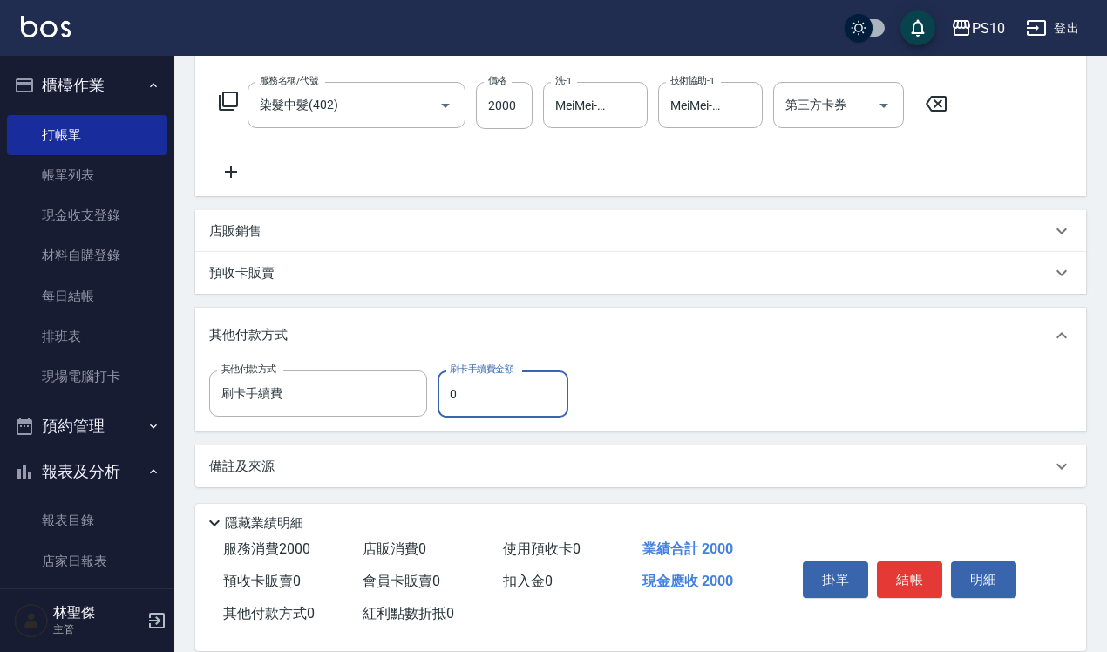
drag, startPoint x: 442, startPoint y: 390, endPoint x: 519, endPoint y: 399, distance: 77.2
click at [519, 399] on input "0" at bounding box center [503, 393] width 131 height 47
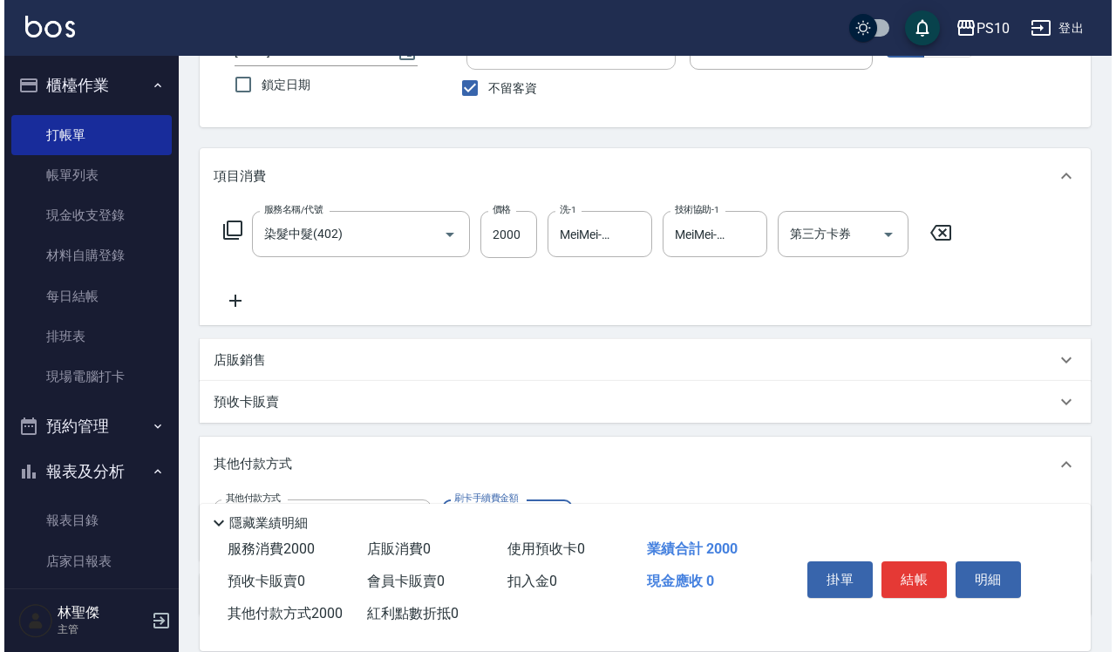
scroll to position [0, 0]
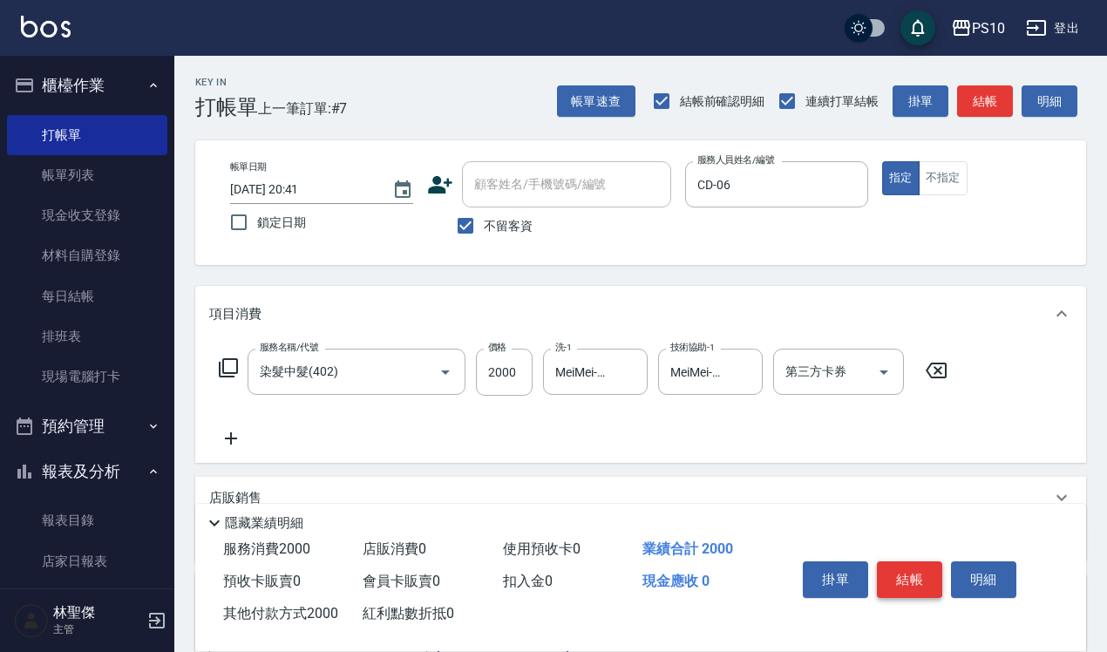
type input "2000"
click at [896, 561] on button "結帳" at bounding box center [909, 579] width 65 height 37
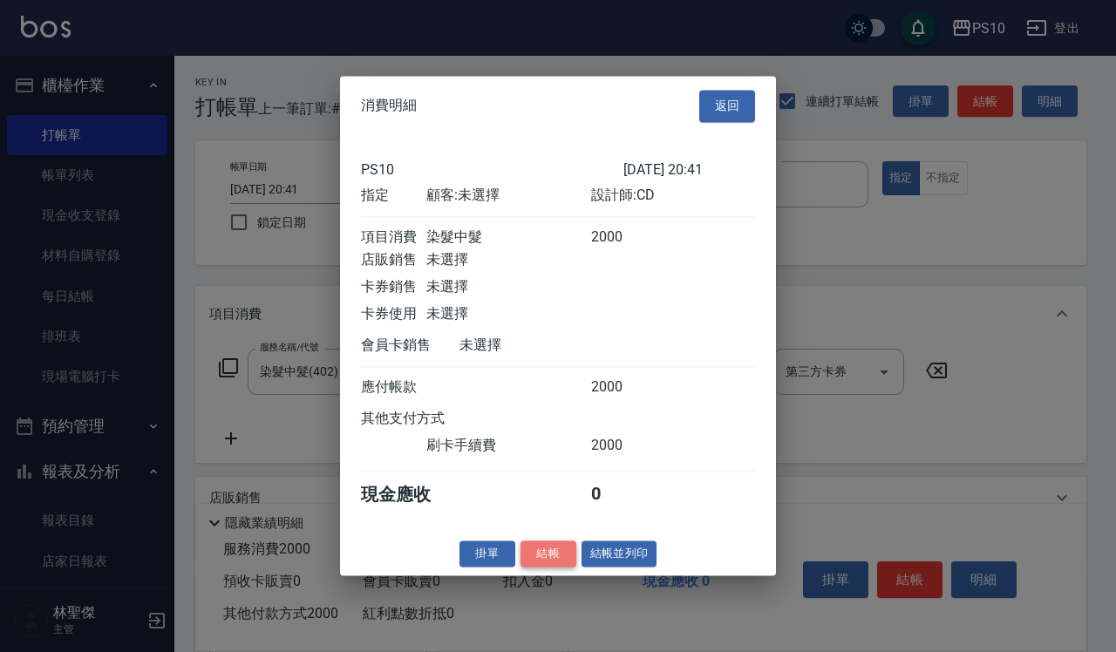
click at [562, 553] on button "結帳" at bounding box center [548, 553] width 56 height 27
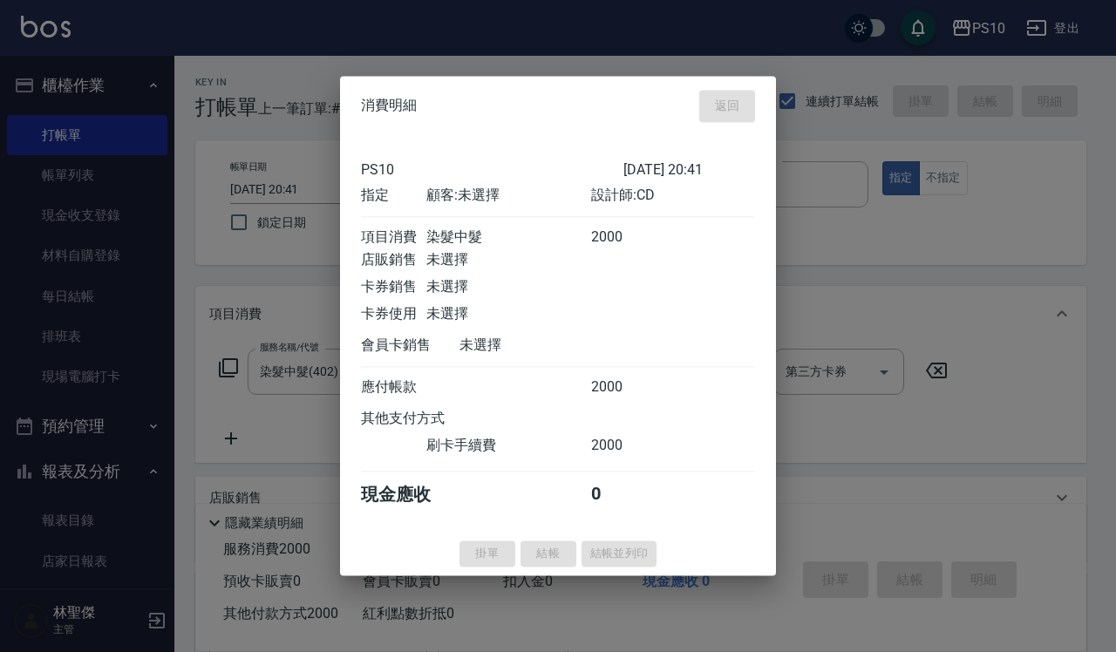
type input "[DATE] 20:47"
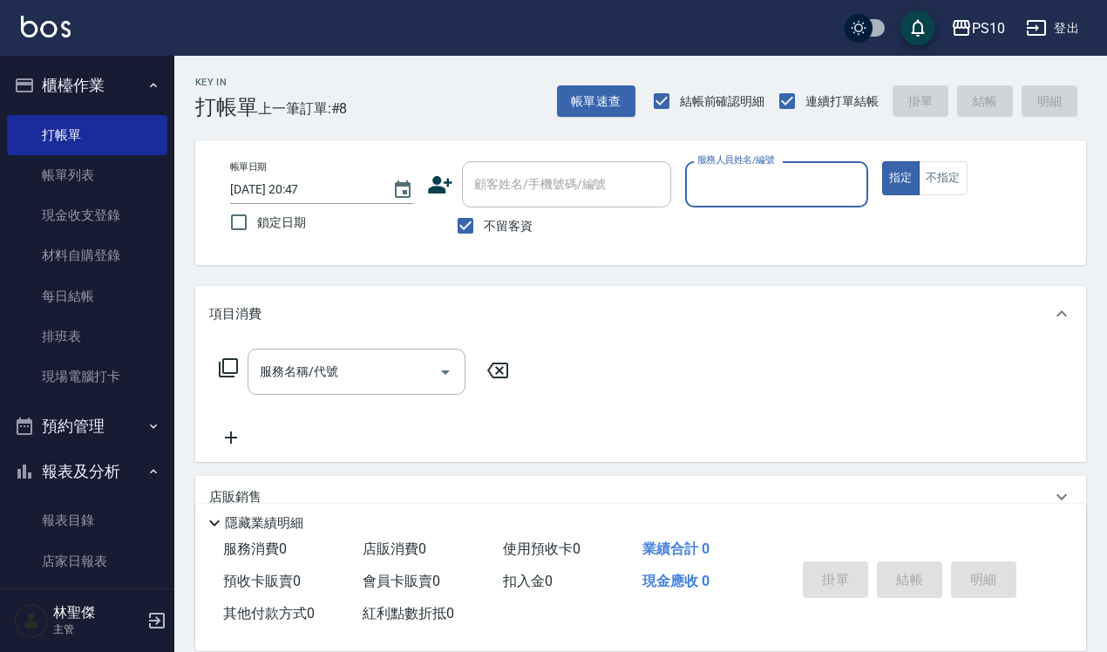
click at [119, 170] on link "帳單列表" at bounding box center [87, 175] width 160 height 40
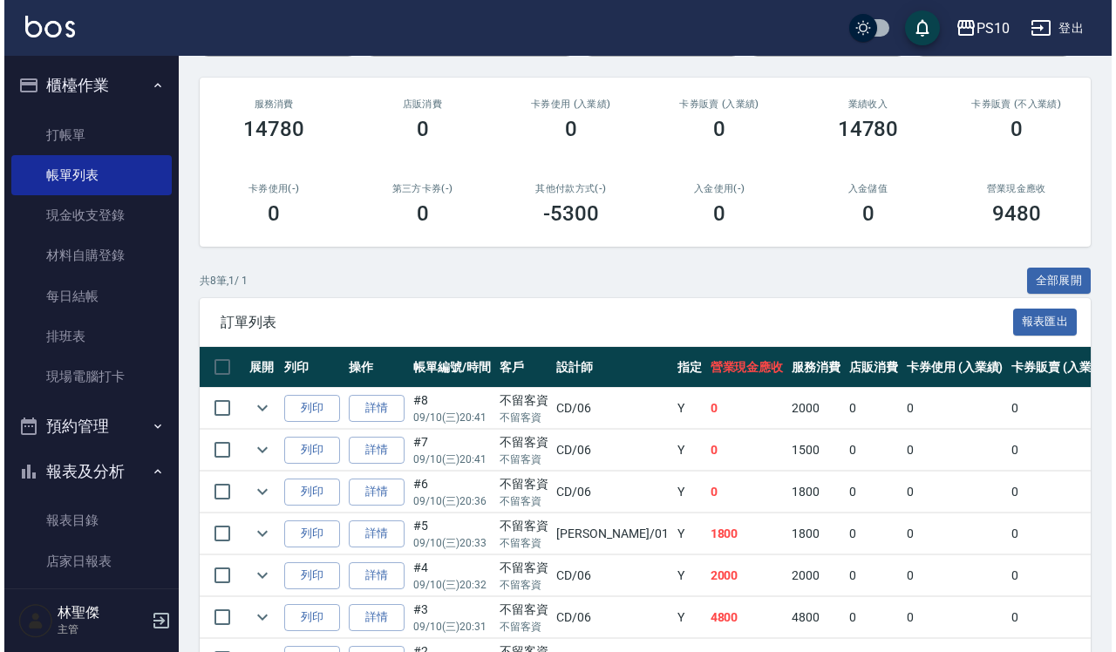
scroll to position [327, 0]
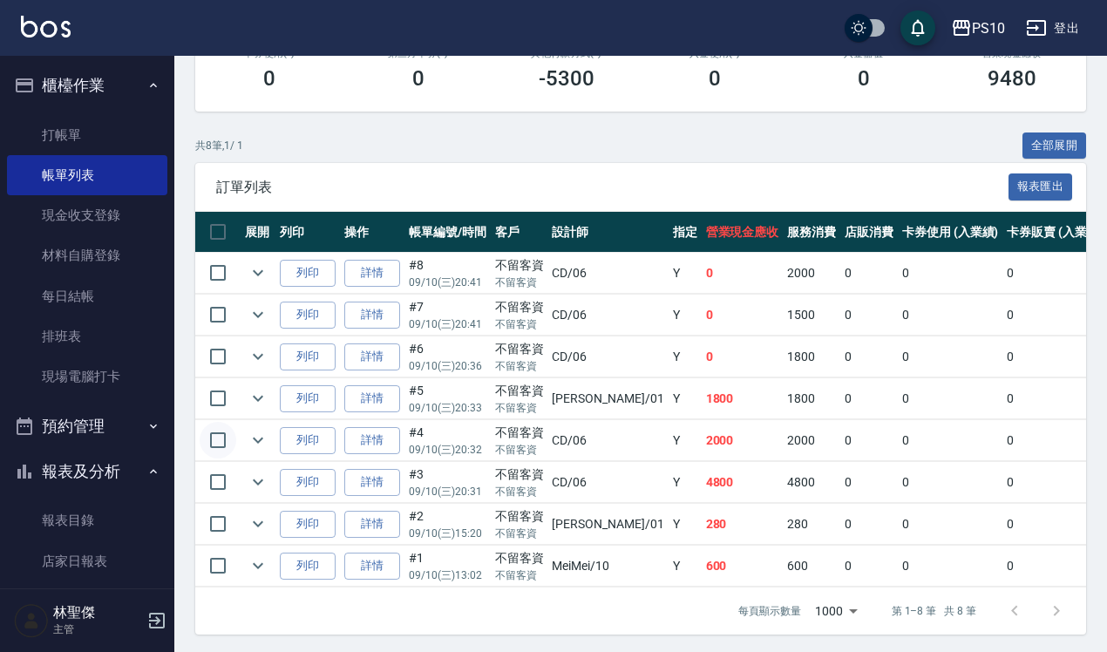
click at [223, 441] on input "checkbox" at bounding box center [218, 440] width 37 height 37
checkbox input "true"
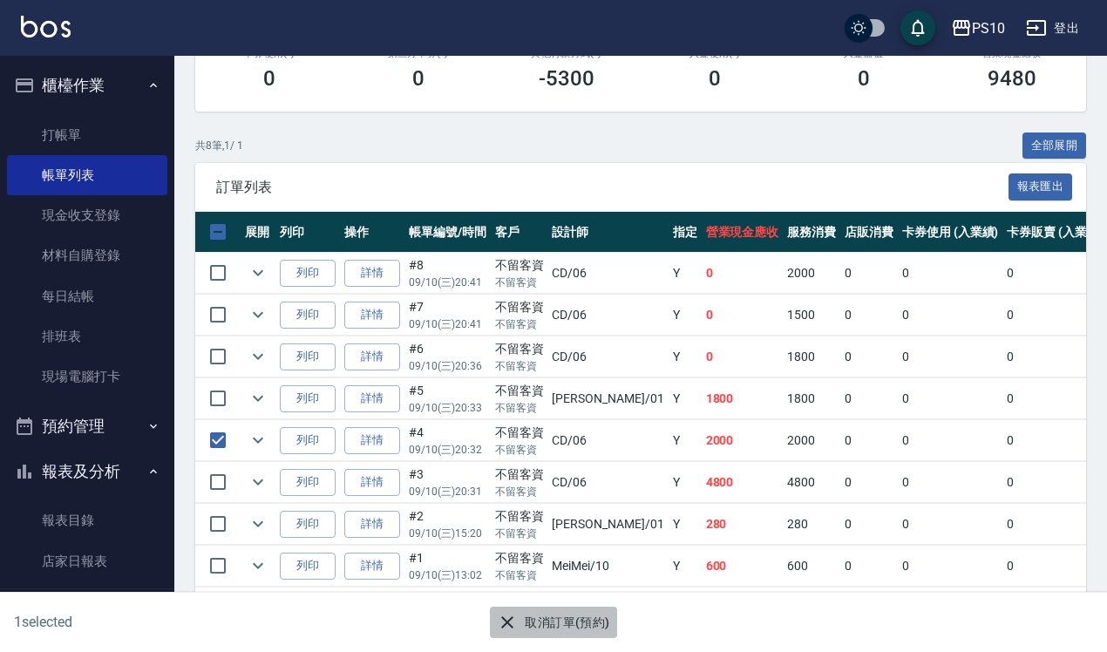
click at [565, 629] on button "取消訂單(預約)" at bounding box center [553, 623] width 126 height 32
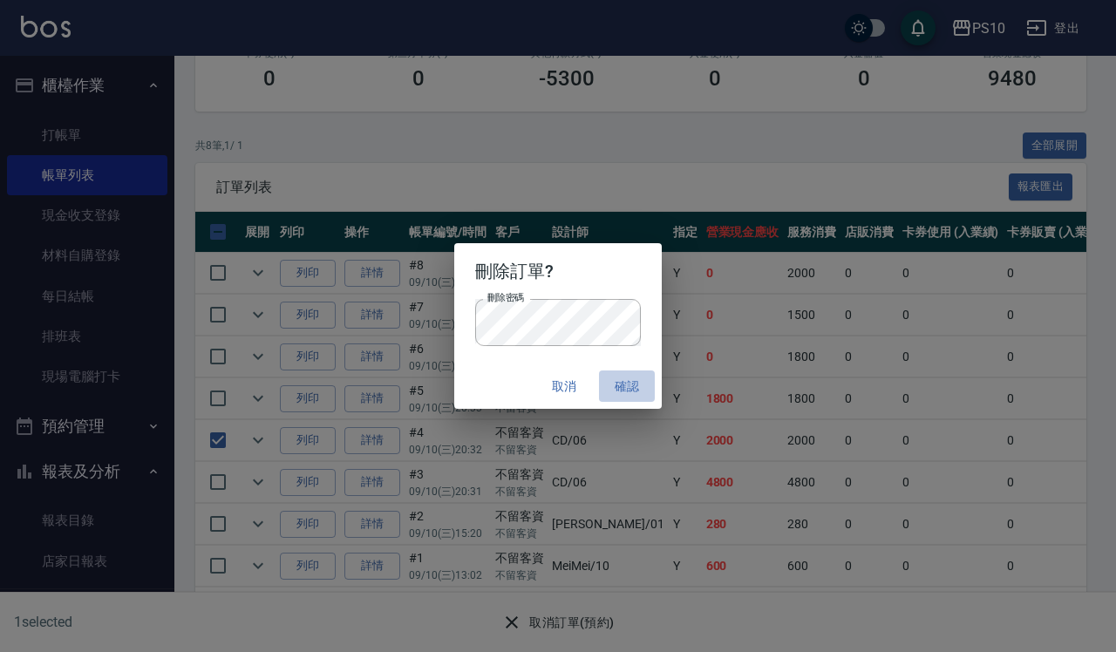
click at [651, 382] on button "確認" at bounding box center [627, 386] width 56 height 32
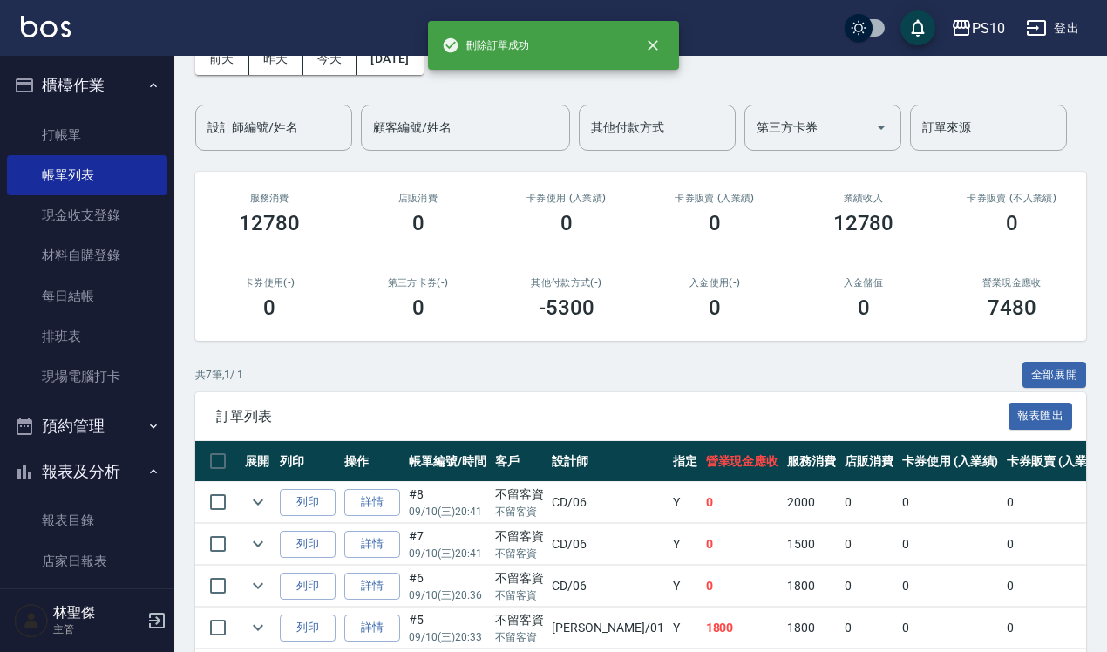
scroll to position [307, 0]
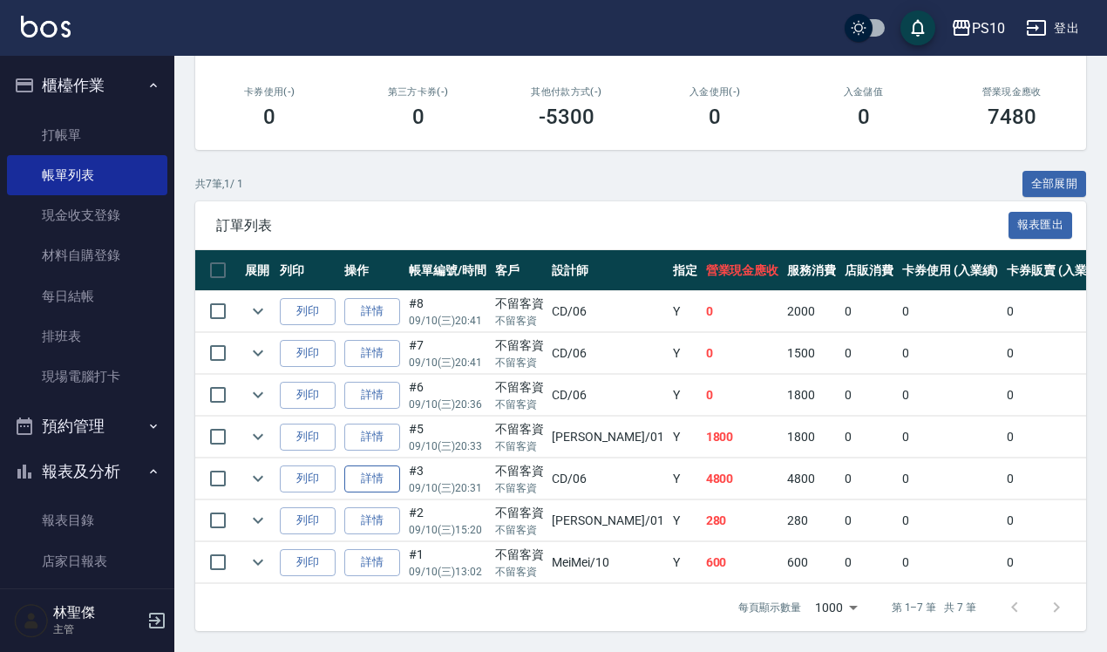
click at [373, 465] on link "詳情" at bounding box center [372, 478] width 56 height 27
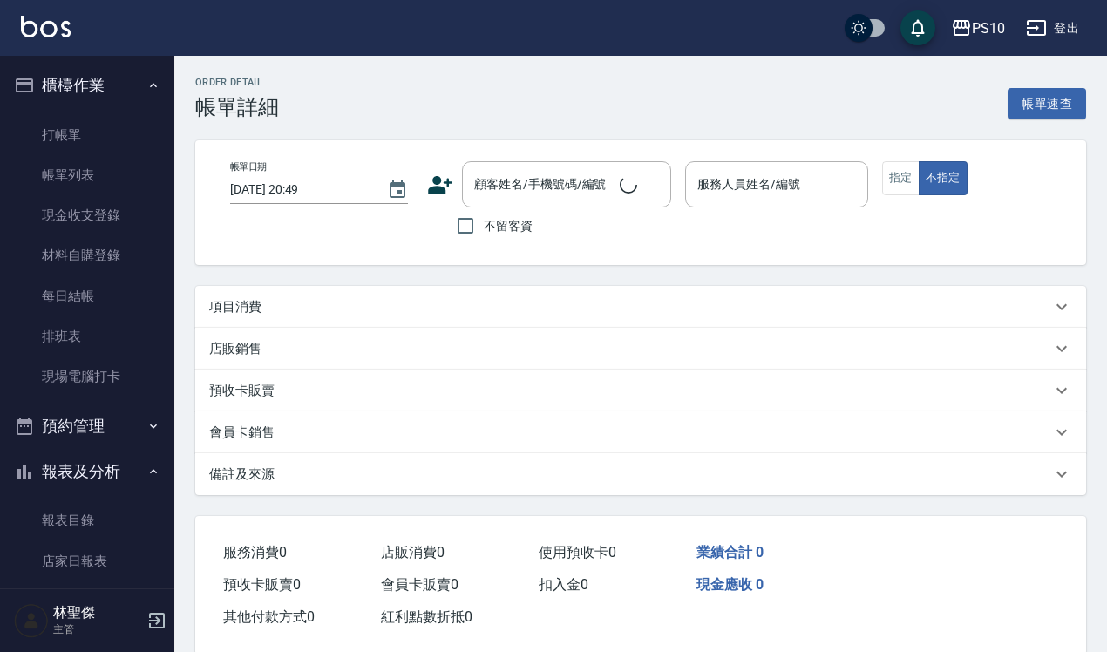
type input "[DATE] 20:31"
checkbox input "true"
type input "CD-06"
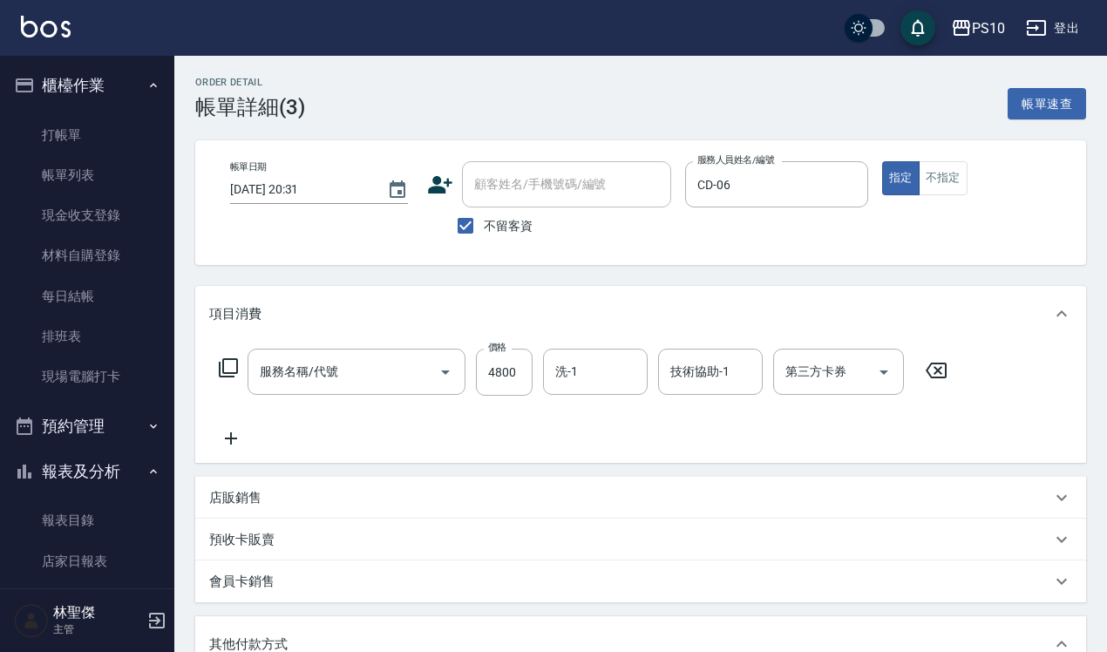
type input "染髮長髮(403)"
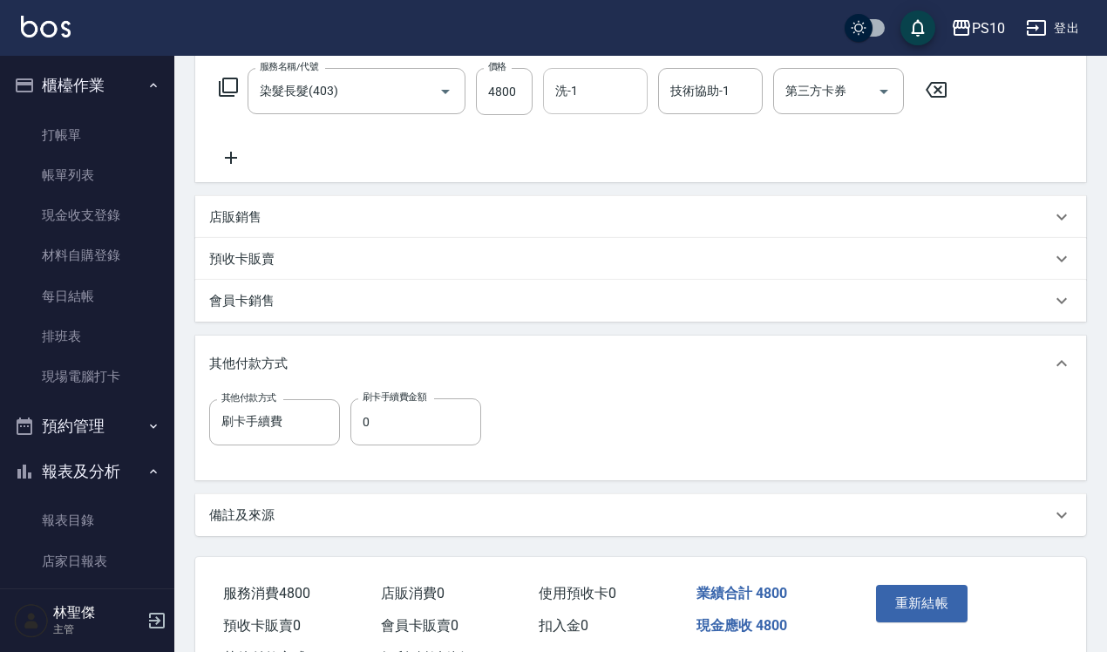
scroll to position [327, 0]
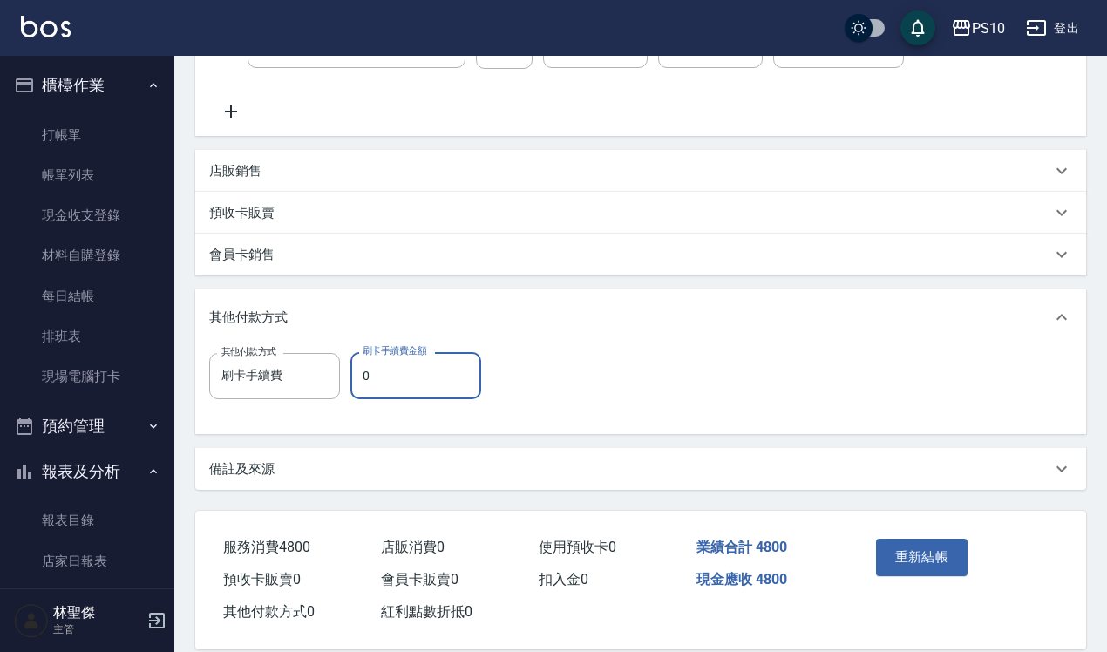
click at [420, 381] on input "0" at bounding box center [415, 375] width 131 height 47
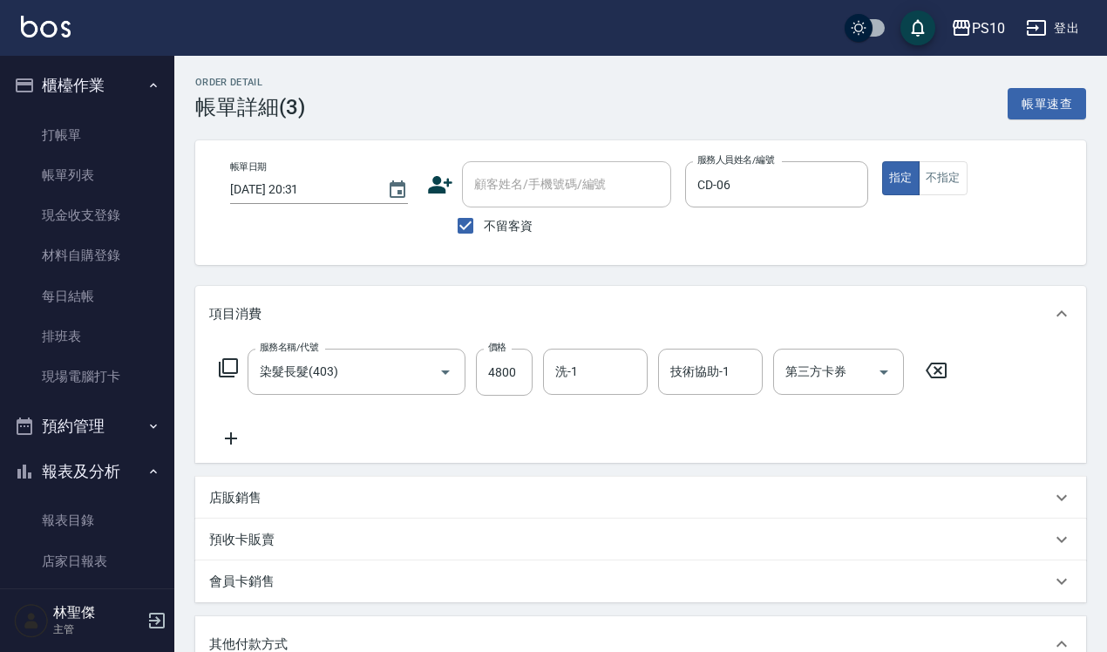
scroll to position [351, 0]
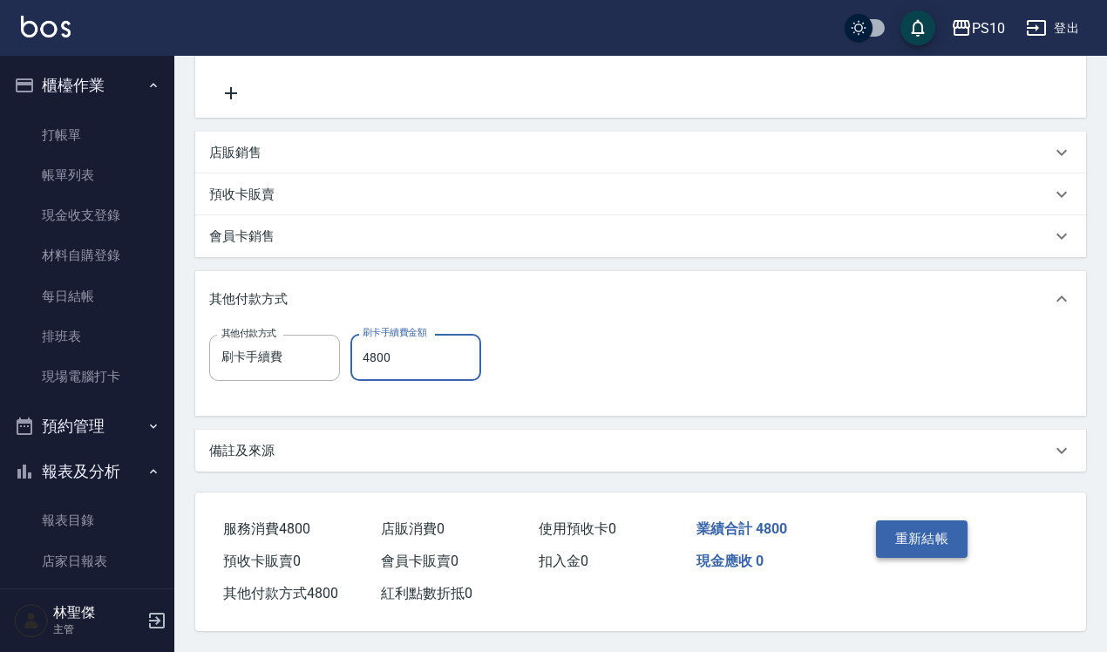
type input "4800"
click at [889, 524] on button "重新結帳" at bounding box center [922, 538] width 92 height 37
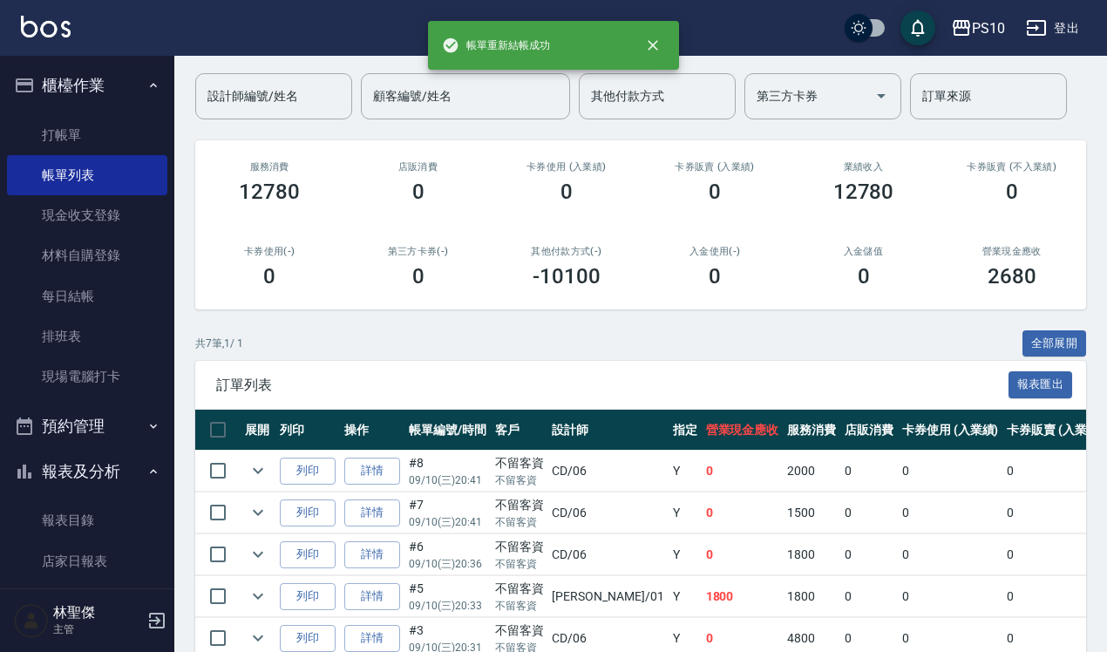
scroll to position [307, 0]
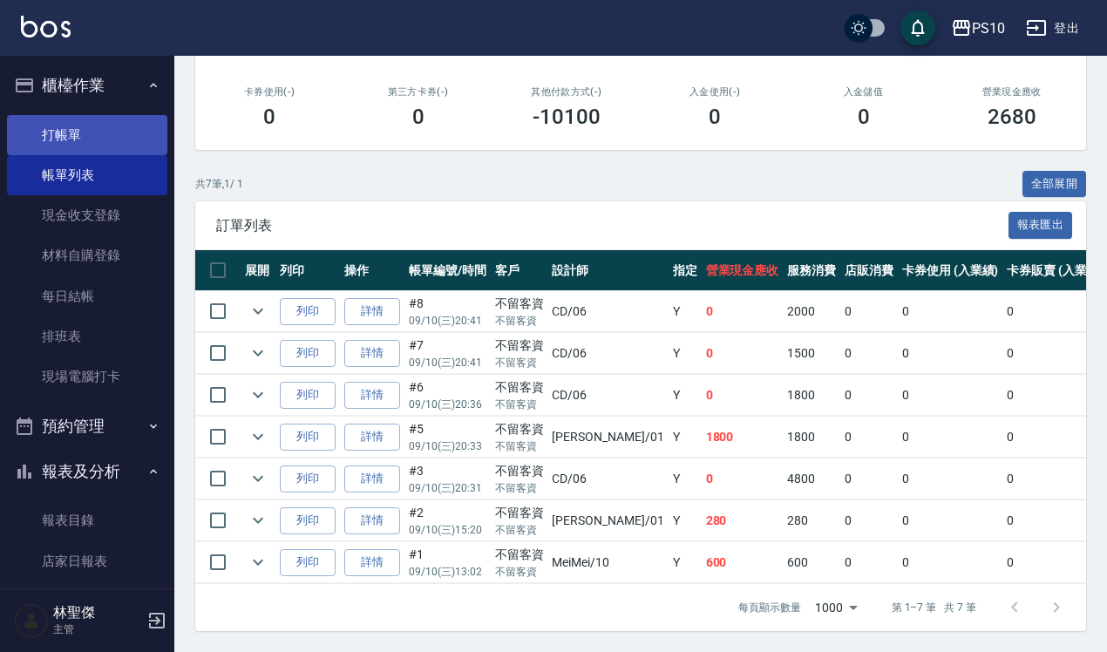
click at [102, 128] on link "打帳單" at bounding box center [87, 135] width 160 height 40
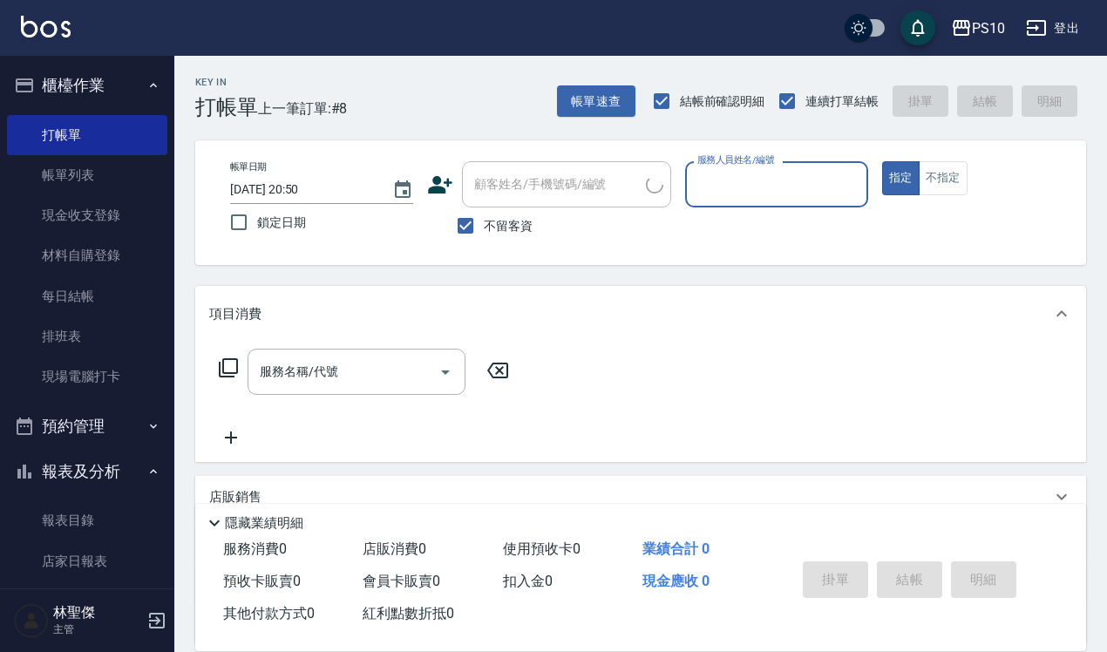
click at [754, 192] on input "服務人員姓名/編號" at bounding box center [776, 184] width 167 height 31
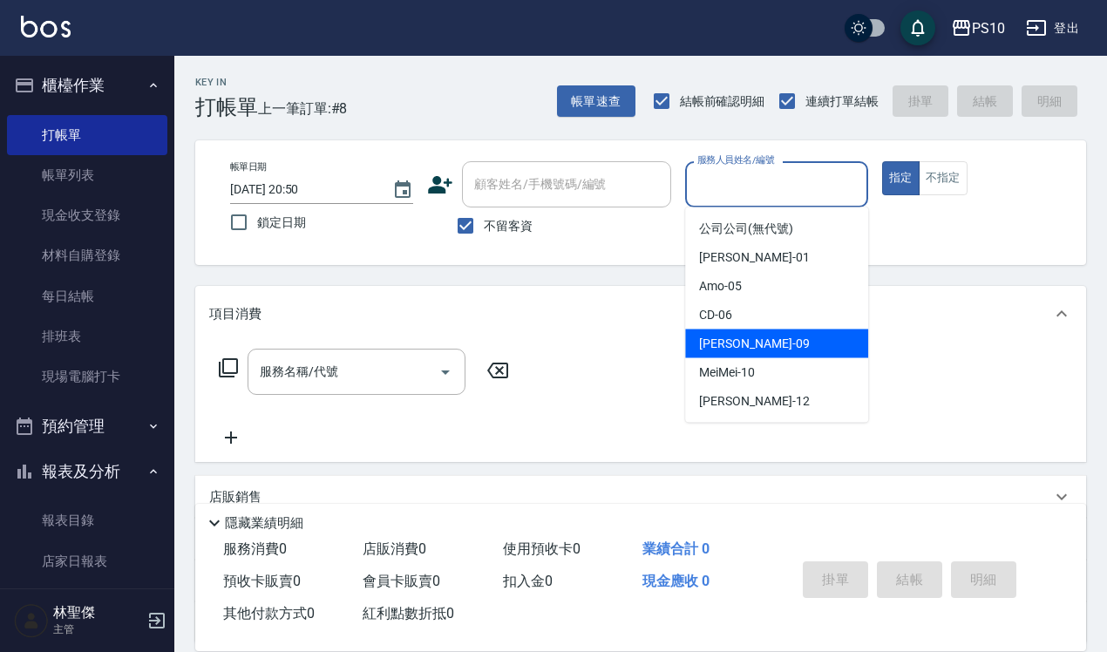
click at [733, 343] on span "[PERSON_NAME] -09" at bounding box center [754, 344] width 110 height 18
type input "[PERSON_NAME]-09"
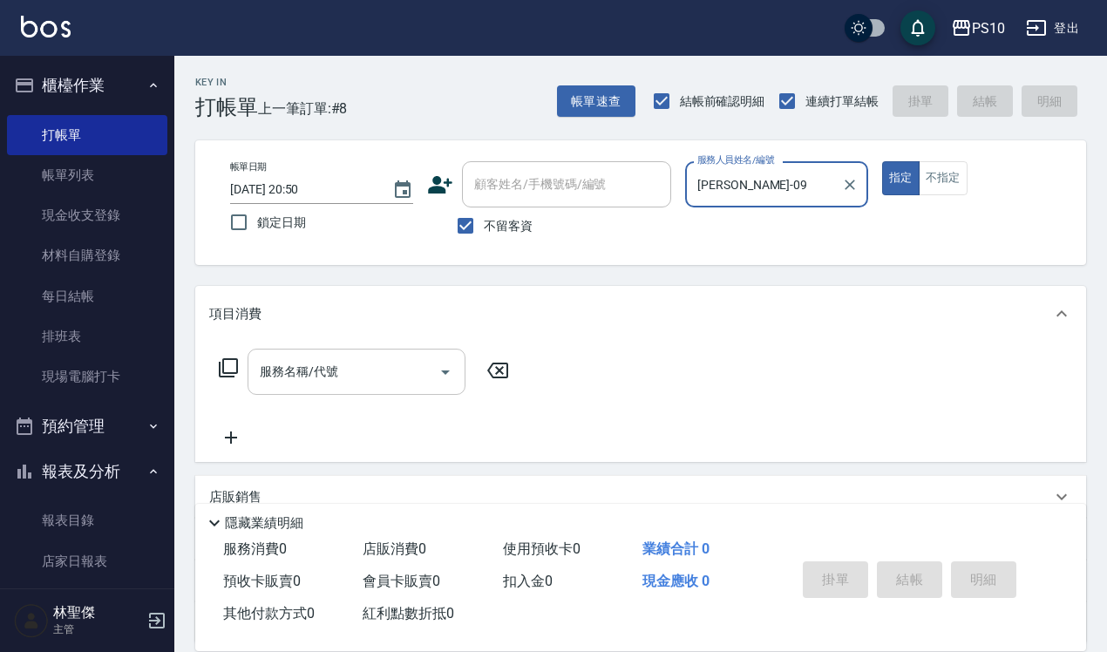
click at [250, 382] on div "服務名稱/代號" at bounding box center [357, 372] width 218 height 46
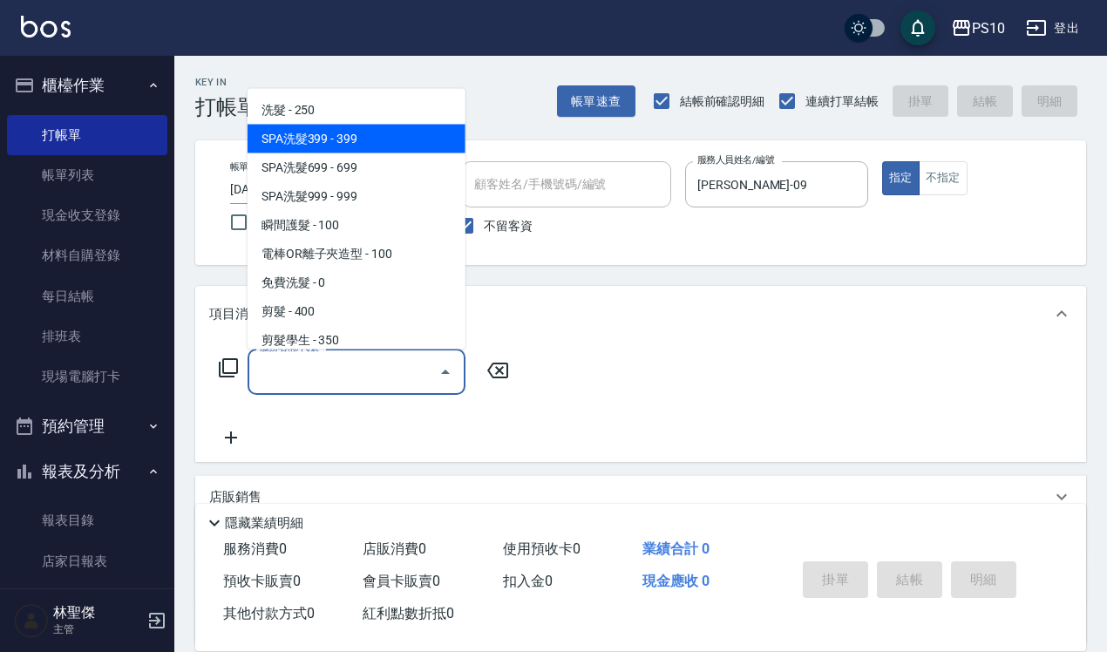
click at [388, 137] on span "SPA洗髮399 - 399" at bounding box center [357, 138] width 218 height 29
type input "SPA洗髮399(102)"
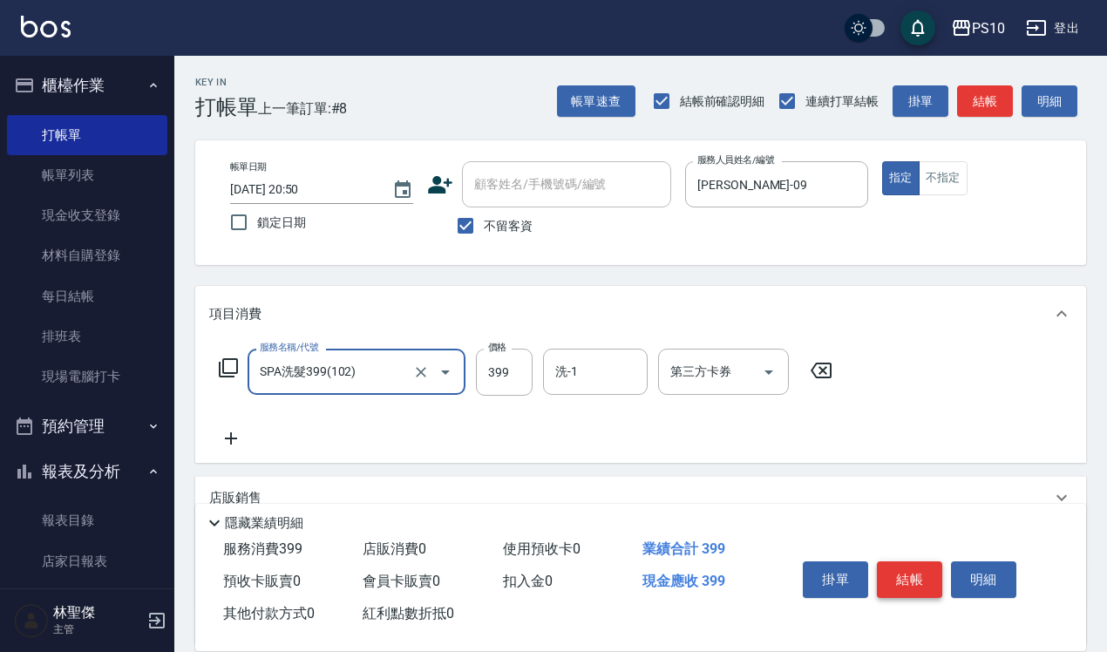
drag, startPoint x: 904, startPoint y: 582, endPoint x: 864, endPoint y: 567, distance: 43.1
click at [902, 582] on button "結帳" at bounding box center [909, 579] width 65 height 37
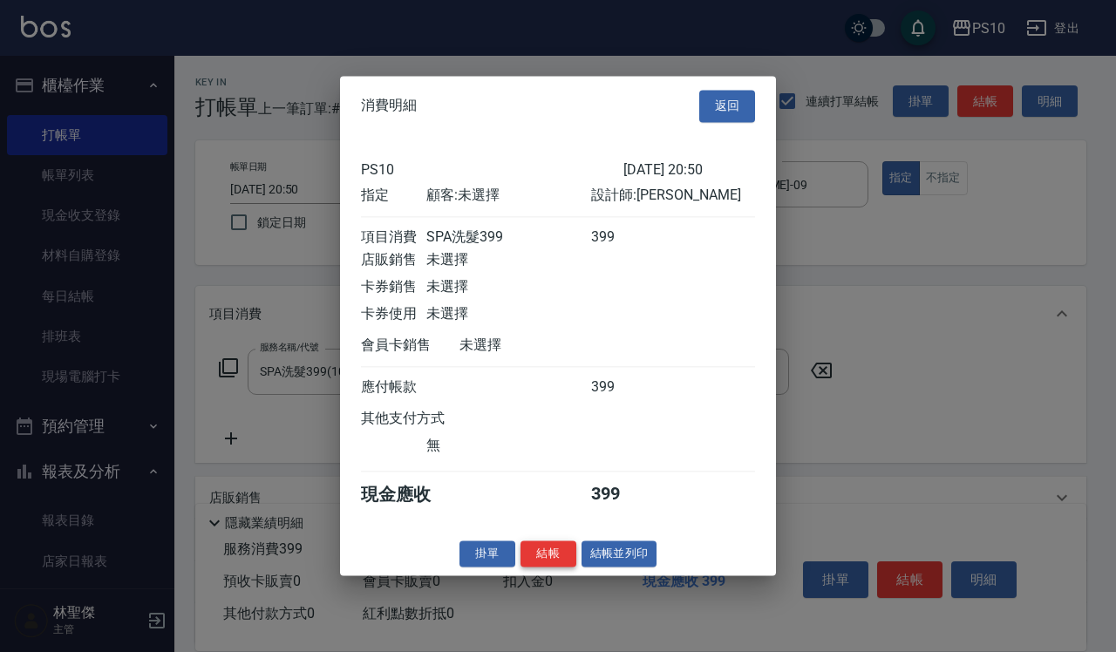
click at [547, 567] on button "結帳" at bounding box center [548, 553] width 56 height 27
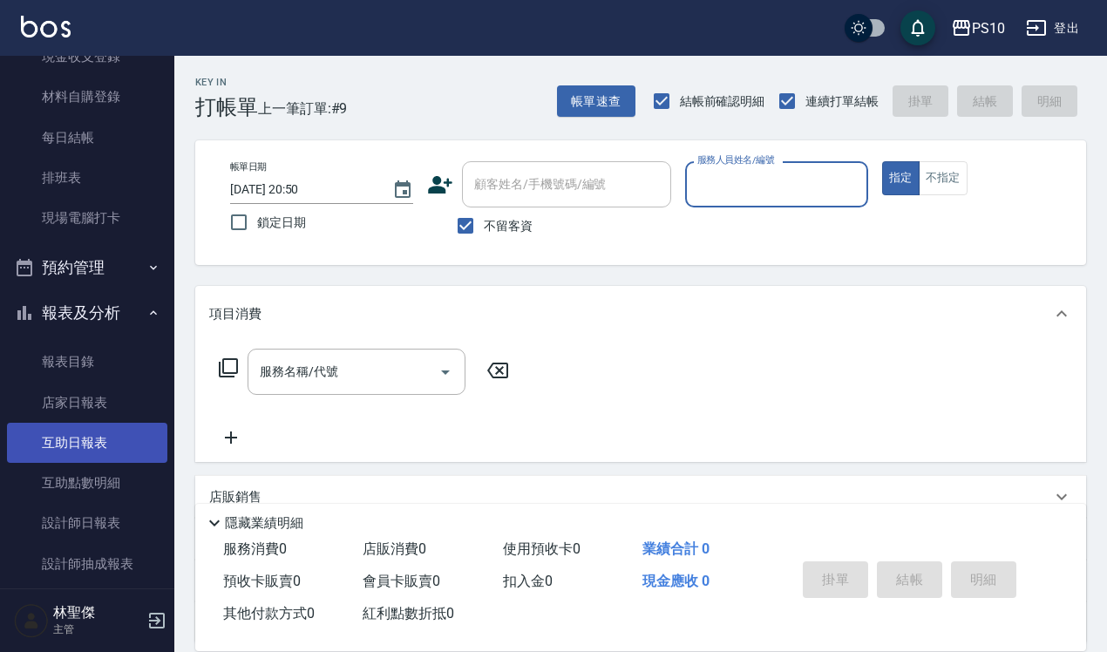
scroll to position [218, 0]
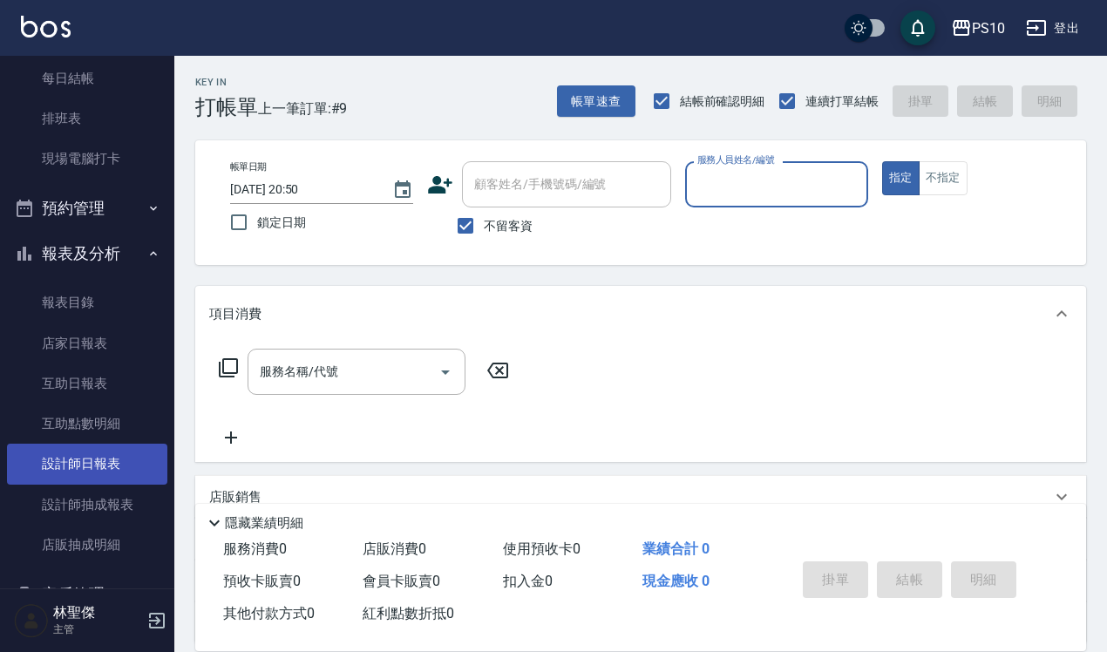
click at [97, 455] on link "設計師日報表" at bounding box center [87, 464] width 160 height 40
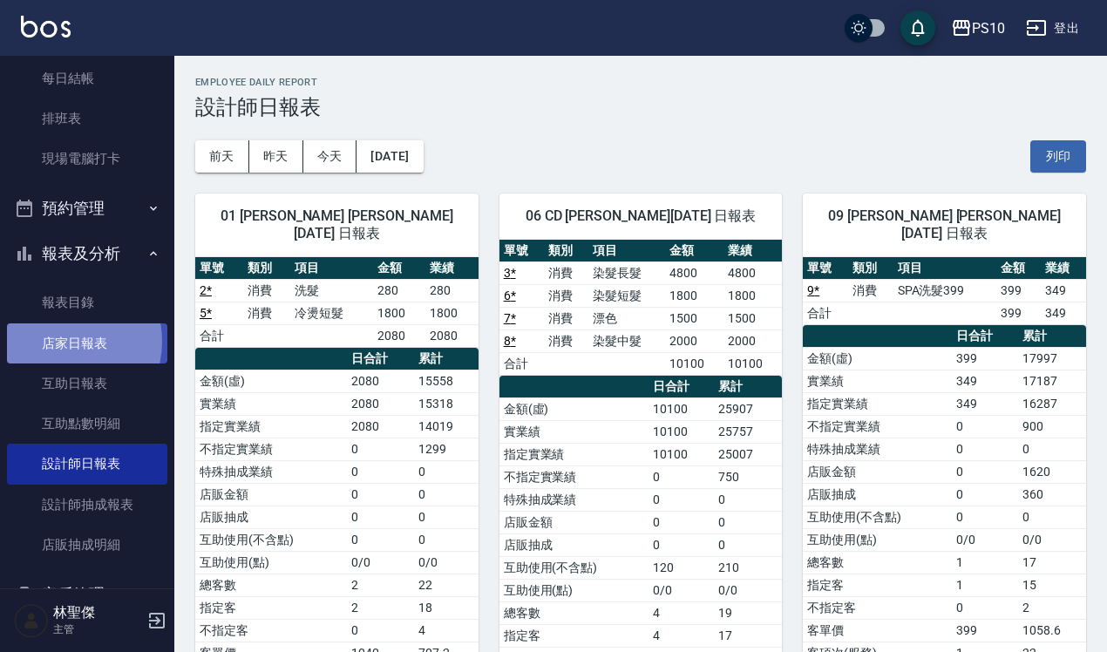
click at [58, 341] on link "店家日報表" at bounding box center [87, 343] width 160 height 40
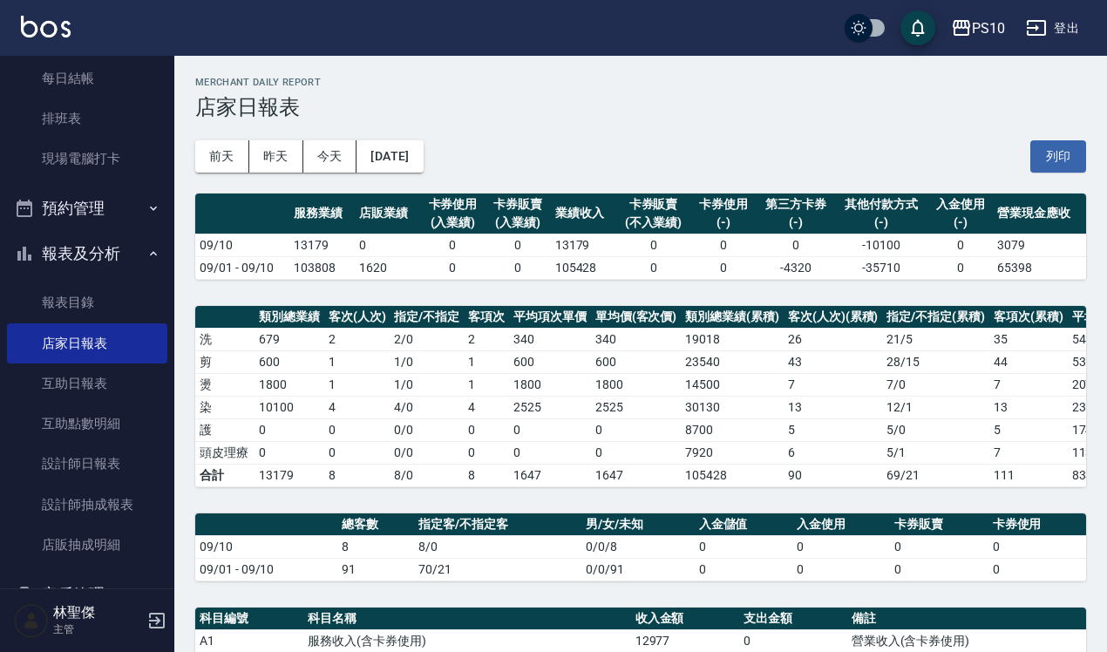
scroll to position [430, 0]
